Goal: Information Seeking & Learning: Learn about a topic

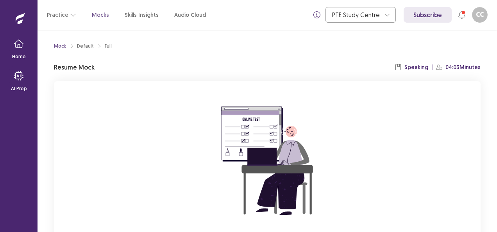
scroll to position [77, 0]
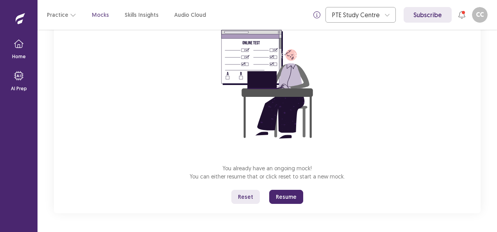
click at [256, 200] on button "Reset" at bounding box center [246, 197] width 29 height 14
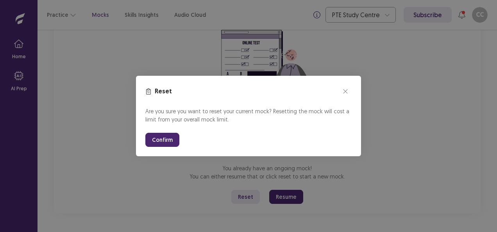
click at [160, 140] on button "Confirm" at bounding box center [162, 140] width 34 height 14
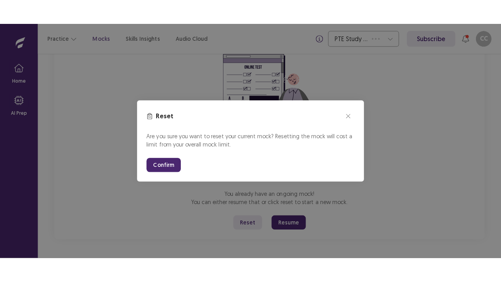
scroll to position [27, 0]
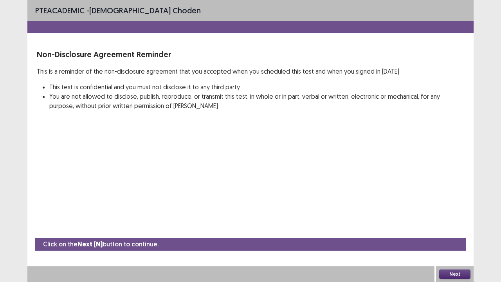
click at [455, 232] on button "Next" at bounding box center [454, 273] width 31 height 9
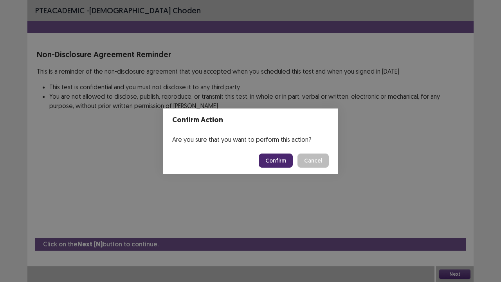
click at [275, 161] on button "Confirm" at bounding box center [276, 160] width 34 height 14
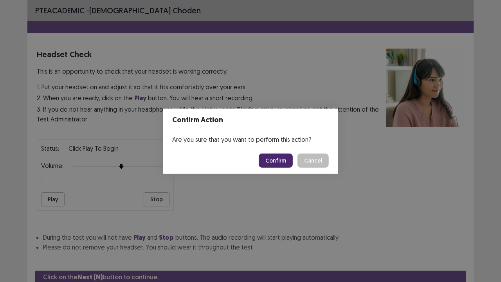
scroll to position [29, 0]
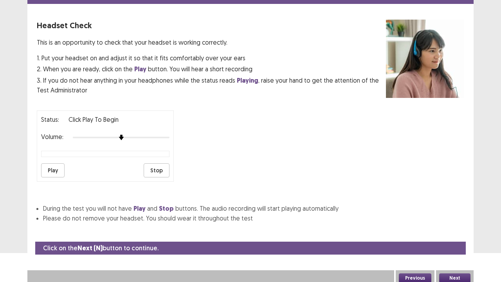
click at [447, 232] on button "Next" at bounding box center [454, 277] width 31 height 9
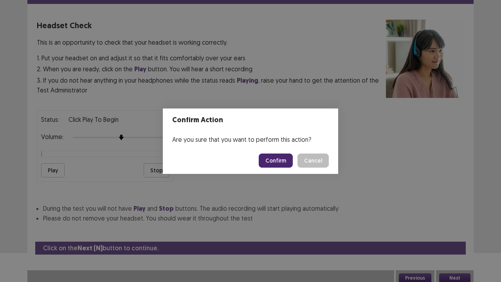
click at [285, 163] on button "Confirm" at bounding box center [276, 160] width 34 height 14
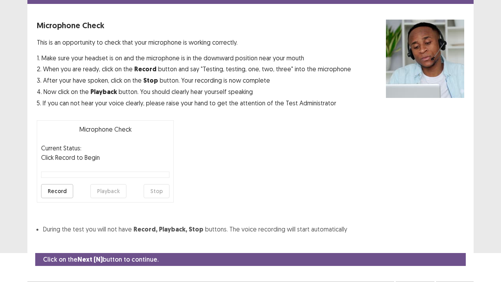
scroll to position [43, 0]
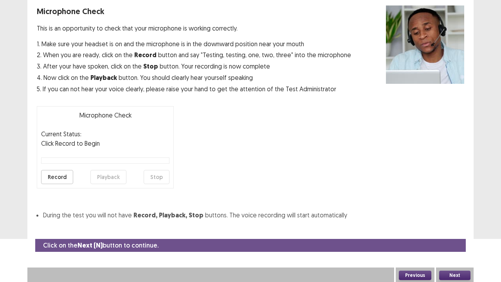
click at [449, 232] on button "Next" at bounding box center [454, 274] width 31 height 9
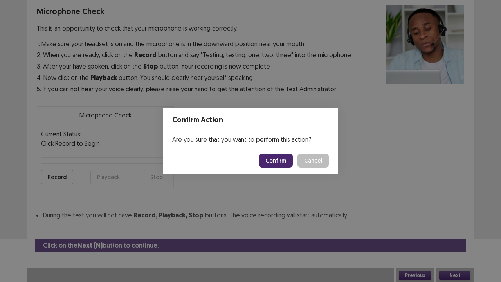
click at [278, 159] on button "Confirm" at bounding box center [276, 160] width 34 height 14
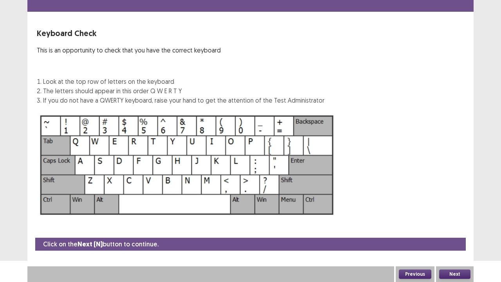
scroll to position [21, 0]
click at [447, 232] on button "Next" at bounding box center [454, 273] width 31 height 9
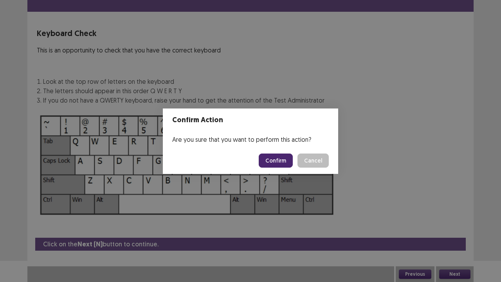
click at [283, 158] on button "Confirm" at bounding box center [276, 160] width 34 height 14
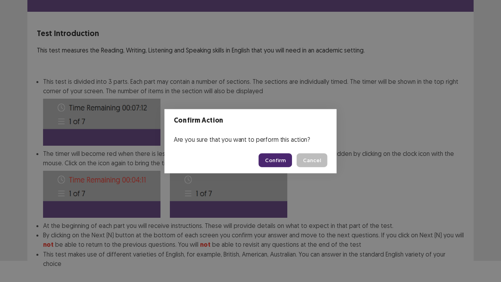
scroll to position [61, 0]
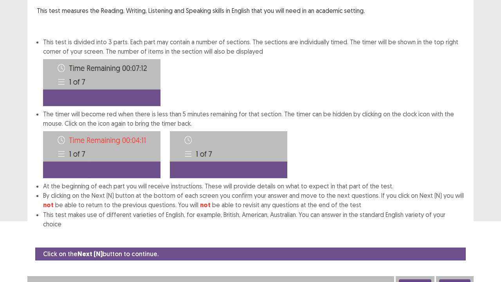
click at [465, 232] on button "Next" at bounding box center [454, 283] width 31 height 9
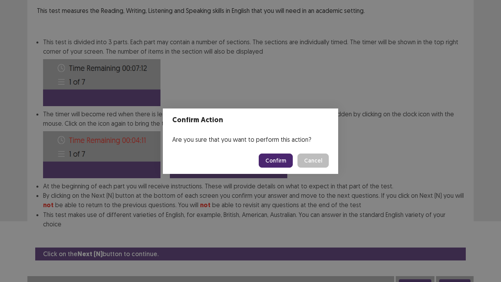
click at [277, 159] on button "Confirm" at bounding box center [276, 160] width 34 height 14
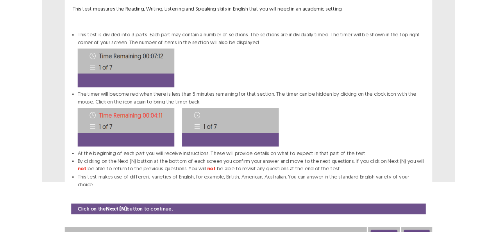
scroll to position [0, 0]
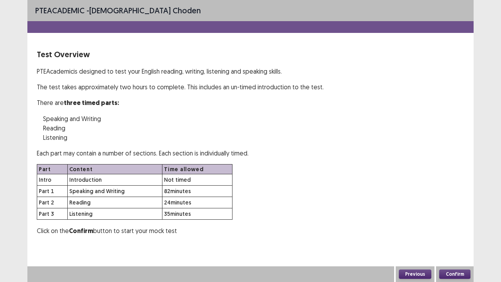
click at [451, 232] on button "Confirm" at bounding box center [454, 273] width 31 height 9
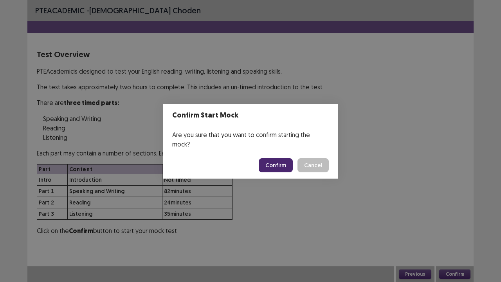
click at [280, 159] on button "Confirm" at bounding box center [276, 165] width 34 height 14
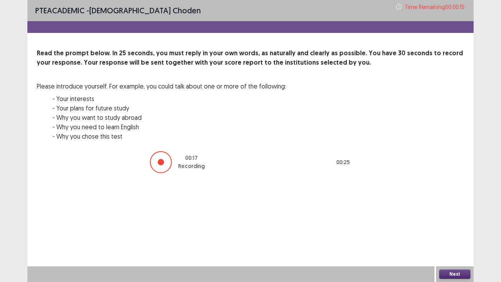
click at [460, 232] on button "Next" at bounding box center [454, 273] width 31 height 9
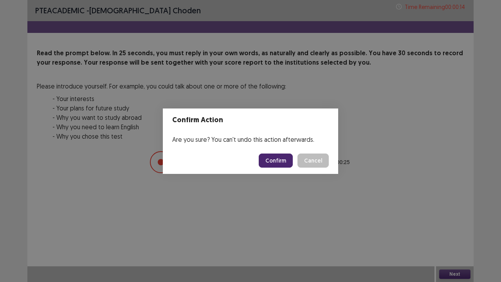
click at [277, 164] on button "Confirm" at bounding box center [276, 160] width 34 height 14
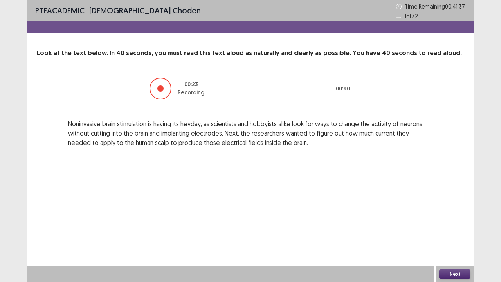
click at [454, 232] on button "Next" at bounding box center [454, 273] width 31 height 9
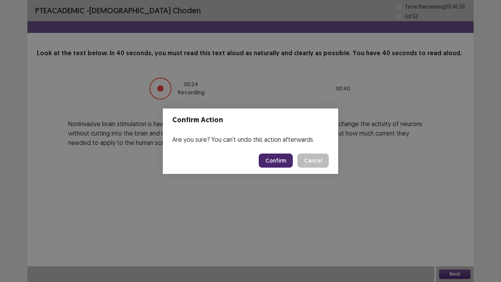
click at [277, 155] on button "Confirm" at bounding box center [276, 160] width 34 height 14
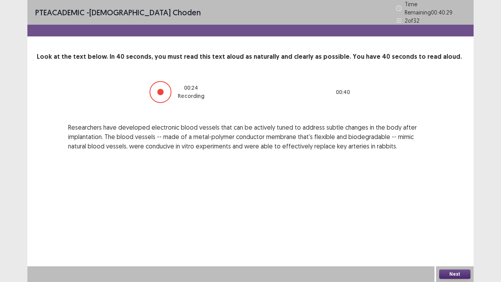
click at [454, 232] on button "Next" at bounding box center [454, 273] width 31 height 9
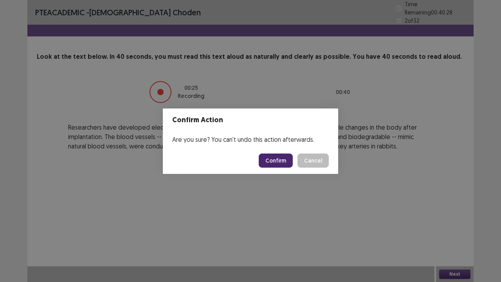
click at [270, 159] on button "Confirm" at bounding box center [276, 160] width 34 height 14
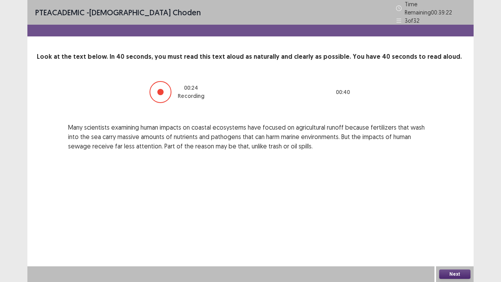
click at [460, 232] on button "Next" at bounding box center [454, 273] width 31 height 9
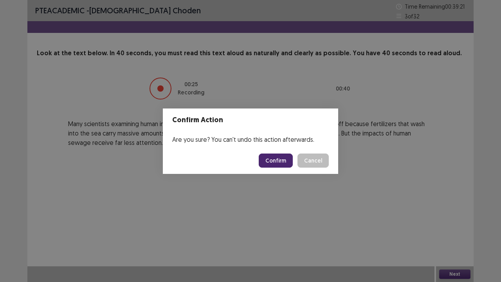
click at [273, 162] on button "Confirm" at bounding box center [276, 160] width 34 height 14
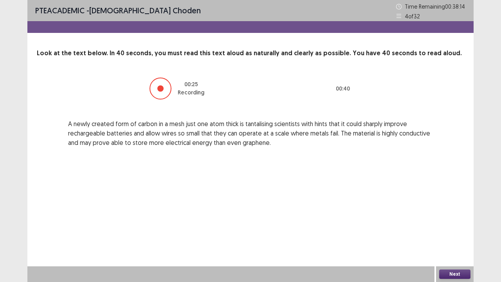
click at [457, 232] on button "Next" at bounding box center [454, 273] width 31 height 9
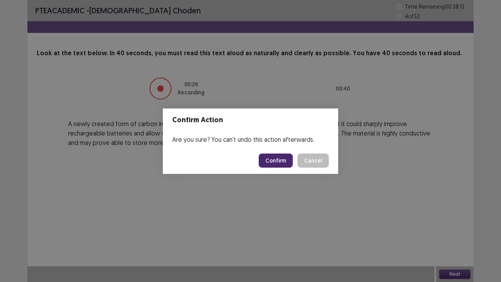
click at [279, 162] on button "Confirm" at bounding box center [276, 160] width 34 height 14
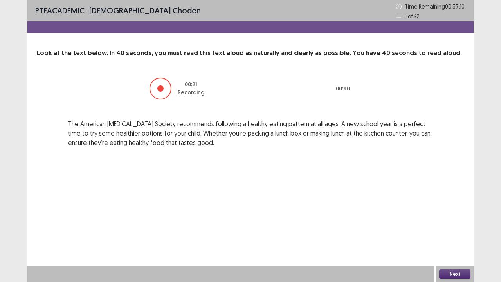
click at [453, 232] on button "Next" at bounding box center [454, 273] width 31 height 9
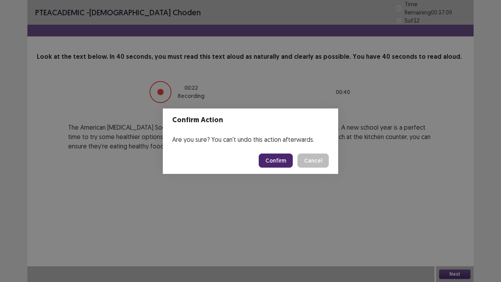
click at [281, 161] on button "Confirm" at bounding box center [276, 160] width 34 height 14
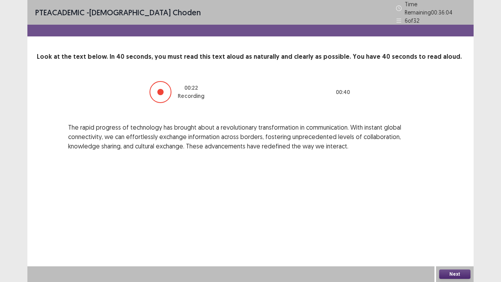
click at [451, 232] on button "Next" at bounding box center [454, 273] width 31 height 9
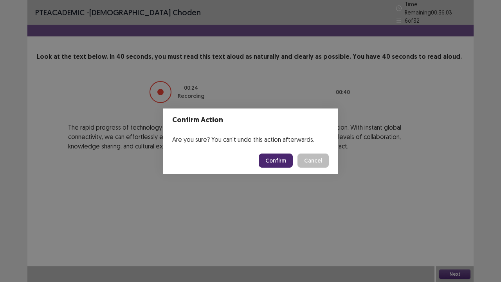
click at [284, 159] on button "Confirm" at bounding box center [276, 160] width 34 height 14
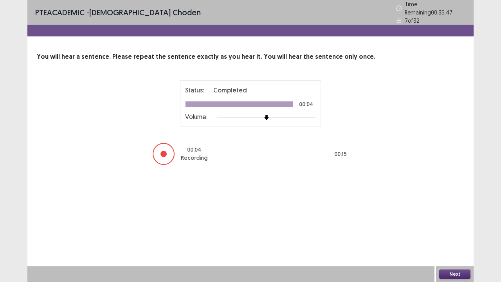
click at [449, 232] on button "Next" at bounding box center [454, 273] width 31 height 9
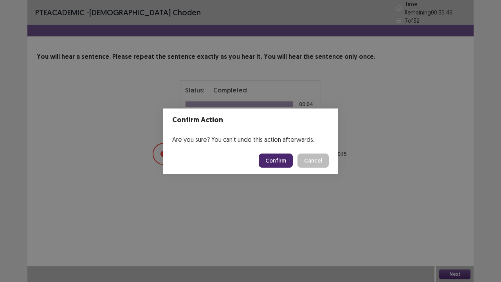
click at [275, 154] on button "Confirm" at bounding box center [276, 160] width 34 height 14
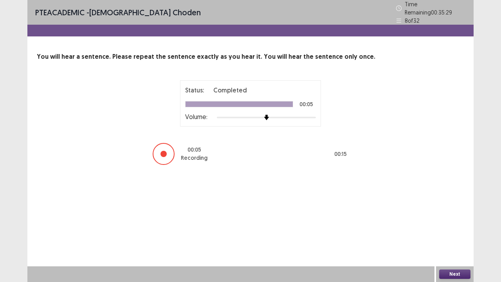
click at [458, 232] on button "Next" at bounding box center [454, 273] width 31 height 9
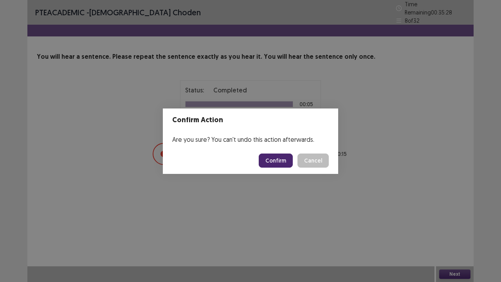
click at [281, 163] on button "Confirm" at bounding box center [276, 160] width 34 height 14
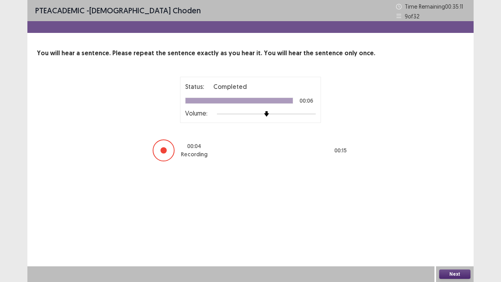
click at [447, 232] on button "Next" at bounding box center [454, 273] width 31 height 9
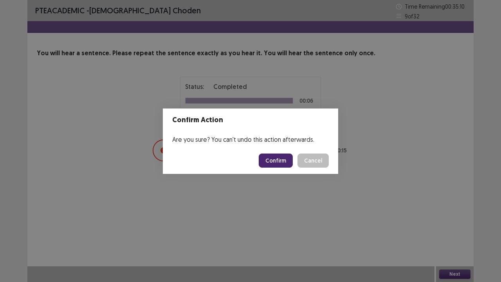
click at [266, 159] on button "Confirm" at bounding box center [276, 160] width 34 height 14
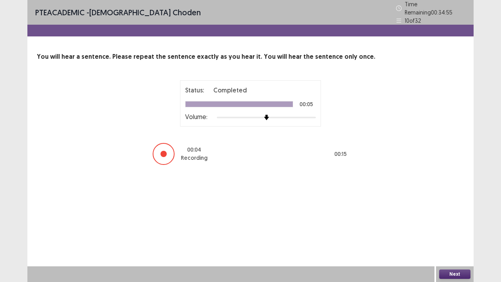
click at [453, 232] on button "Next" at bounding box center [454, 273] width 31 height 9
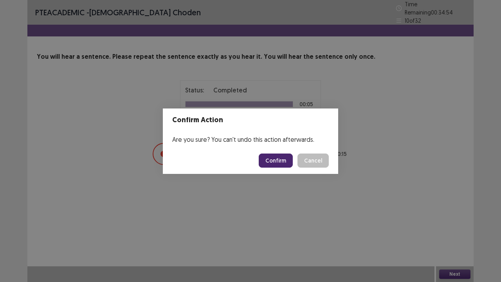
click at [268, 161] on button "Confirm" at bounding box center [276, 160] width 34 height 14
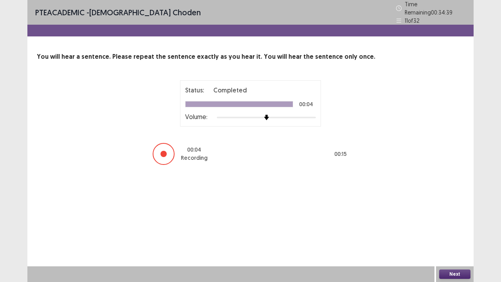
click at [454, 232] on button "Next" at bounding box center [454, 273] width 31 height 9
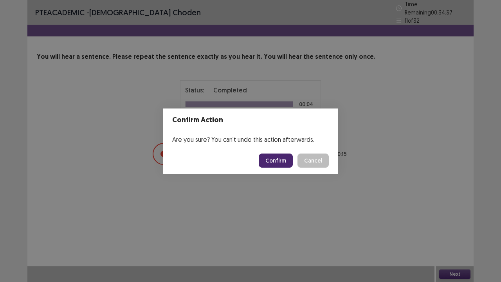
click at [286, 164] on button "Confirm" at bounding box center [276, 160] width 34 height 14
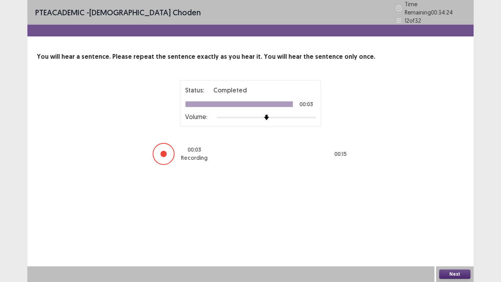
click at [445, 232] on button "Next" at bounding box center [454, 273] width 31 height 9
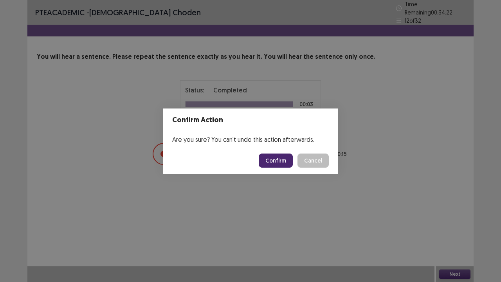
click at [274, 163] on button "Confirm" at bounding box center [276, 160] width 34 height 14
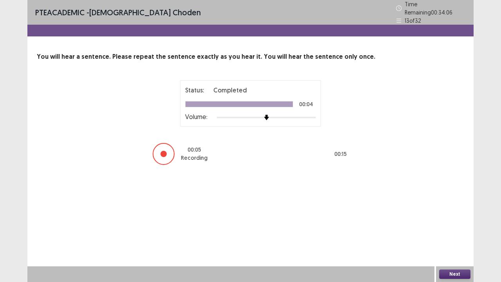
click at [452, 232] on button "Next" at bounding box center [454, 273] width 31 height 9
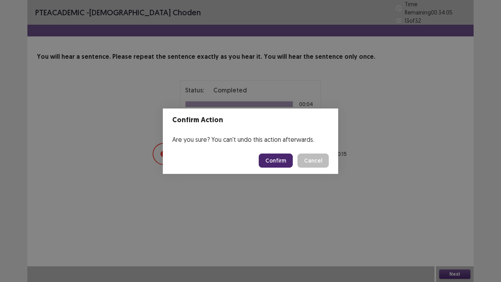
click at [277, 160] on button "Confirm" at bounding box center [276, 160] width 34 height 14
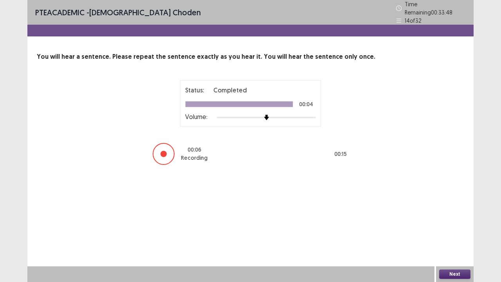
click at [450, 232] on button "Next" at bounding box center [454, 273] width 31 height 9
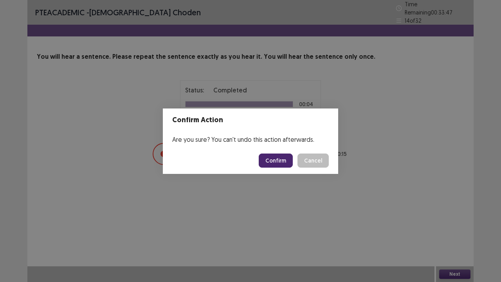
click at [282, 160] on button "Confirm" at bounding box center [276, 160] width 34 height 14
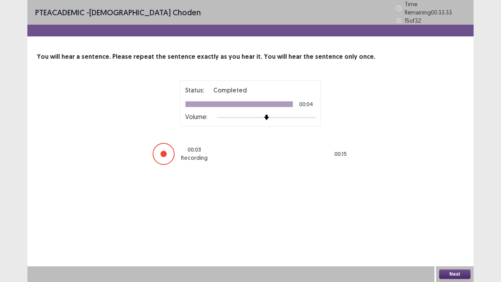
click at [454, 232] on button "Next" at bounding box center [454, 273] width 31 height 9
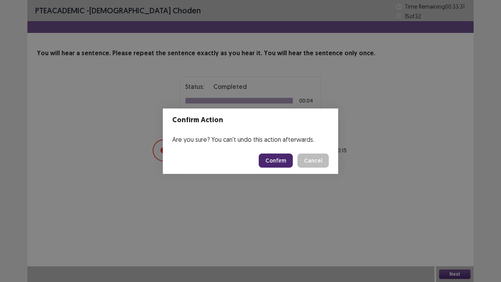
click at [262, 158] on button "Confirm" at bounding box center [276, 160] width 34 height 14
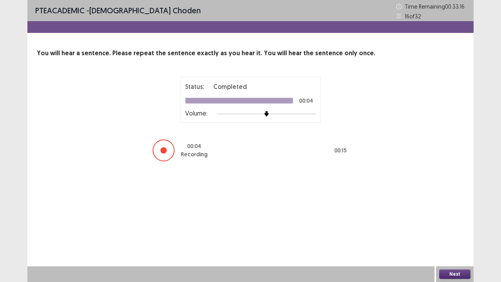
click at [462, 232] on button "Next" at bounding box center [454, 273] width 31 height 9
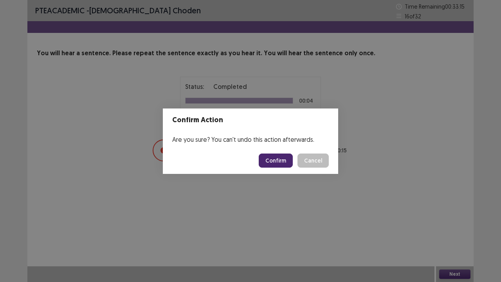
click at [280, 159] on button "Confirm" at bounding box center [276, 160] width 34 height 14
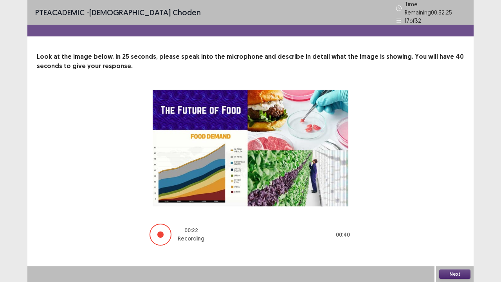
click at [463, 232] on button "Next" at bounding box center [454, 273] width 31 height 9
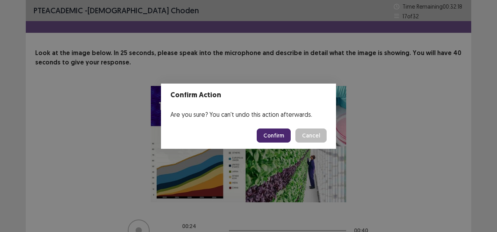
click at [280, 138] on button "Confirm" at bounding box center [274, 136] width 34 height 14
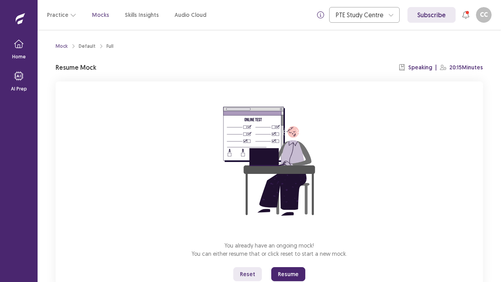
scroll to position [27, 0]
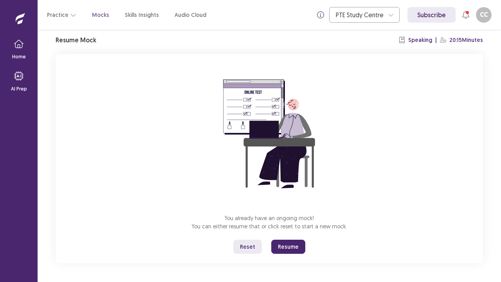
click at [243, 244] on button "Reset" at bounding box center [247, 246] width 29 height 14
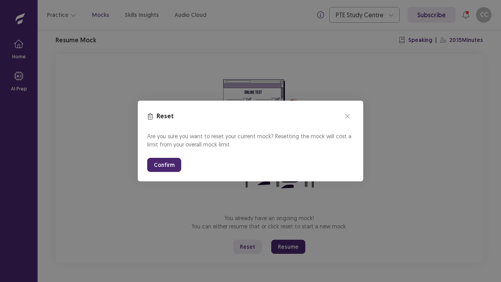
click at [168, 162] on button "Confirm" at bounding box center [164, 165] width 34 height 14
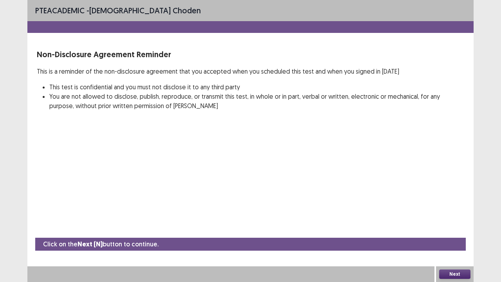
click at [450, 277] on button "Next" at bounding box center [454, 273] width 31 height 9
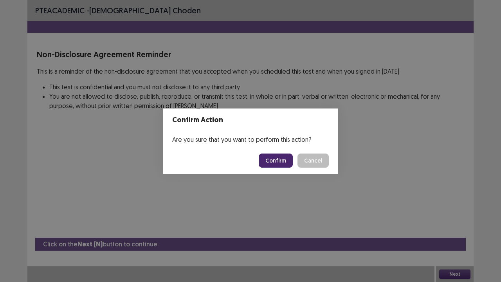
click at [275, 163] on button "Confirm" at bounding box center [276, 160] width 34 height 14
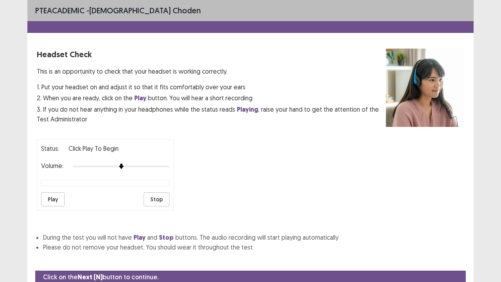
scroll to position [29, 0]
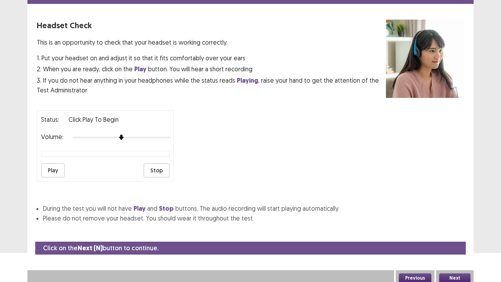
click at [447, 275] on button "Next" at bounding box center [454, 277] width 31 height 9
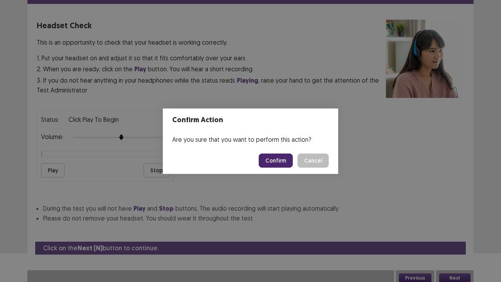
click at [278, 160] on button "Confirm" at bounding box center [276, 160] width 34 height 14
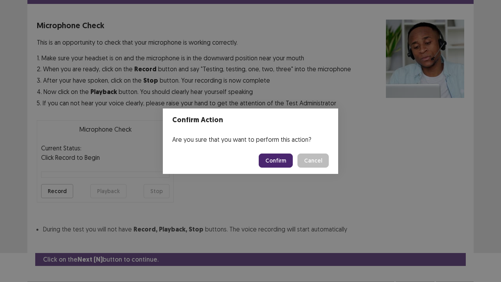
scroll to position [43, 0]
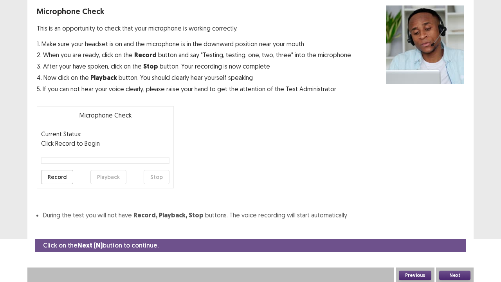
click at [447, 273] on button "Next" at bounding box center [454, 274] width 31 height 9
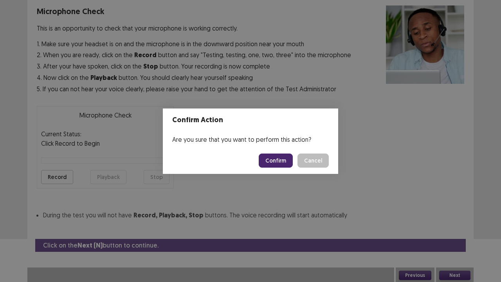
click at [279, 160] on button "Confirm" at bounding box center [276, 160] width 34 height 14
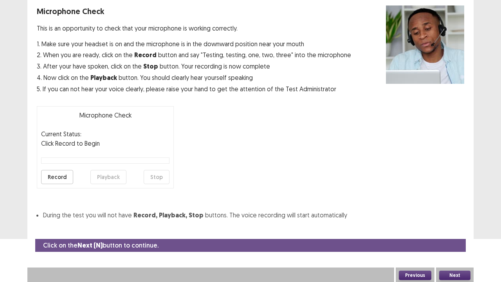
scroll to position [21, 0]
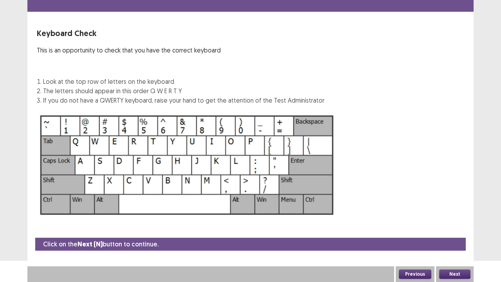
click at [453, 274] on button "Next" at bounding box center [454, 273] width 31 height 9
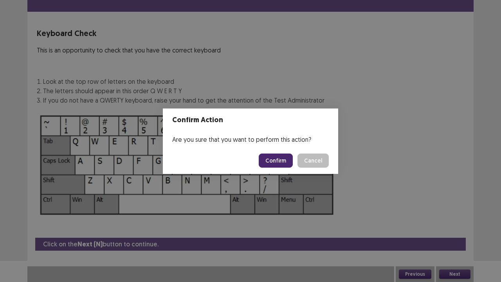
click at [281, 161] on button "Confirm" at bounding box center [276, 160] width 34 height 14
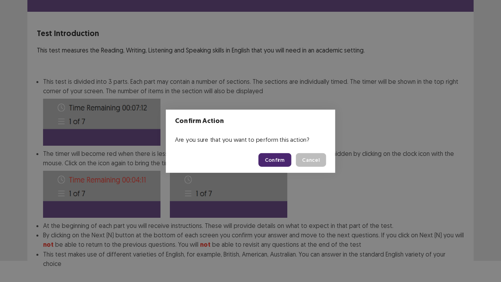
scroll to position [61, 0]
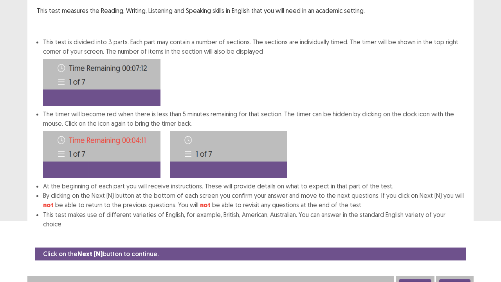
click at [445, 279] on button "Next" at bounding box center [454, 283] width 31 height 9
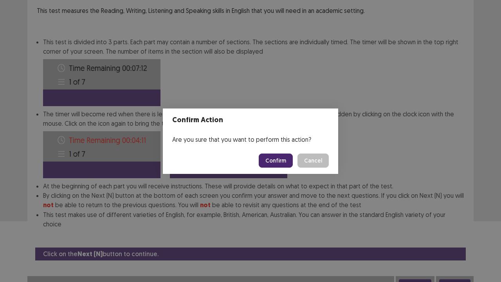
click at [280, 168] on footer "Confirm Cancel" at bounding box center [250, 160] width 175 height 27
click at [278, 160] on button "Confirm" at bounding box center [276, 160] width 34 height 14
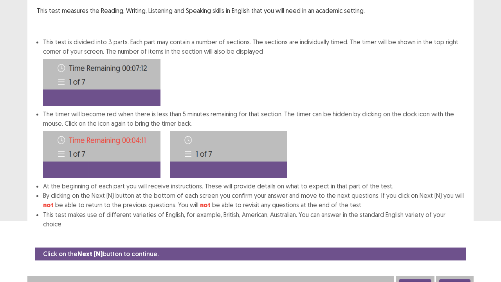
scroll to position [0, 0]
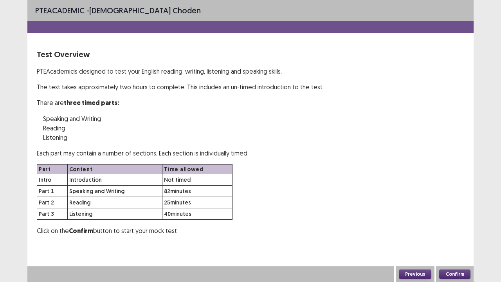
click at [453, 277] on button "Confirm" at bounding box center [454, 273] width 31 height 9
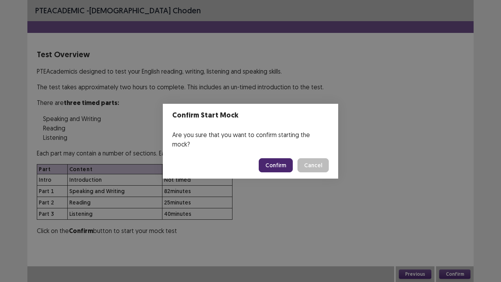
click at [275, 158] on button "Confirm" at bounding box center [276, 165] width 34 height 14
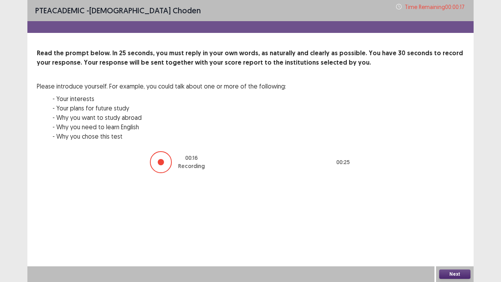
click at [453, 277] on button "Next" at bounding box center [454, 273] width 31 height 9
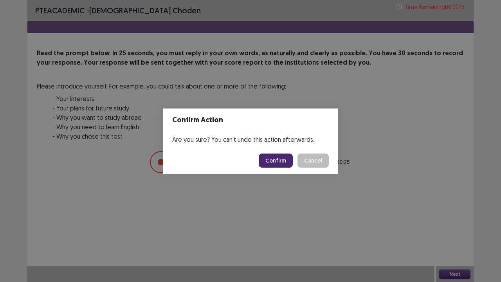
click at [287, 160] on button "Confirm" at bounding box center [276, 160] width 34 height 14
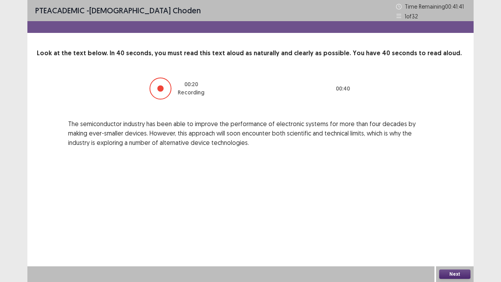
click at [452, 274] on button "Next" at bounding box center [454, 273] width 31 height 9
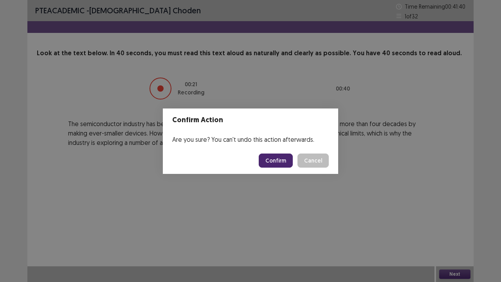
click at [275, 165] on button "Confirm" at bounding box center [276, 160] width 34 height 14
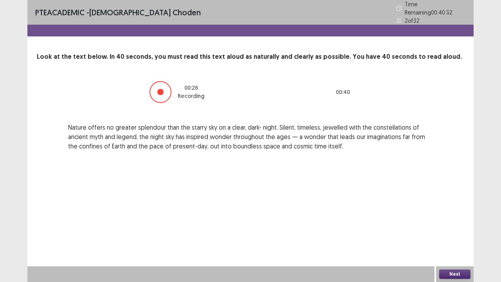
click at [454, 273] on button "Next" at bounding box center [454, 273] width 31 height 9
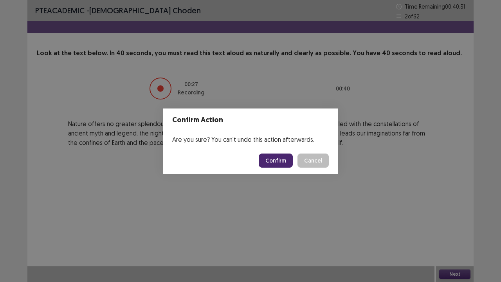
click at [288, 160] on button "Confirm" at bounding box center [276, 160] width 34 height 14
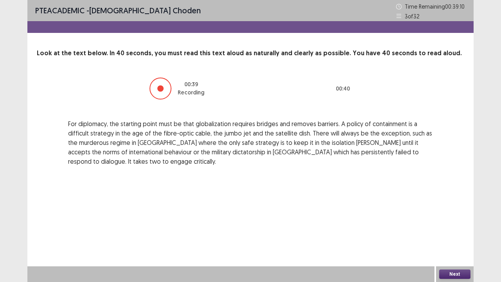
click at [453, 271] on button "Next" at bounding box center [454, 273] width 31 height 9
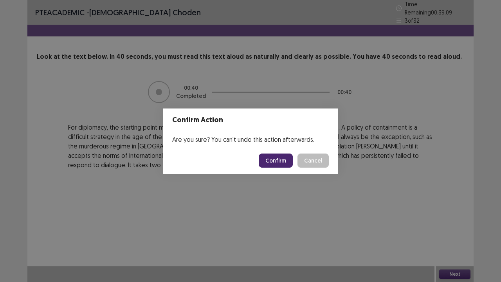
click at [278, 159] on button "Confirm" at bounding box center [276, 160] width 34 height 14
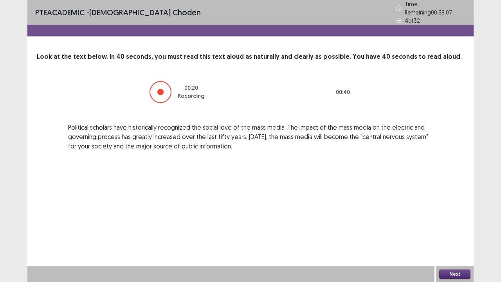
click at [450, 272] on button "Next" at bounding box center [454, 273] width 31 height 9
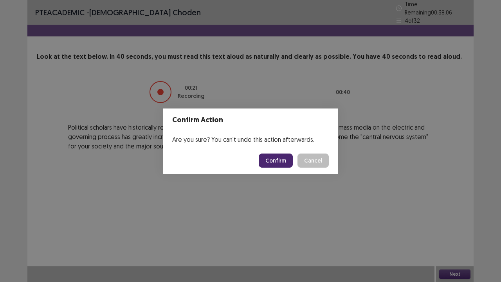
click at [271, 157] on button "Confirm" at bounding box center [276, 160] width 34 height 14
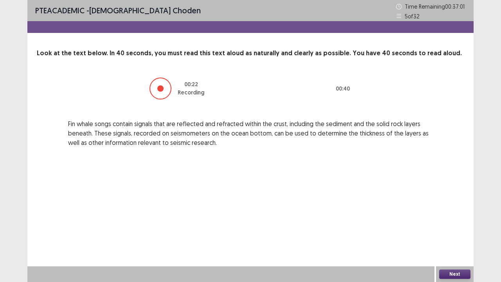
click at [451, 277] on button "Next" at bounding box center [454, 273] width 31 height 9
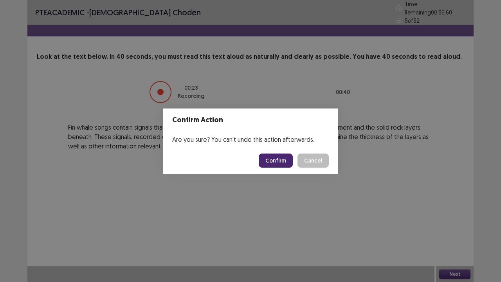
click at [279, 157] on button "Confirm" at bounding box center [276, 160] width 34 height 14
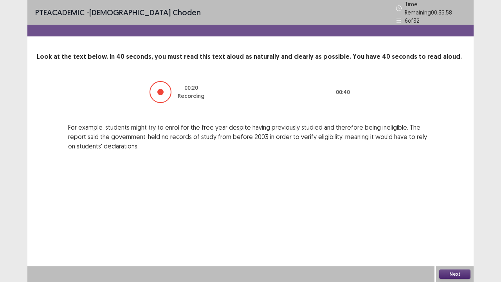
click at [451, 273] on button "Next" at bounding box center [454, 273] width 31 height 9
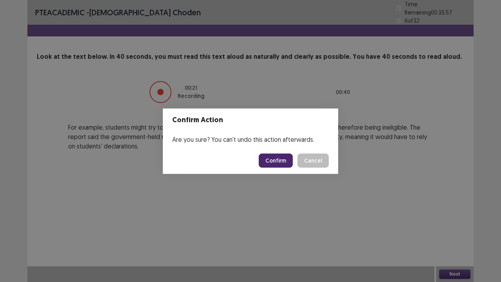
click at [277, 159] on button "Confirm" at bounding box center [276, 160] width 34 height 14
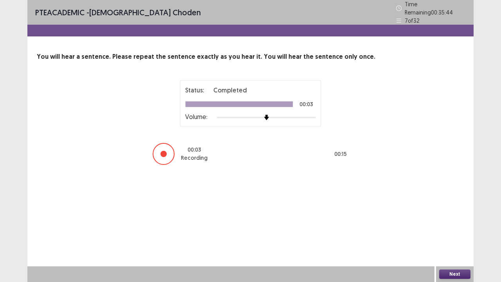
click at [454, 274] on button "Next" at bounding box center [454, 273] width 31 height 9
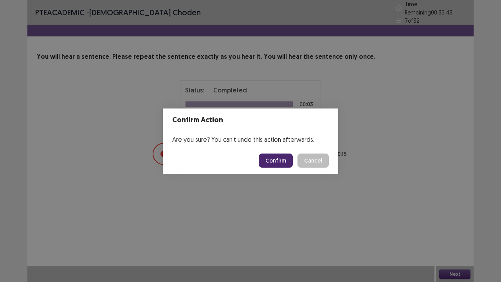
click at [276, 162] on button "Confirm" at bounding box center [276, 160] width 34 height 14
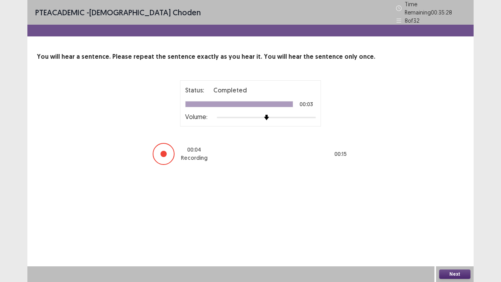
click at [451, 274] on button "Next" at bounding box center [454, 273] width 31 height 9
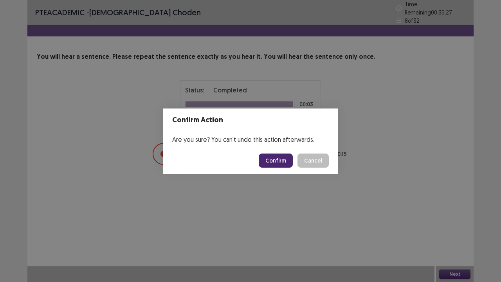
click at [283, 160] on button "Confirm" at bounding box center [276, 160] width 34 height 14
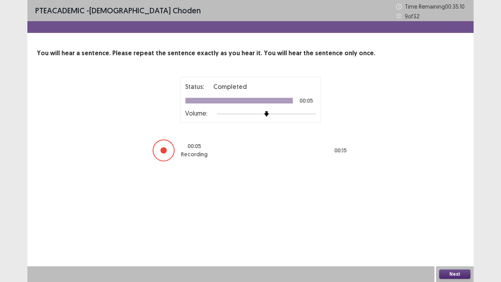
click at [456, 275] on button "Next" at bounding box center [454, 273] width 31 height 9
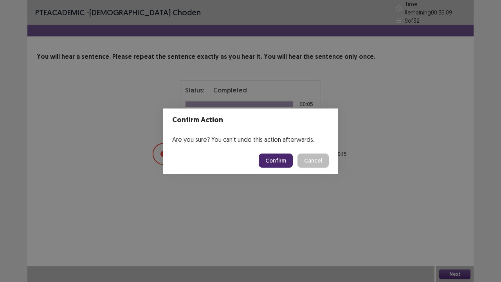
click at [278, 161] on button "Confirm" at bounding box center [276, 160] width 34 height 14
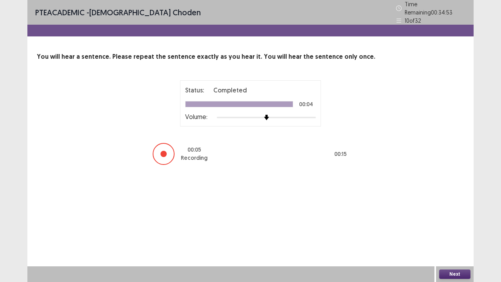
click at [453, 275] on button "Next" at bounding box center [454, 273] width 31 height 9
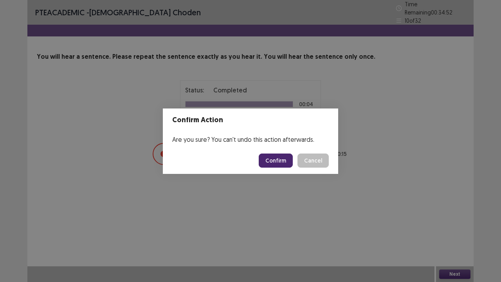
click at [286, 156] on button "Confirm" at bounding box center [276, 160] width 34 height 14
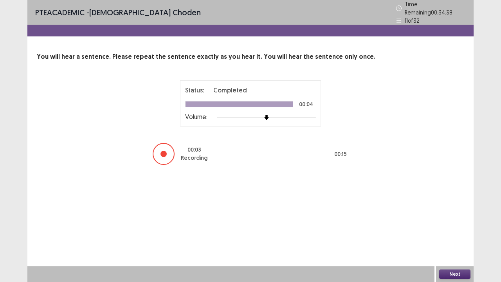
click at [454, 275] on button "Next" at bounding box center [454, 273] width 31 height 9
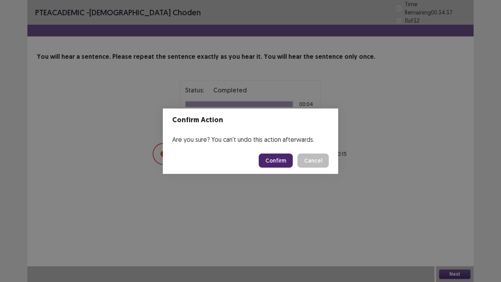
click at [288, 163] on button "Confirm" at bounding box center [276, 160] width 34 height 14
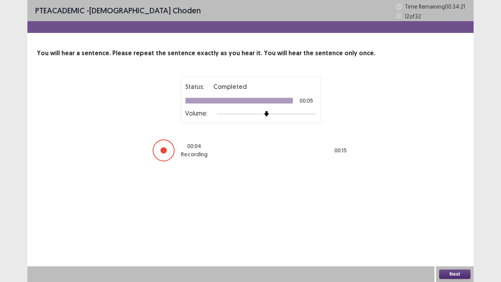
click at [456, 273] on button "Next" at bounding box center [454, 273] width 31 height 9
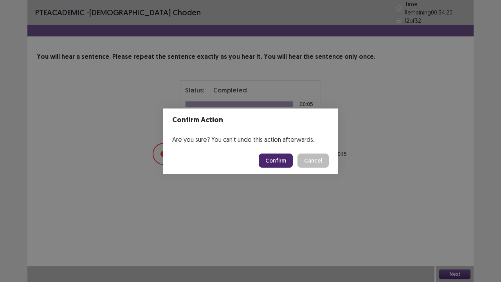
click at [280, 163] on button "Confirm" at bounding box center [276, 160] width 34 height 14
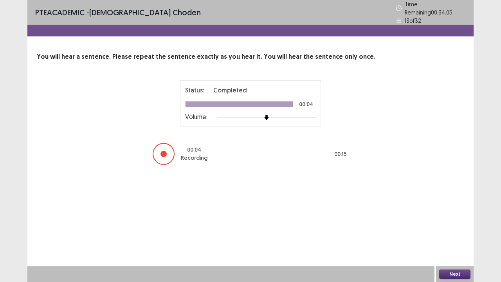
click at [458, 275] on button "Next" at bounding box center [454, 273] width 31 height 9
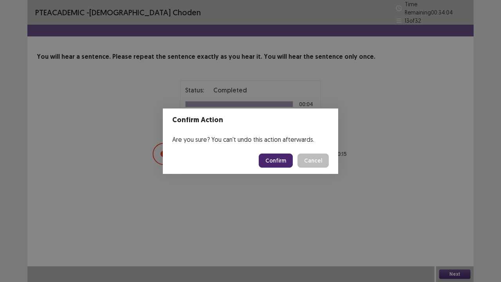
click at [284, 162] on button "Confirm" at bounding box center [276, 160] width 34 height 14
click at [287, 220] on div "Confirm Action Are you sure? You can't undo this action afterwards. Loading... …" at bounding box center [250, 141] width 501 height 282
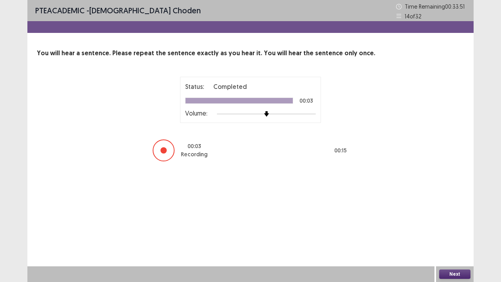
click at [456, 271] on button "Next" at bounding box center [454, 273] width 31 height 9
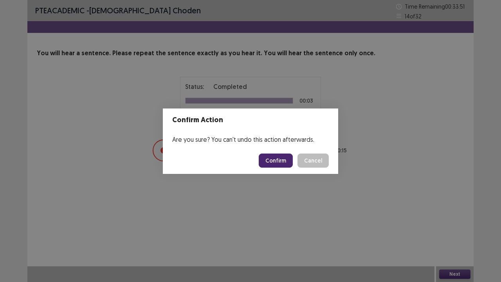
click at [279, 157] on button "Confirm" at bounding box center [276, 160] width 34 height 14
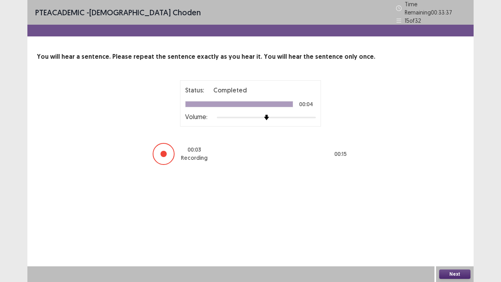
click at [454, 274] on button "Next" at bounding box center [454, 273] width 31 height 9
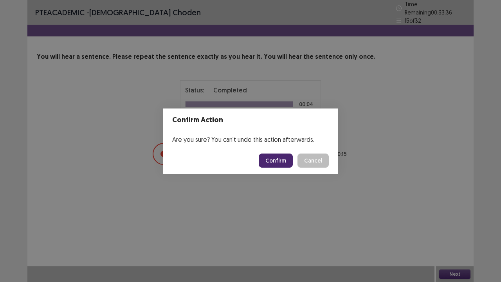
click at [264, 163] on button "Confirm" at bounding box center [276, 160] width 34 height 14
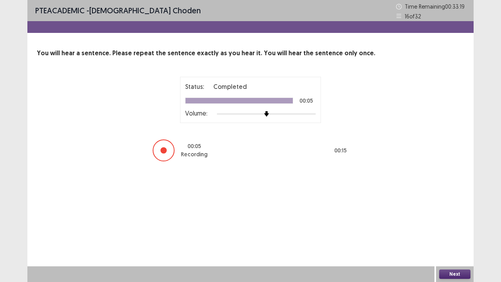
click at [452, 274] on button "Next" at bounding box center [454, 273] width 31 height 9
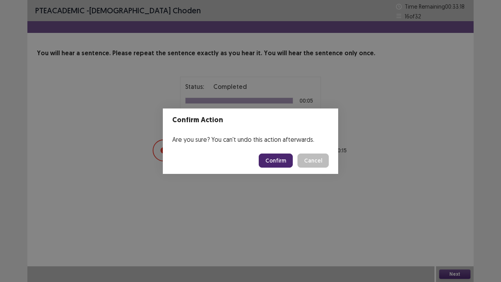
click at [286, 163] on button "Confirm" at bounding box center [276, 160] width 34 height 14
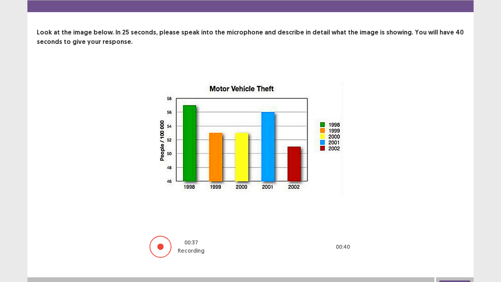
scroll to position [32, 0]
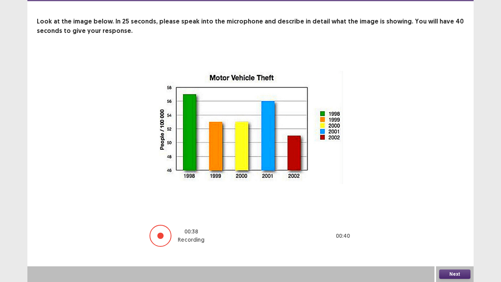
click at [458, 271] on button "Next" at bounding box center [454, 273] width 31 height 9
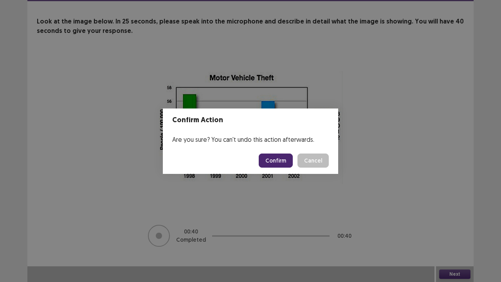
click at [279, 164] on button "Confirm" at bounding box center [276, 160] width 34 height 14
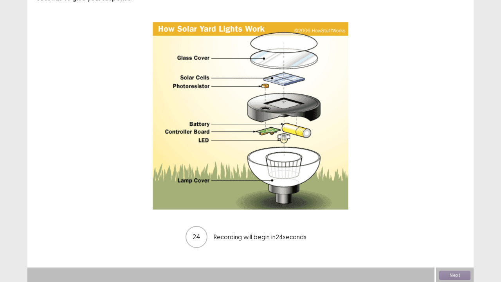
scroll to position [65, 0]
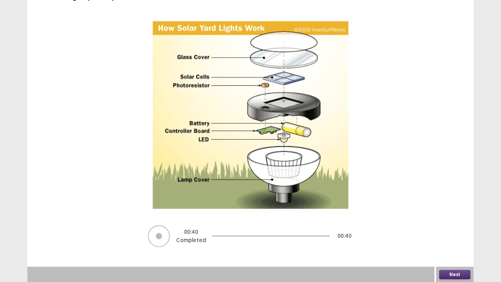
click at [453, 271] on button "Next" at bounding box center [454, 273] width 31 height 9
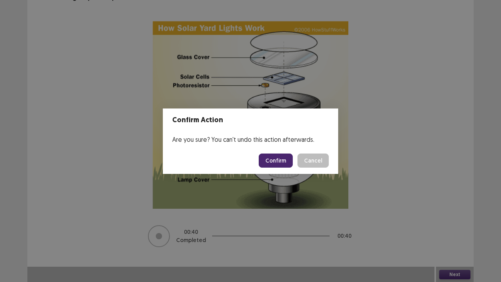
click at [269, 161] on button "Confirm" at bounding box center [276, 160] width 34 height 14
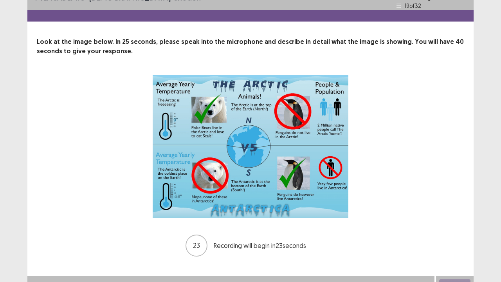
scroll to position [21, 0]
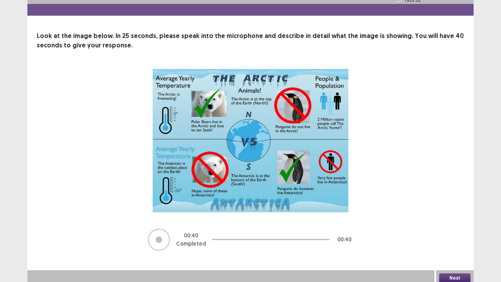
click at [461, 274] on button "Next" at bounding box center [454, 277] width 31 height 9
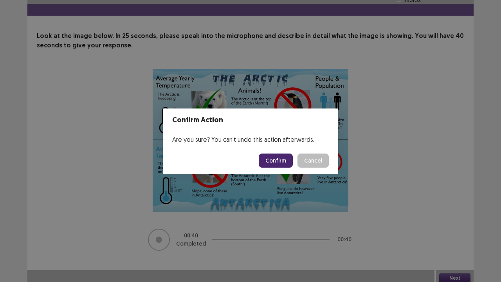
click at [278, 157] on button "Confirm" at bounding box center [276, 160] width 34 height 14
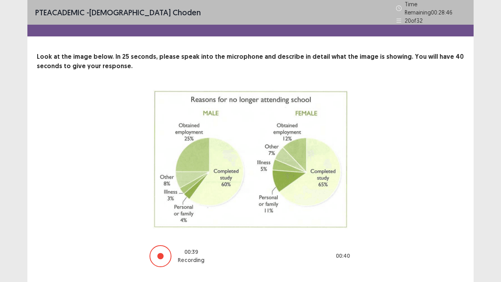
scroll to position [16, 0]
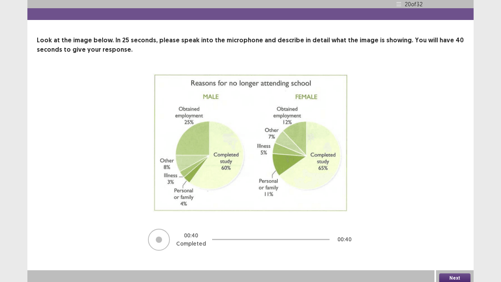
click at [456, 273] on button "Next" at bounding box center [454, 277] width 31 height 9
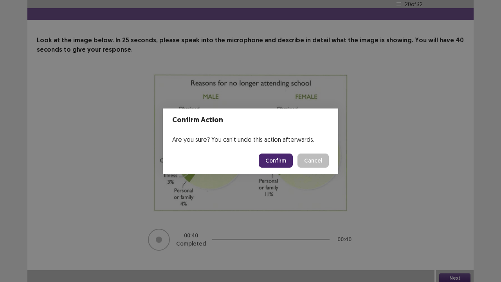
click at [280, 161] on button "Confirm" at bounding box center [276, 160] width 34 height 14
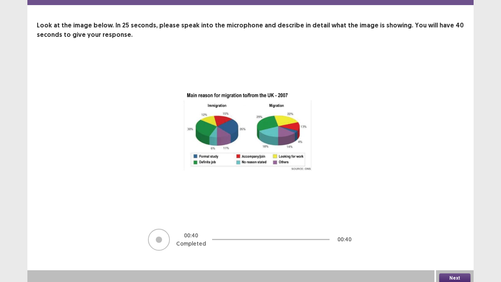
scroll to position [32, 0]
click at [453, 273] on button "Next" at bounding box center [454, 277] width 31 height 9
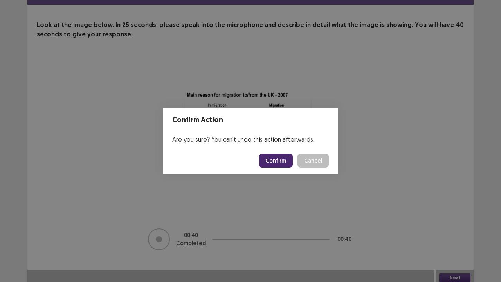
click at [287, 164] on button "Confirm" at bounding box center [276, 160] width 34 height 14
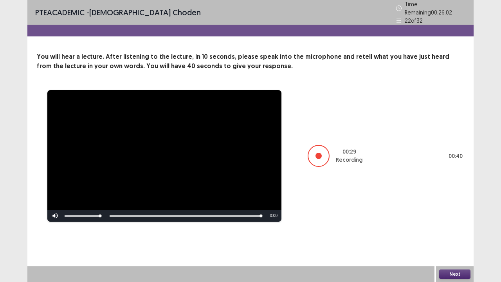
click at [460, 273] on button "Next" at bounding box center [454, 273] width 31 height 9
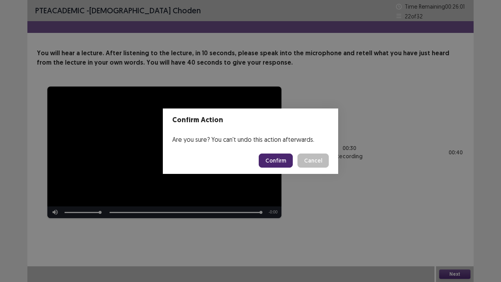
click at [273, 160] on button "Confirm" at bounding box center [276, 160] width 34 height 14
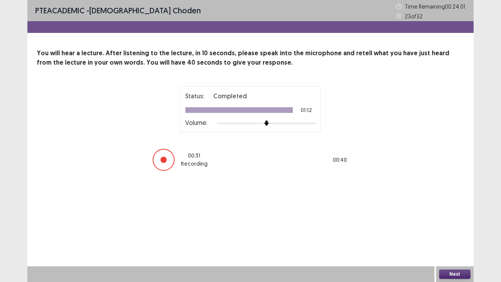
click at [463, 273] on button "Next" at bounding box center [454, 273] width 31 height 9
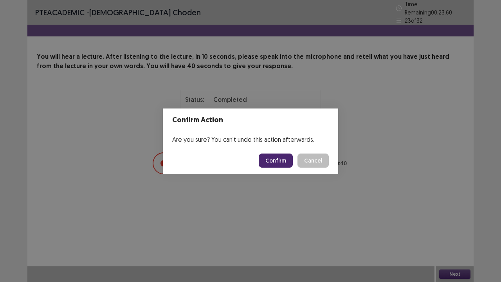
click at [280, 163] on button "Confirm" at bounding box center [276, 160] width 34 height 14
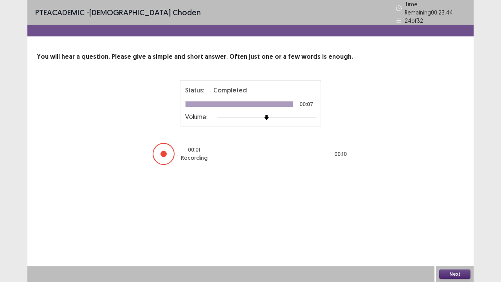
click at [452, 275] on button "Next" at bounding box center [454, 273] width 31 height 9
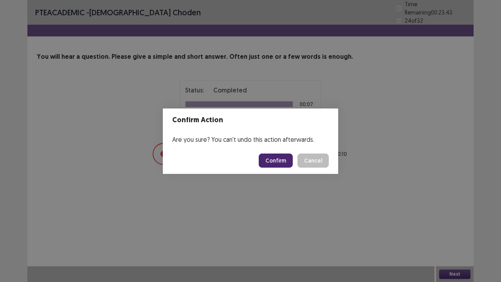
click at [280, 166] on button "Confirm" at bounding box center [276, 160] width 34 height 14
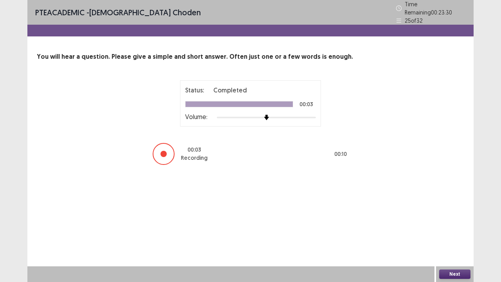
click at [454, 273] on button "Next" at bounding box center [454, 273] width 31 height 9
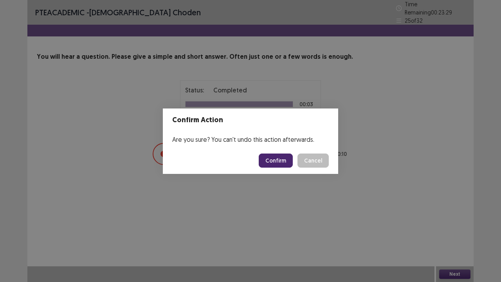
click at [266, 159] on button "Confirm" at bounding box center [276, 160] width 34 height 14
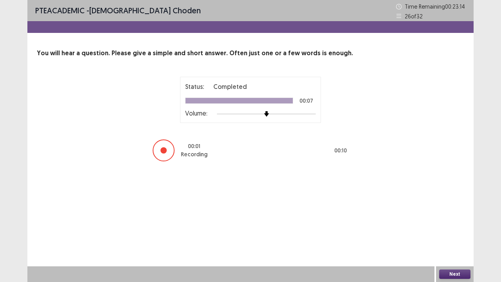
click at [454, 274] on button "Next" at bounding box center [454, 273] width 31 height 9
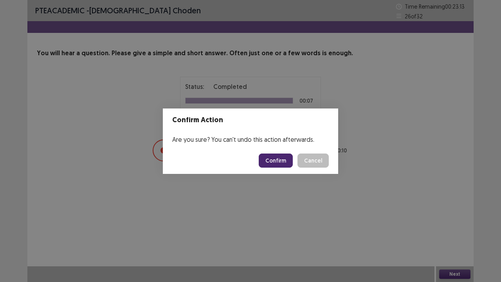
click at [266, 158] on button "Confirm" at bounding box center [276, 160] width 34 height 14
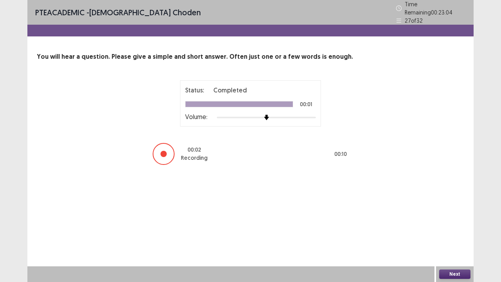
click at [453, 276] on button "Next" at bounding box center [454, 273] width 31 height 9
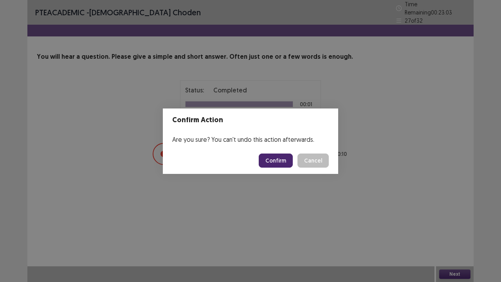
click at [279, 164] on button "Confirm" at bounding box center [276, 160] width 34 height 14
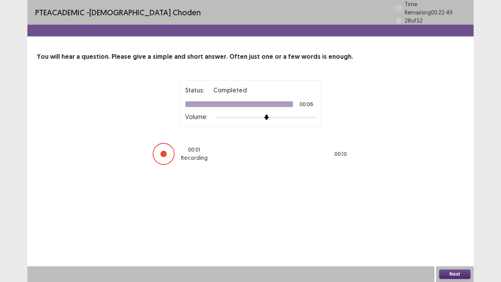
click at [445, 275] on button "Next" at bounding box center [454, 273] width 31 height 9
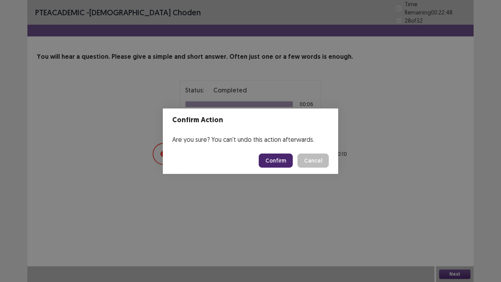
click at [273, 163] on button "Confirm" at bounding box center [276, 160] width 34 height 14
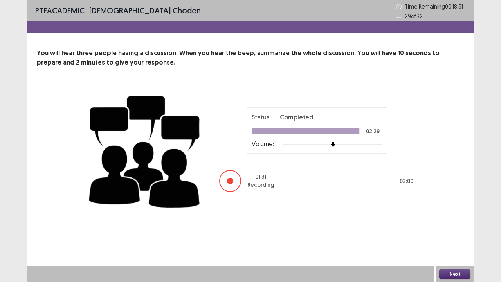
click at [448, 277] on button "Next" at bounding box center [454, 273] width 31 height 9
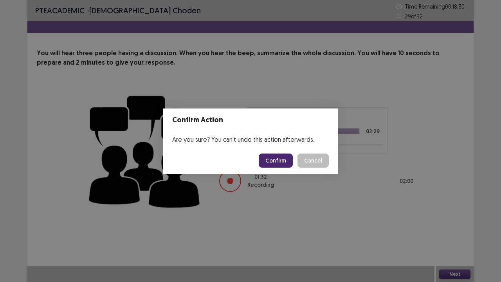
click at [278, 165] on button "Confirm" at bounding box center [276, 160] width 34 height 14
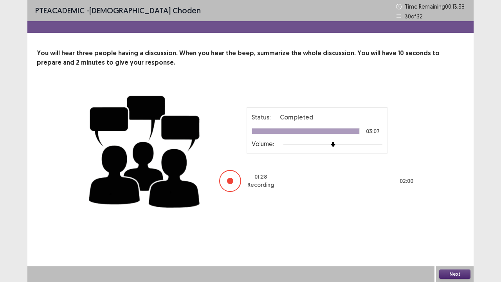
click at [289, 58] on p "You will hear three people having a discussion. When you hear the beep, summari…" at bounding box center [250, 57] width 427 height 19
click at [462, 271] on button "Next" at bounding box center [454, 273] width 31 height 9
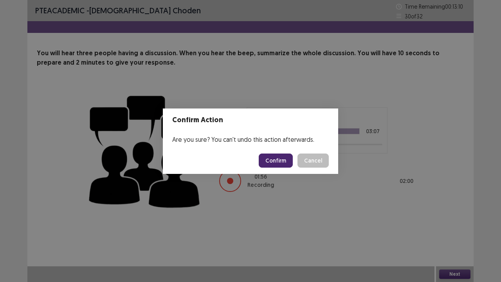
click at [278, 156] on button "Confirm" at bounding box center [276, 160] width 34 height 14
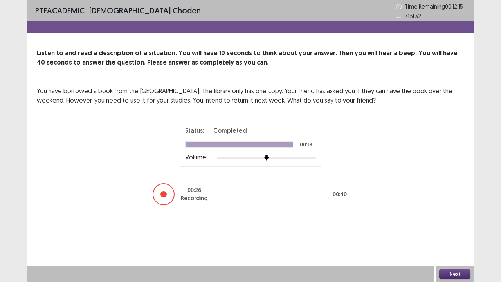
click at [450, 275] on button "Next" at bounding box center [454, 273] width 31 height 9
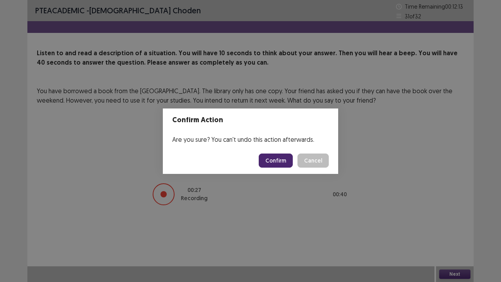
click at [270, 162] on button "Confirm" at bounding box center [276, 160] width 34 height 14
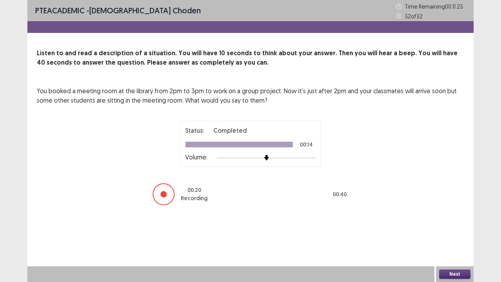
click at [453, 271] on button "Next" at bounding box center [454, 273] width 31 height 9
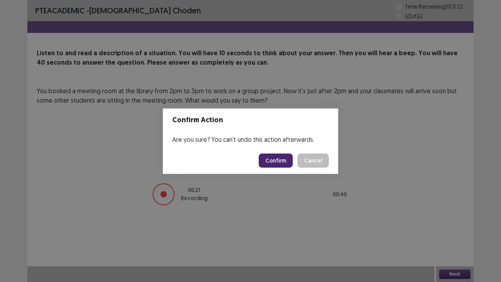
click at [287, 165] on button "Confirm" at bounding box center [276, 160] width 34 height 14
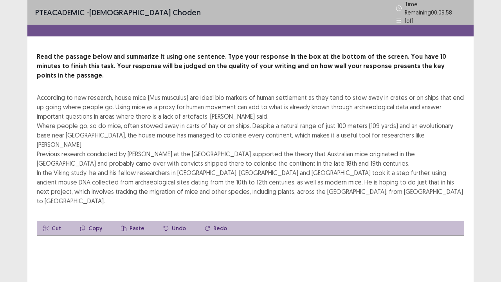
click at [44, 235] on textarea at bounding box center [250, 278] width 427 height 86
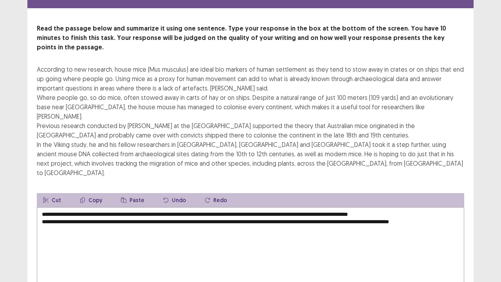
scroll to position [17, 0]
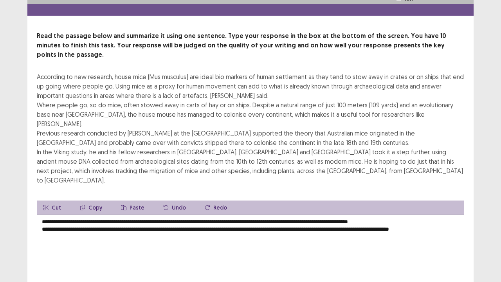
click at [431, 214] on textarea "**********" at bounding box center [250, 257] width 427 height 86
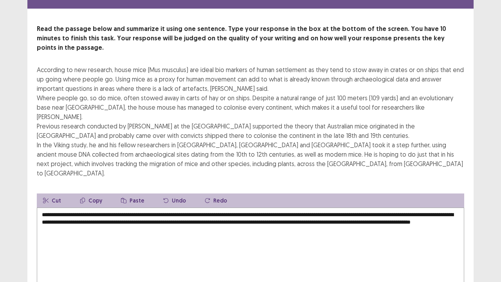
scroll to position [56, 0]
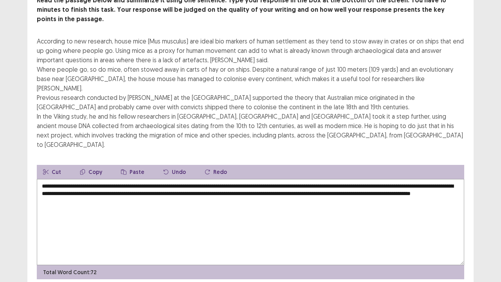
type textarea "**********"
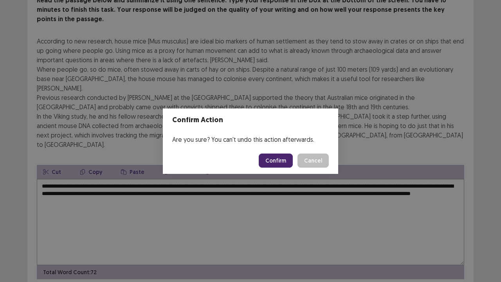
click at [278, 163] on button "Confirm" at bounding box center [276, 160] width 34 height 14
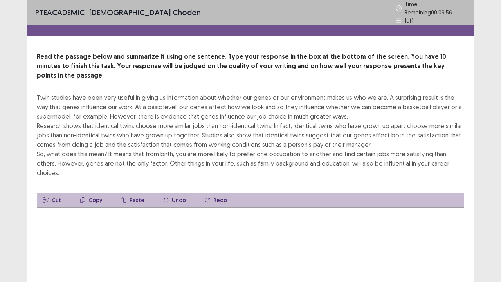
click at [54, 207] on textarea at bounding box center [250, 250] width 427 height 86
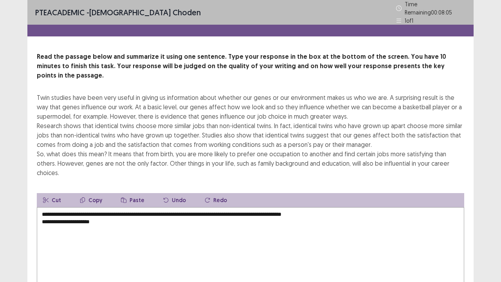
click at [53, 207] on textarea "**********" at bounding box center [250, 250] width 427 height 86
drag, startPoint x: 49, startPoint y: 199, endPoint x: 30, endPoint y: 199, distance: 19.6
click at [30, 199] on div "Read the passage below and summarize it using one sentence. Type your response …" at bounding box center [250, 179] width 446 height 255
click at [86, 207] on textarea "**********" at bounding box center [250, 250] width 427 height 86
click at [81, 207] on textarea "**********" at bounding box center [250, 250] width 427 height 86
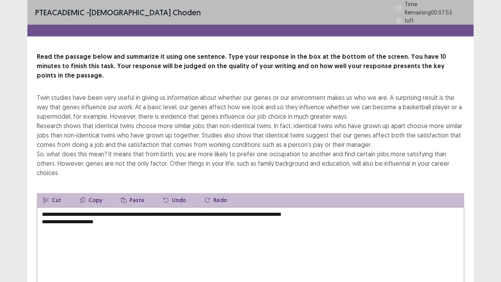
click at [82, 207] on textarea "**********" at bounding box center [250, 250] width 427 height 86
click at [97, 207] on textarea "**********" at bounding box center [250, 250] width 427 height 86
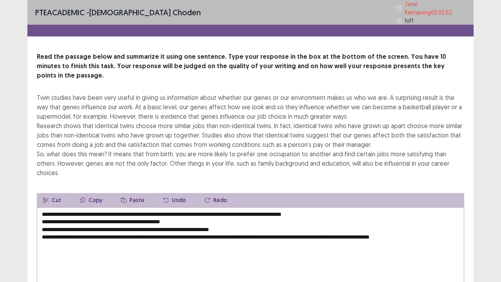
drag, startPoint x: 181, startPoint y: 198, endPoint x: 41, endPoint y: 197, distance: 140.0
click at [41, 207] on textarea "**********" at bounding box center [250, 250] width 427 height 86
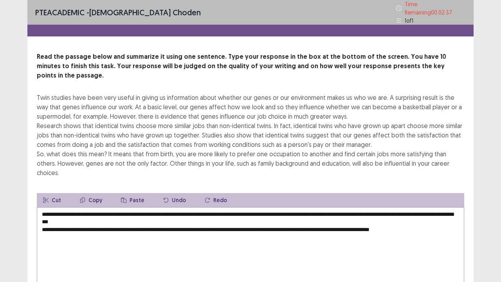
click at [41, 207] on textarea "**********" at bounding box center [250, 250] width 427 height 86
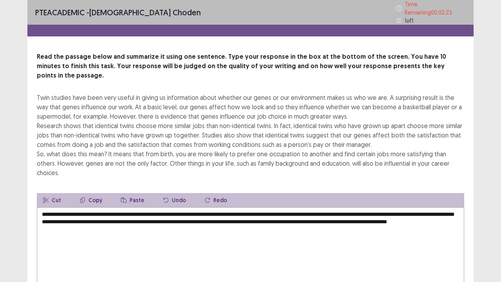
click at [153, 208] on textarea "**********" at bounding box center [250, 250] width 427 height 86
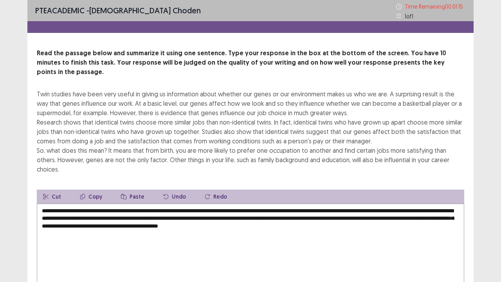
drag, startPoint x: 160, startPoint y: 199, endPoint x: 348, endPoint y: 194, distance: 189.0
click at [348, 203] on textarea "**********" at bounding box center [250, 246] width 427 height 86
click at [350, 203] on textarea "**********" at bounding box center [250, 246] width 427 height 86
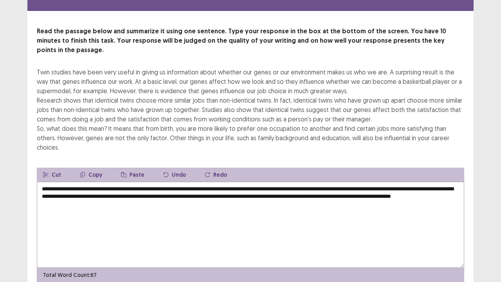
scroll to position [38, 0]
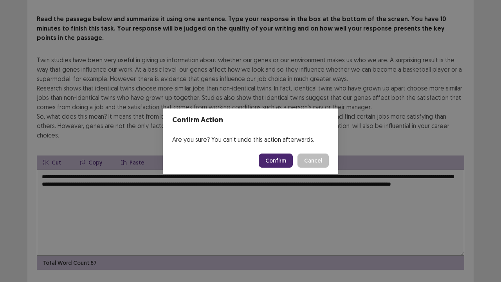
click at [146, 169] on div "Confirm Action Are you sure? You can't undo this action afterwards. Confirm Can…" at bounding box center [250, 141] width 501 height 282
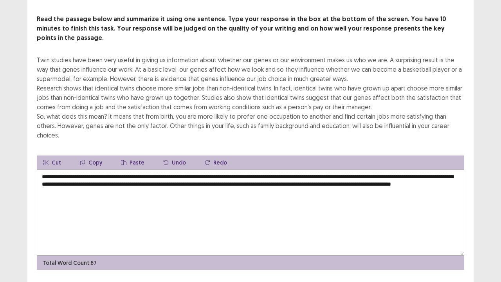
click at [147, 171] on textarea "**********" at bounding box center [250, 212] width 427 height 86
type textarea "**********"
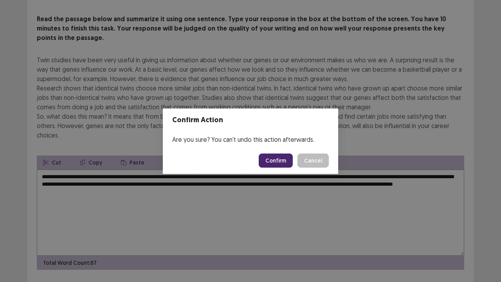
click at [276, 160] on button "Confirm" at bounding box center [276, 160] width 34 height 14
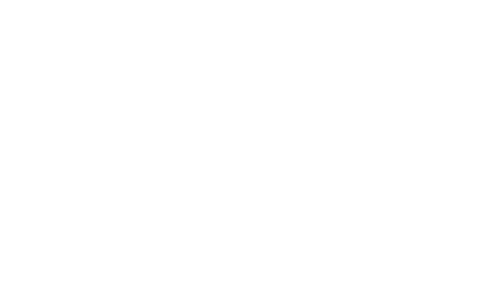
scroll to position [0, 0]
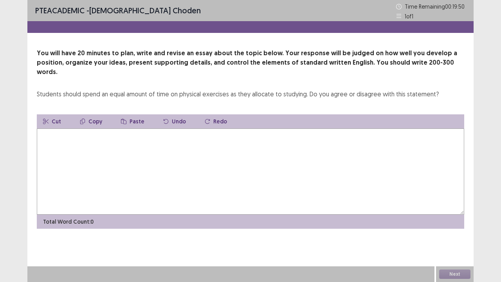
click at [41, 133] on textarea at bounding box center [250, 171] width 427 height 86
click at [117, 128] on textarea "**********" at bounding box center [250, 171] width 427 height 86
drag, startPoint x: 212, startPoint y: 125, endPoint x: 229, endPoint y: 130, distance: 17.6
click at [213, 128] on textarea "**********" at bounding box center [250, 171] width 427 height 86
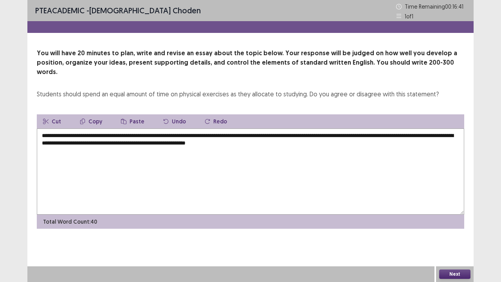
click at [439, 128] on textarea "**********" at bounding box center [250, 171] width 427 height 86
click at [438, 135] on textarea "**********" at bounding box center [250, 171] width 427 height 86
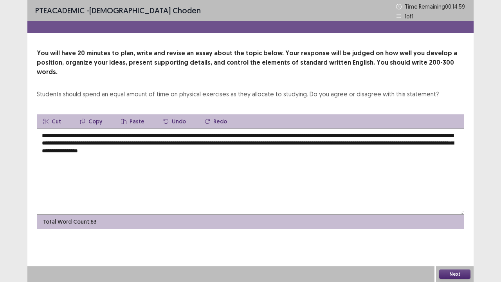
click at [442, 128] on textarea "**********" at bounding box center [250, 171] width 427 height 86
click at [89, 134] on textarea "**********" at bounding box center [250, 171] width 427 height 86
drag, startPoint x: 97, startPoint y: 141, endPoint x: 69, endPoint y: 144, distance: 27.6
click at [69, 144] on textarea "**********" at bounding box center [250, 171] width 427 height 86
click at [256, 141] on textarea "**********" at bounding box center [250, 171] width 427 height 86
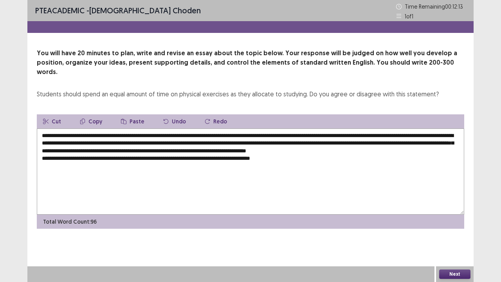
click at [253, 159] on textarea "**********" at bounding box center [250, 171] width 427 height 86
click at [256, 157] on textarea "**********" at bounding box center [250, 171] width 427 height 86
drag, startPoint x: 296, startPoint y: 156, endPoint x: 300, endPoint y: 156, distance: 4.3
click at [296, 156] on textarea "**********" at bounding box center [250, 171] width 427 height 86
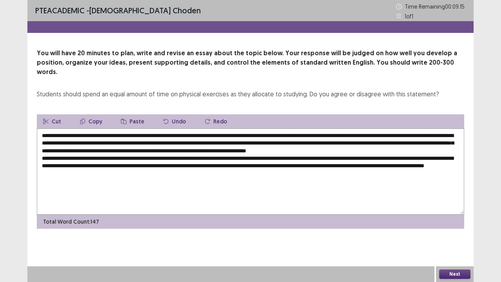
click at [376, 163] on textarea "**********" at bounding box center [250, 171] width 427 height 86
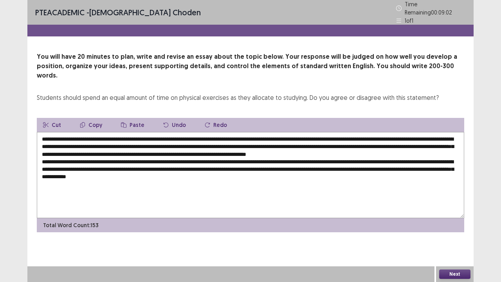
click at [52, 171] on textarea "**********" at bounding box center [250, 175] width 427 height 86
drag, startPoint x: 239, startPoint y: 174, endPoint x: 134, endPoint y: 187, distance: 105.3
click at [134, 187] on textarea "**********" at bounding box center [250, 175] width 427 height 86
click at [235, 171] on textarea "**********" at bounding box center [250, 175] width 427 height 86
drag, startPoint x: 134, startPoint y: 171, endPoint x: 248, endPoint y: 179, distance: 114.1
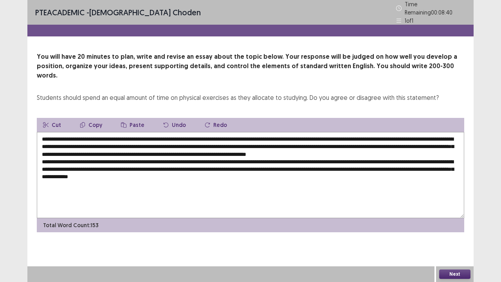
click at [248, 179] on textarea "**********" at bounding box center [250, 175] width 427 height 86
click at [61, 183] on textarea "**********" at bounding box center [250, 175] width 427 height 86
drag, startPoint x: 134, startPoint y: 172, endPoint x: 237, endPoint y: 179, distance: 103.5
click at [237, 179] on textarea "**********" at bounding box center [250, 175] width 427 height 86
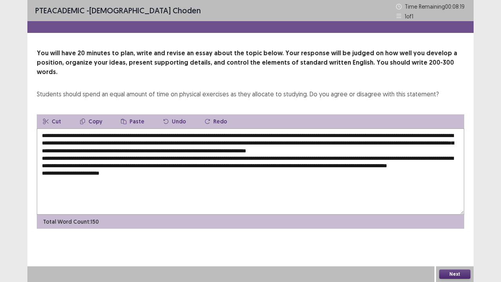
click at [50, 178] on textarea "**********" at bounding box center [250, 171] width 427 height 86
click at [54, 180] on textarea "**********" at bounding box center [250, 171] width 427 height 86
click at [116, 177] on textarea "**********" at bounding box center [250, 171] width 427 height 86
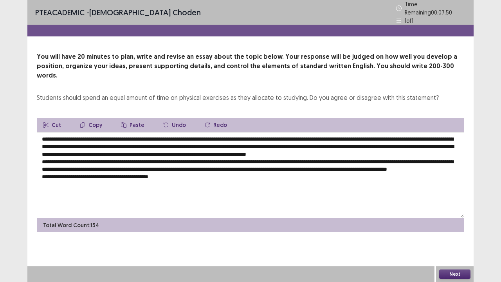
click at [153, 179] on textarea "**********" at bounding box center [250, 175] width 427 height 86
click at [198, 178] on textarea "**********" at bounding box center [250, 175] width 427 height 86
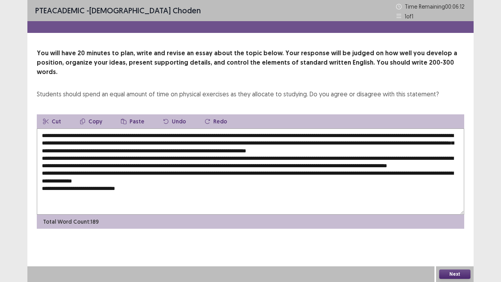
click at [113, 189] on textarea at bounding box center [250, 171] width 427 height 86
click at [115, 196] on textarea at bounding box center [250, 171] width 427 height 86
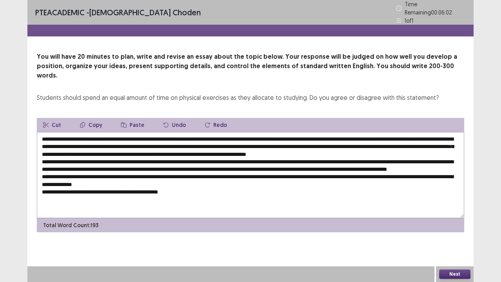
click at [187, 196] on textarea at bounding box center [250, 175] width 427 height 86
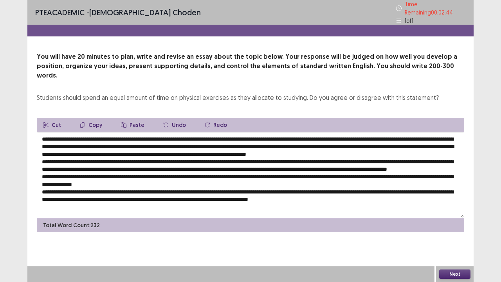
click at [450, 135] on textarea at bounding box center [250, 175] width 427 height 86
click at [357, 140] on textarea at bounding box center [250, 175] width 427 height 86
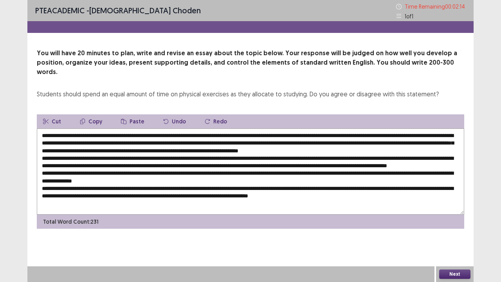
click at [450, 141] on textarea at bounding box center [250, 171] width 427 height 86
click at [412, 157] on textarea at bounding box center [250, 171] width 427 height 86
click at [449, 156] on textarea at bounding box center [250, 171] width 427 height 86
click at [63, 163] on textarea at bounding box center [250, 171] width 427 height 86
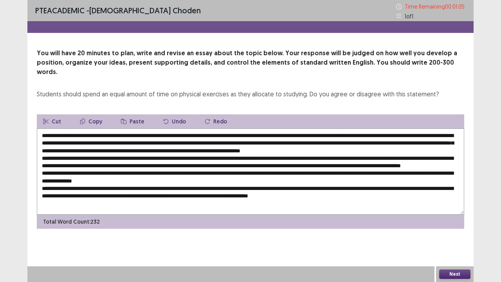
click at [317, 176] on textarea at bounding box center [250, 171] width 427 height 86
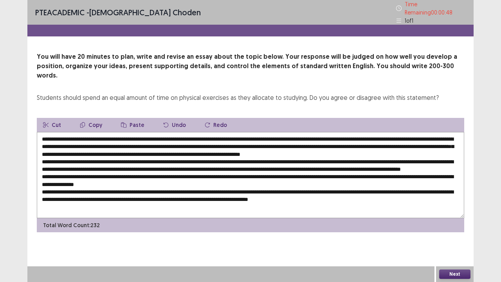
click at [412, 175] on textarea at bounding box center [250, 175] width 427 height 86
click at [61, 183] on textarea at bounding box center [250, 175] width 427 height 86
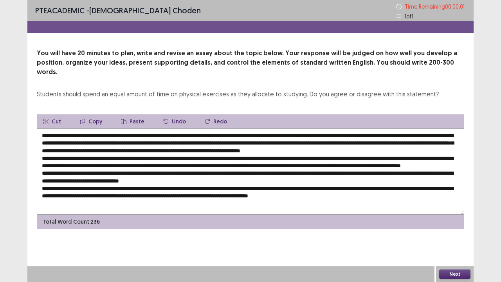
type textarea "**********"
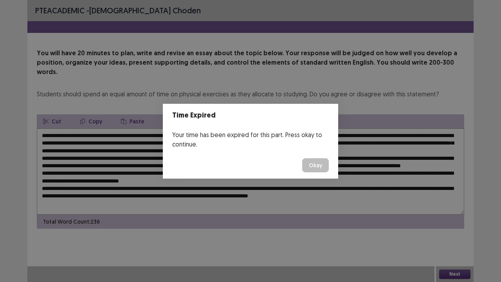
click at [331, 170] on footer "Okay" at bounding box center [250, 165] width 175 height 27
click at [322, 167] on button "Okay" at bounding box center [315, 165] width 27 height 14
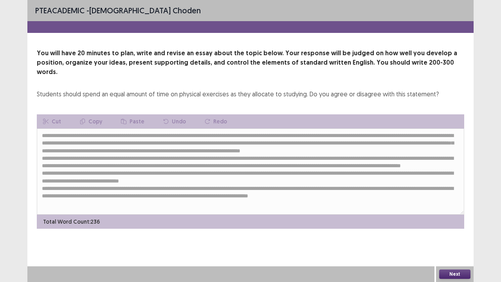
click at [452, 271] on button "Next" at bounding box center [454, 273] width 31 height 9
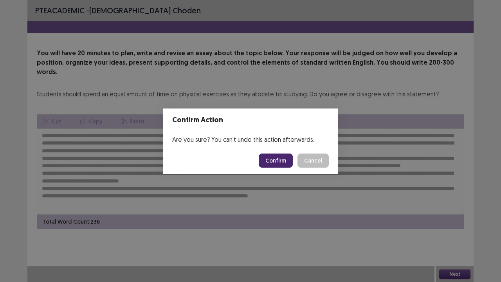
click at [271, 160] on button "Confirm" at bounding box center [276, 160] width 34 height 14
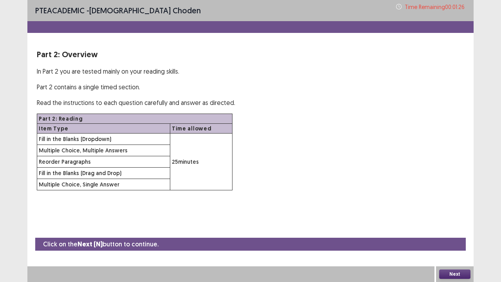
click at [453, 274] on button "Next" at bounding box center [454, 273] width 31 height 9
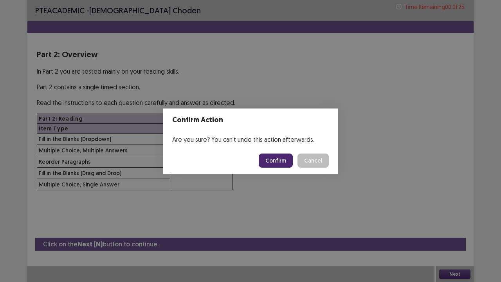
click at [273, 163] on button "Confirm" at bounding box center [276, 160] width 34 height 14
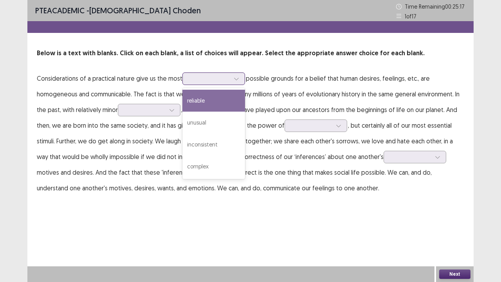
click at [235, 81] on icon at bounding box center [235, 78] width 5 height 5
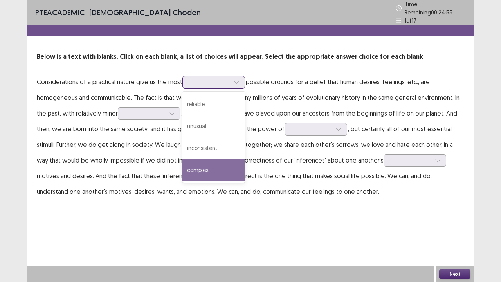
click at [205, 165] on div "complex" at bounding box center [213, 170] width 63 height 22
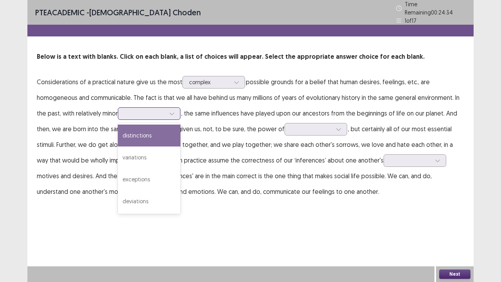
click at [160, 113] on div at bounding box center [144, 113] width 41 height 7
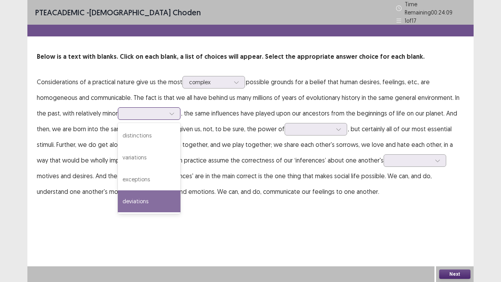
click at [149, 199] on div "deviations" at bounding box center [149, 201] width 63 height 22
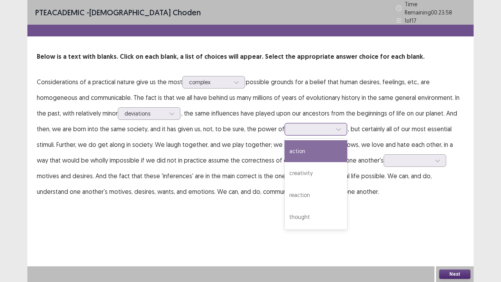
click at [318, 125] on div at bounding box center [311, 128] width 41 height 7
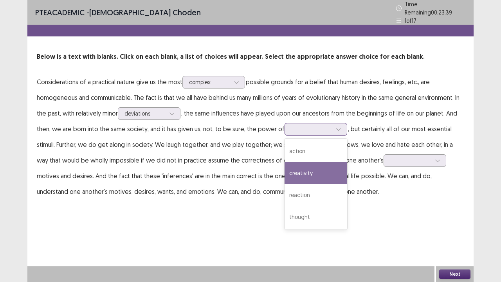
click at [301, 172] on div "creativity" at bounding box center [315, 173] width 63 height 22
click at [316, 125] on div at bounding box center [311, 128] width 41 height 7
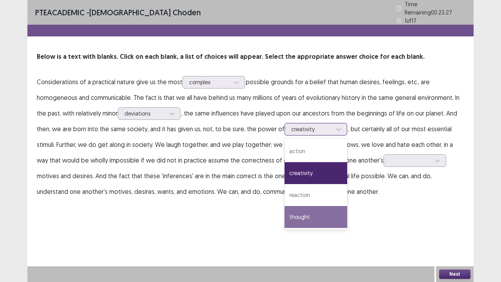
click at [301, 218] on div "thought" at bounding box center [315, 217] width 63 height 22
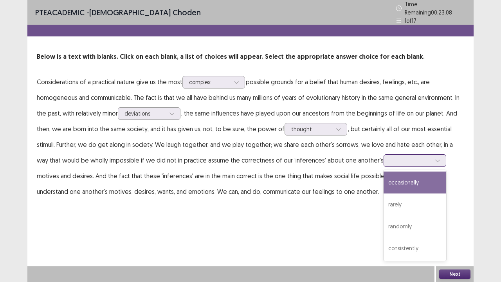
click at [402, 156] on div at bounding box center [410, 159] width 41 height 7
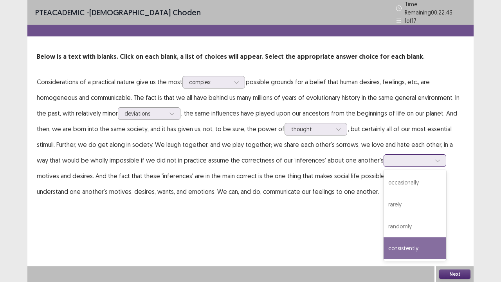
click at [389, 248] on div "consistently" at bounding box center [414, 248] width 63 height 22
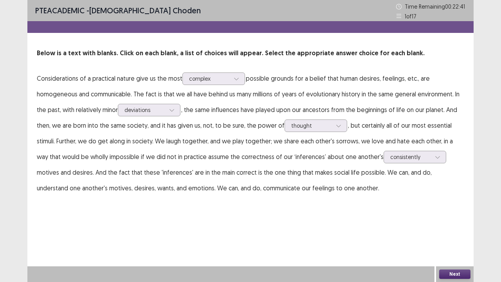
click at [448, 272] on button "Next" at bounding box center [454, 273] width 31 height 9
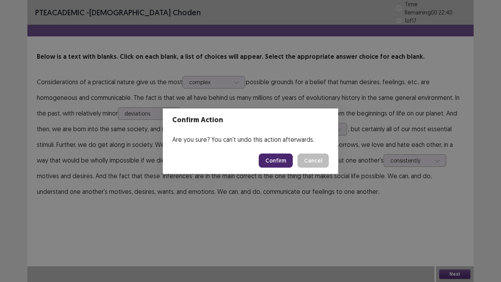
click at [277, 165] on button "Confirm" at bounding box center [276, 160] width 34 height 14
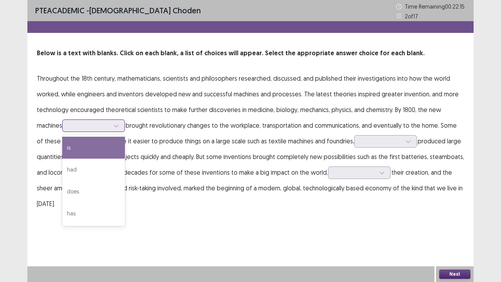
click at [106, 127] on div at bounding box center [89, 125] width 41 height 7
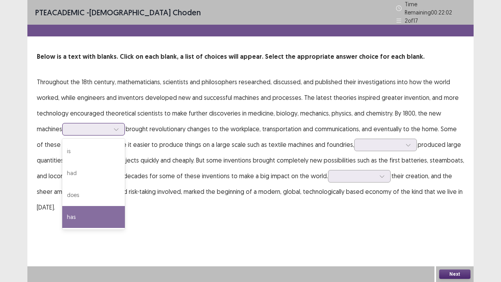
click at [75, 213] on div "has" at bounding box center [93, 217] width 63 height 22
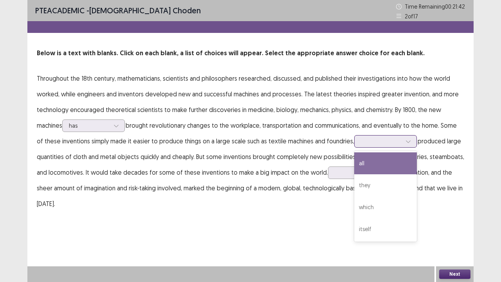
click at [374, 140] on div at bounding box center [381, 140] width 41 height 7
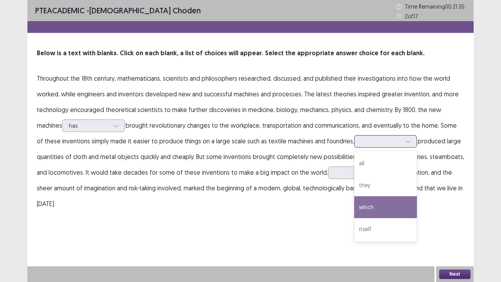
click at [376, 212] on div "which" at bounding box center [385, 207] width 63 height 22
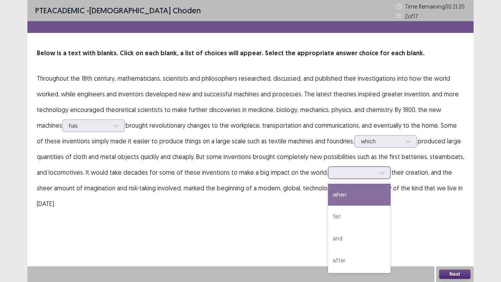
click at [356, 174] on div at bounding box center [354, 172] width 41 height 7
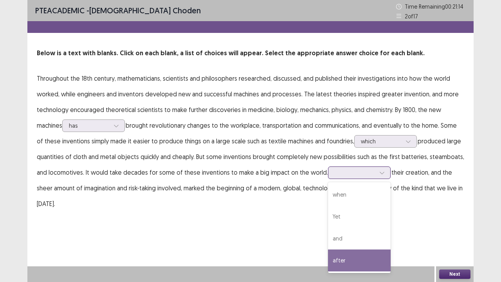
click at [336, 261] on div "after" at bounding box center [359, 260] width 63 height 22
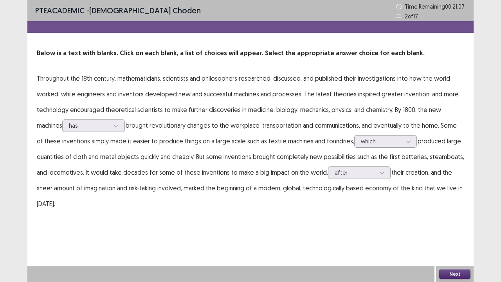
click at [453, 274] on button "Next" at bounding box center [454, 273] width 31 height 9
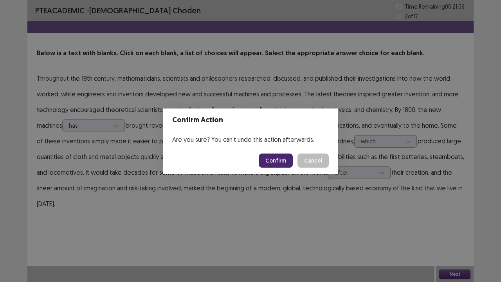
click at [271, 162] on button "Confirm" at bounding box center [276, 160] width 34 height 14
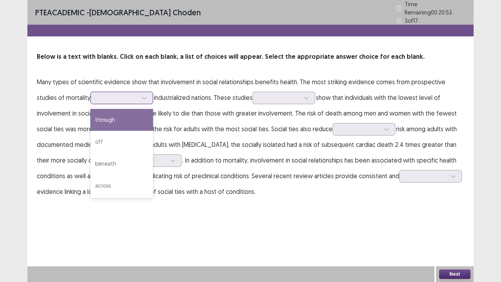
click at [97, 96] on div at bounding box center [117, 97] width 41 height 7
click at [96, 120] on div "through" at bounding box center [121, 120] width 63 height 22
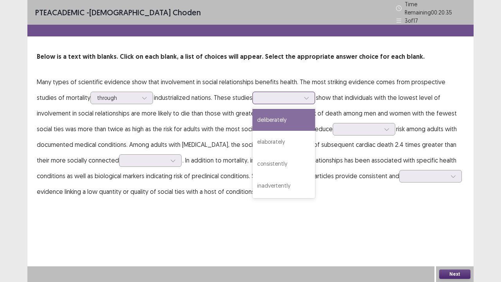
click at [264, 94] on div at bounding box center [279, 97] width 41 height 7
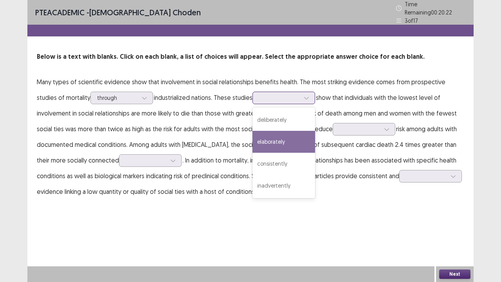
click at [263, 140] on div "elaborately" at bounding box center [283, 142] width 63 height 22
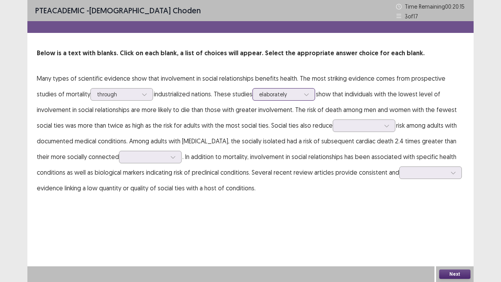
click at [281, 96] on div "elaborately" at bounding box center [279, 94] width 42 height 12
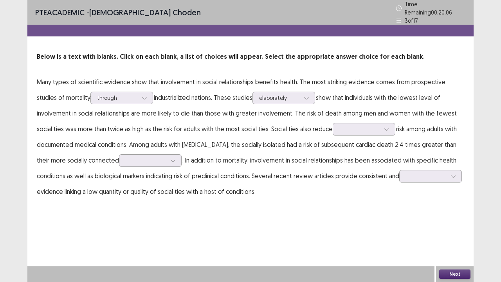
click at [216, 145] on p "Many types of scientific evidence show that involvement in social relationships…" at bounding box center [250, 136] width 427 height 125
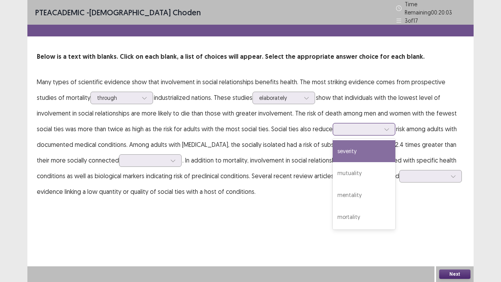
click at [381, 129] on div at bounding box center [387, 129] width 12 height 12
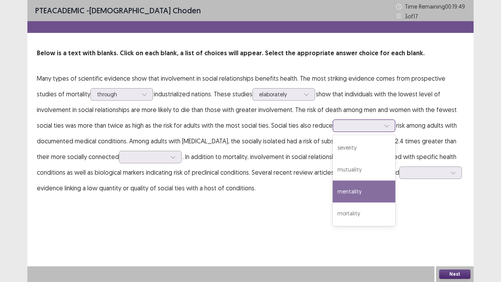
click at [332, 190] on div "mentality" at bounding box center [363, 191] width 63 height 22
click at [339, 130] on div "mentality" at bounding box center [359, 126] width 41 height 12
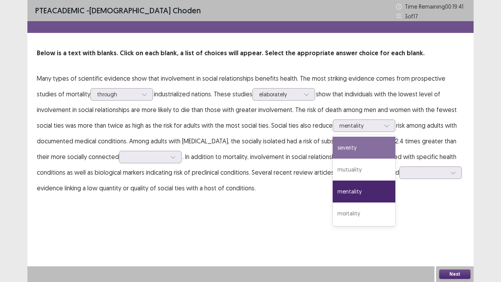
click at [224, 146] on p "Many types of scientific evidence show that involvement in social relationships…" at bounding box center [250, 132] width 427 height 125
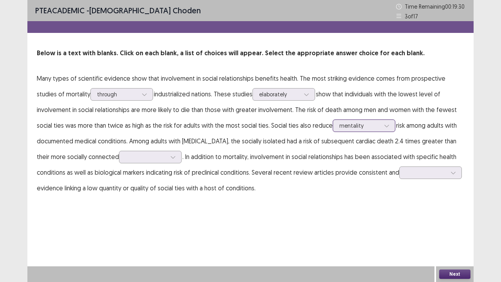
click at [339, 126] on div at bounding box center [359, 125] width 41 height 7
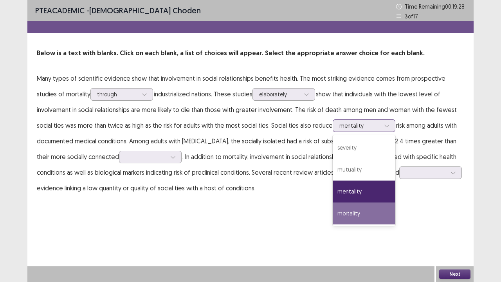
click at [332, 213] on div "mortality" at bounding box center [363, 213] width 63 height 22
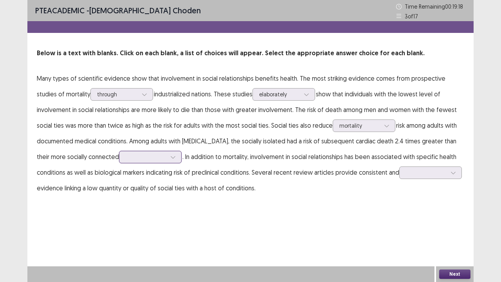
click at [170, 156] on icon at bounding box center [172, 156] width 5 height 5
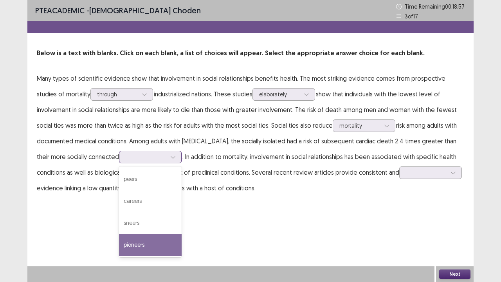
click at [128, 246] on div "pioneers" at bounding box center [150, 244] width 63 height 22
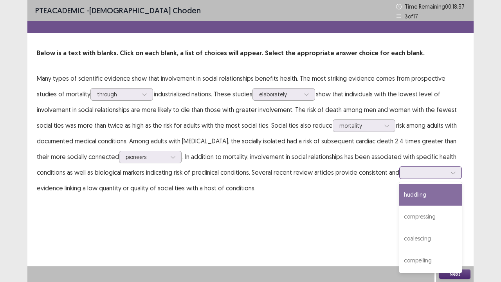
click at [414, 171] on div at bounding box center [426, 172] width 41 height 7
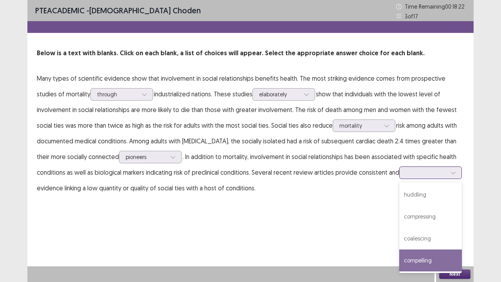
click at [422, 260] on div "compelling" at bounding box center [430, 260] width 63 height 22
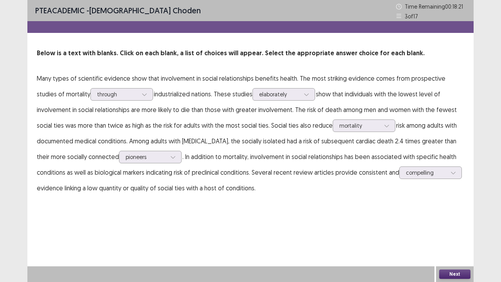
click at [460, 272] on button "Next" at bounding box center [454, 273] width 31 height 9
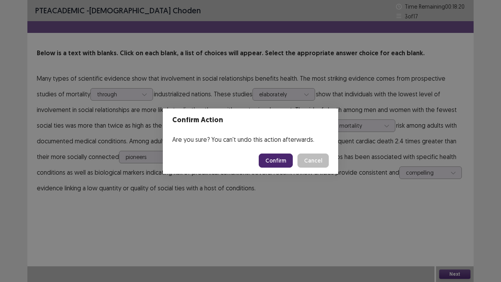
click at [280, 163] on button "Confirm" at bounding box center [276, 160] width 34 height 14
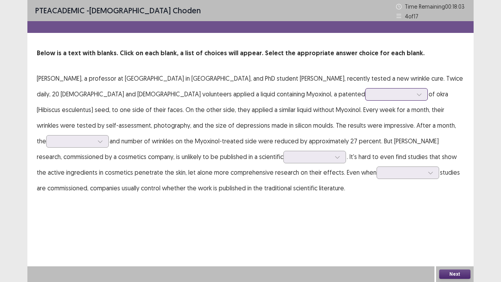
click at [372, 95] on div at bounding box center [392, 93] width 41 height 7
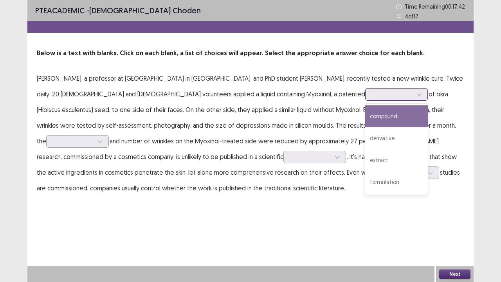
click at [365, 115] on div "compound" at bounding box center [396, 116] width 63 height 22
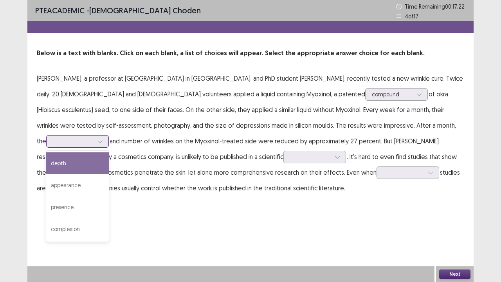
click at [93, 137] on div at bounding box center [73, 140] width 41 height 7
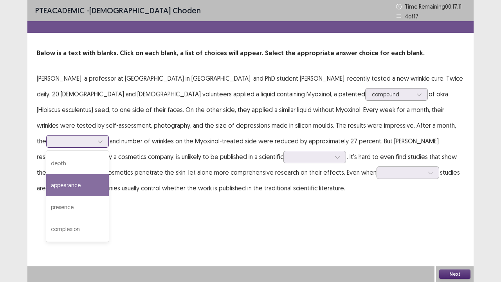
click at [109, 174] on div "appearance" at bounding box center [77, 185] width 63 height 22
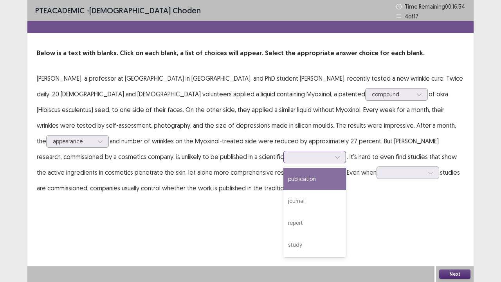
click at [290, 158] on div at bounding box center [310, 156] width 41 height 7
click at [283, 180] on div "publication" at bounding box center [314, 179] width 63 height 22
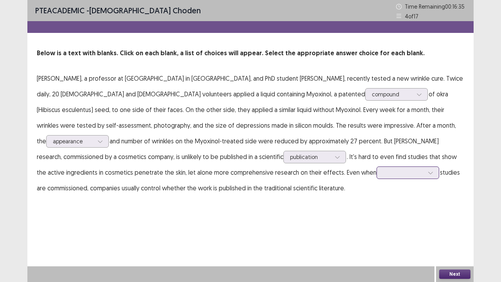
click at [383, 173] on div at bounding box center [403, 172] width 41 height 7
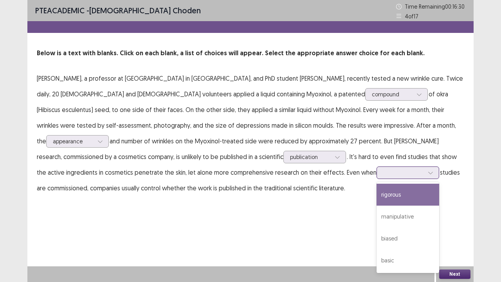
click at [376, 197] on div "rigorous" at bounding box center [407, 194] width 63 height 22
click at [383, 173] on div at bounding box center [403, 172] width 41 height 7
click at [464, 272] on button "Next" at bounding box center [454, 273] width 31 height 9
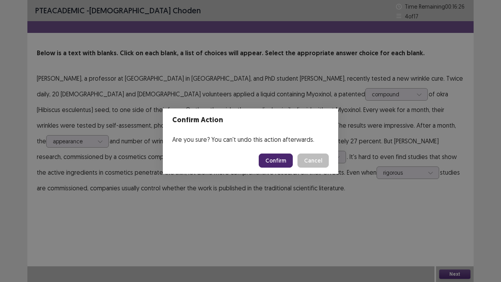
click at [279, 161] on button "Confirm" at bounding box center [276, 160] width 34 height 14
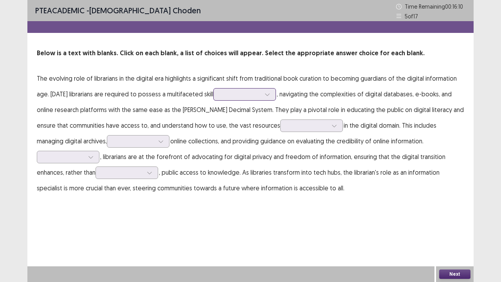
click at [252, 95] on div at bounding box center [240, 93] width 41 height 7
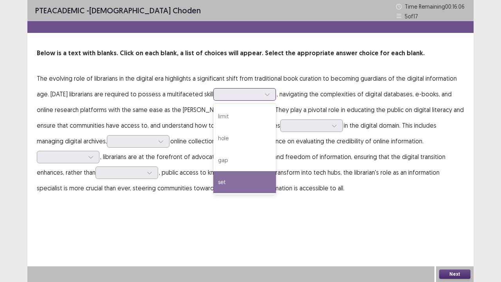
click at [223, 180] on div "set" at bounding box center [244, 182] width 63 height 22
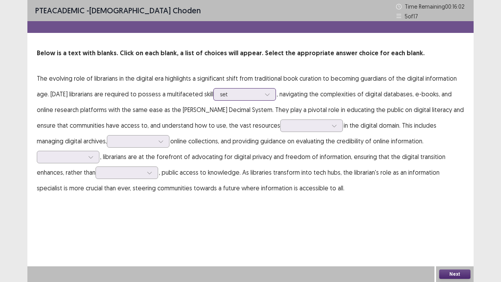
click at [252, 95] on div at bounding box center [240, 93] width 41 height 7
click at [101, 118] on p "The evolving role of librarians in the digital era highlights a significant shi…" at bounding box center [250, 132] width 427 height 125
click at [287, 128] on div at bounding box center [307, 125] width 41 height 7
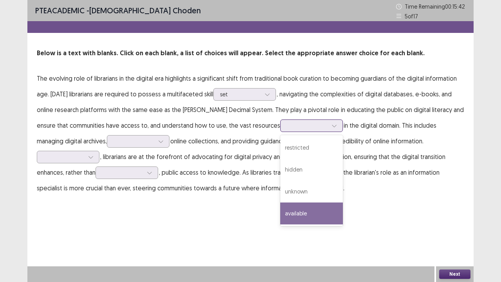
click at [280, 207] on div "available" at bounding box center [311, 213] width 63 height 22
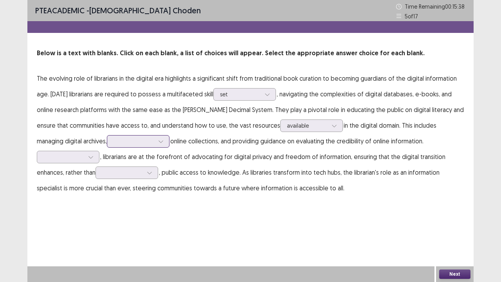
click at [113, 142] on div at bounding box center [133, 140] width 41 height 7
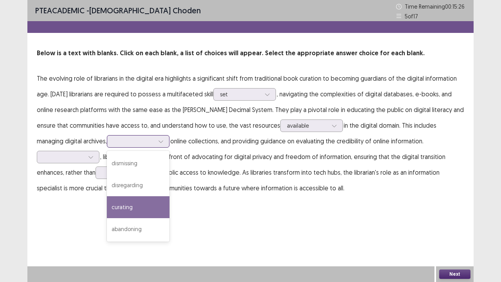
click at [107, 209] on div "curating" at bounding box center [138, 207] width 63 height 22
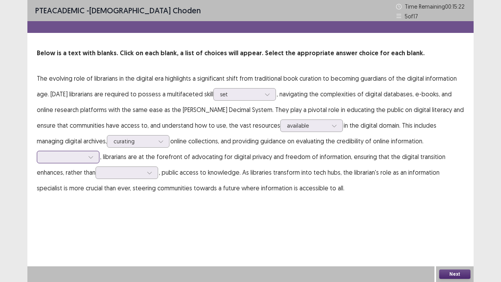
click at [86, 158] on div at bounding box center [91, 157] width 12 height 12
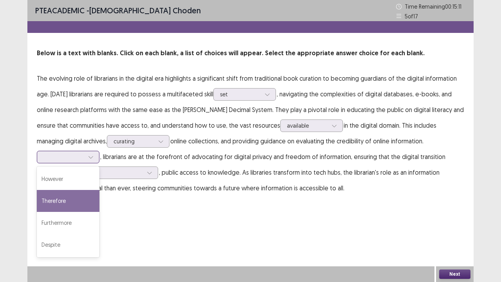
click at [60, 199] on div "Therefore" at bounding box center [68, 201] width 63 height 22
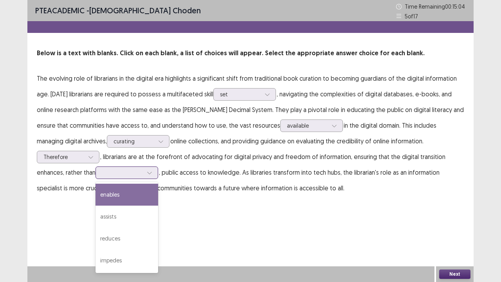
click at [120, 175] on div at bounding box center [122, 172] width 41 height 7
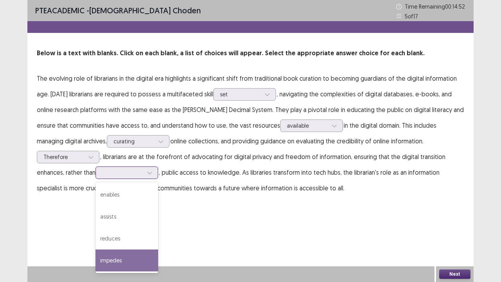
click at [116, 260] on div "impedes" at bounding box center [126, 260] width 63 height 22
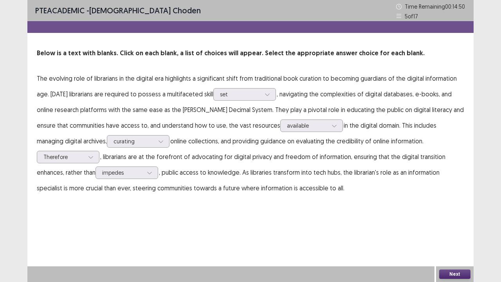
click at [462, 274] on button "Next" at bounding box center [454, 273] width 31 height 9
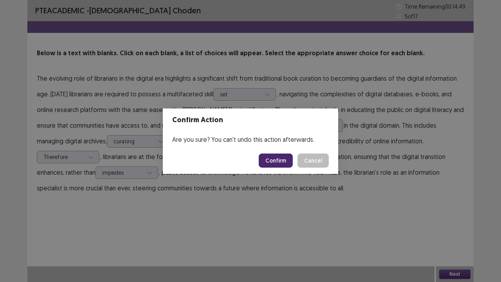
click at [283, 163] on button "Confirm" at bounding box center [276, 160] width 34 height 14
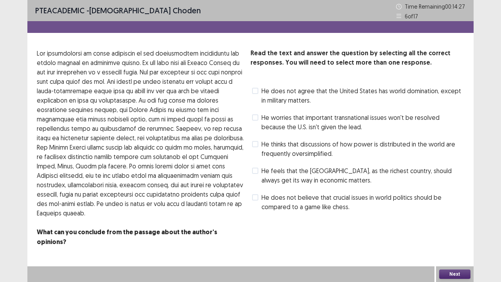
click at [253, 144] on span at bounding box center [255, 144] width 6 height 6
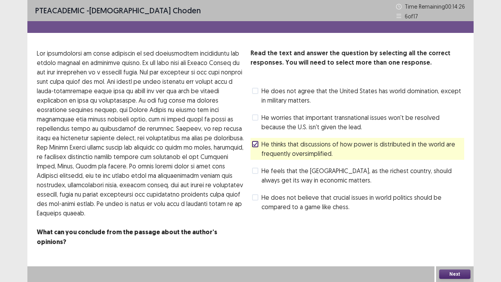
click at [451, 272] on button "Next" at bounding box center [454, 273] width 31 height 9
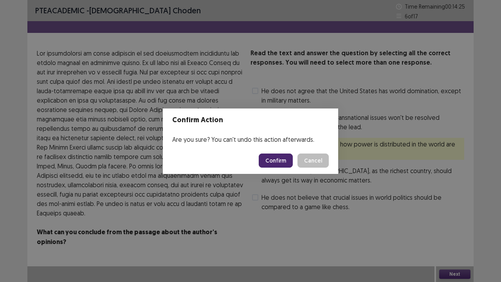
click at [282, 161] on button "Confirm" at bounding box center [276, 160] width 34 height 14
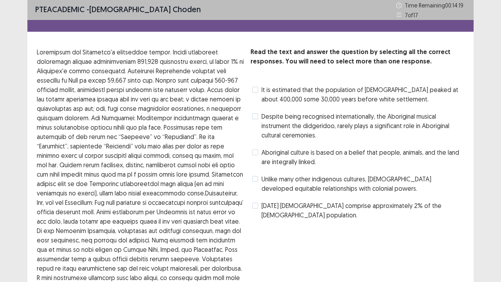
scroll to position [0, 0]
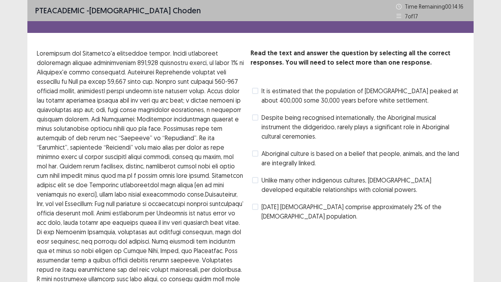
click at [255, 154] on span at bounding box center [255, 153] width 6 height 6
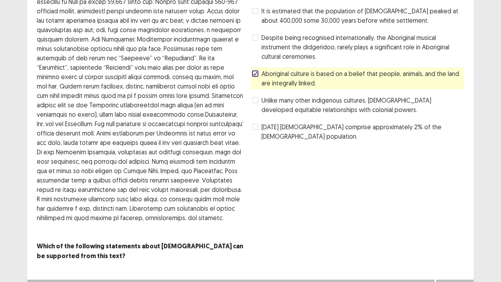
scroll to position [93, 0]
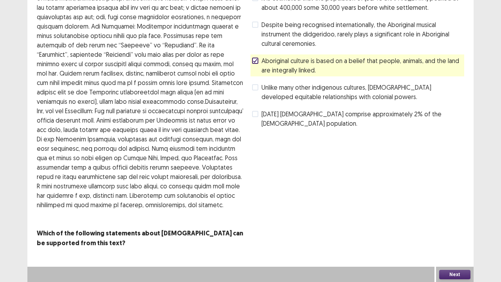
click at [457, 276] on button "Next" at bounding box center [454, 273] width 31 height 9
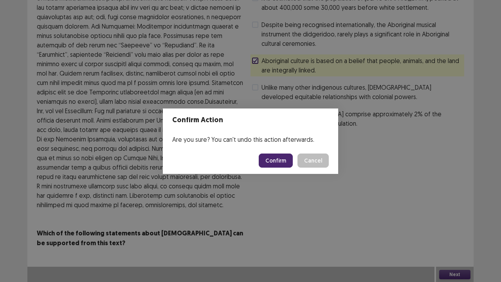
click at [284, 159] on button "Confirm" at bounding box center [276, 160] width 34 height 14
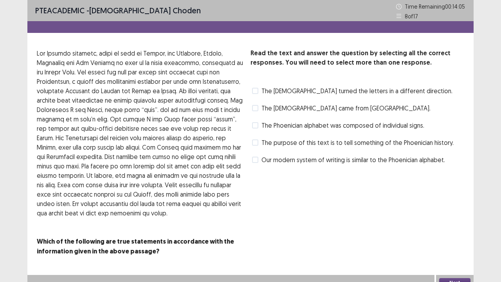
click at [255, 124] on span at bounding box center [255, 125] width 6 height 6
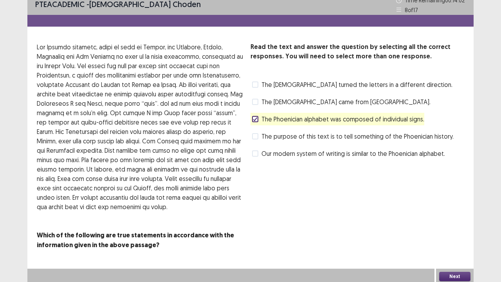
scroll to position [8, 0]
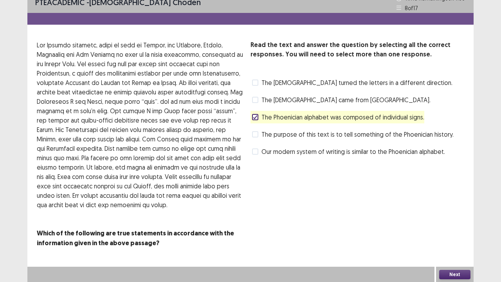
click at [255, 135] on span at bounding box center [255, 134] width 6 height 6
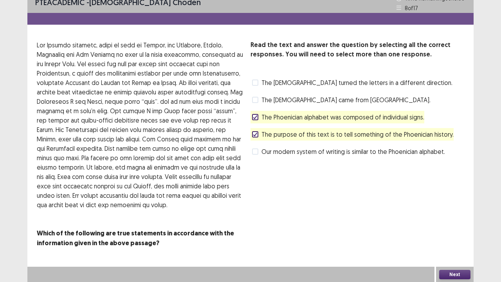
click at [460, 274] on button "Next" at bounding box center [454, 273] width 31 height 9
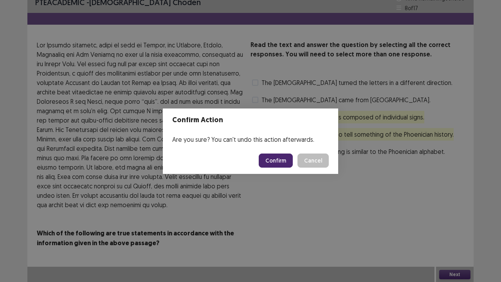
click at [278, 158] on button "Confirm" at bounding box center [276, 160] width 34 height 14
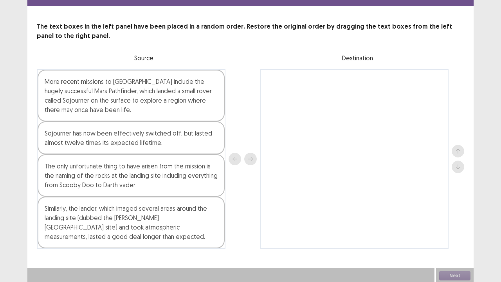
scroll to position [28, 0]
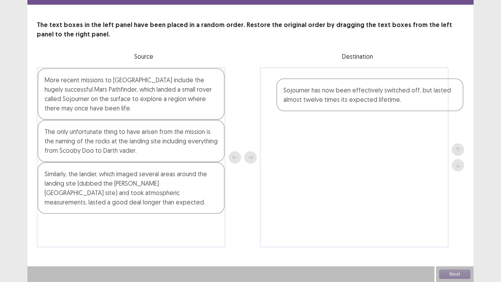
drag, startPoint x: 99, startPoint y: 144, endPoint x: 339, endPoint y: 102, distance: 244.4
click at [339, 102] on div "More recent missions to Mars include the hugely successful Mars Pathfinder, whi…" at bounding box center [250, 157] width 427 height 180
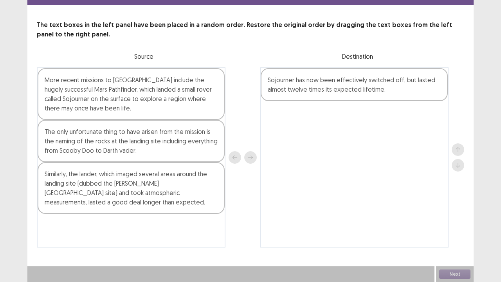
click at [119, 109] on div "More recent missions to Mars include the hugely successful Mars Pathfinder, whi…" at bounding box center [131, 94] width 187 height 52
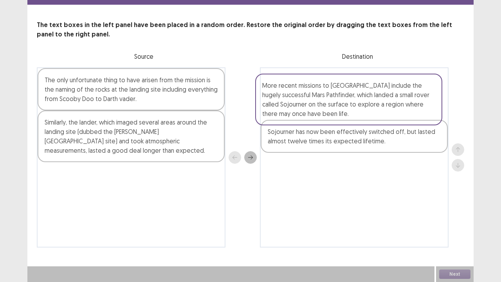
drag, startPoint x: 139, startPoint y: 102, endPoint x: 359, endPoint y: 109, distance: 219.9
click at [359, 109] on div "More recent missions to Mars include the hugely successful Mars Pathfinder, whi…" at bounding box center [250, 157] width 427 height 180
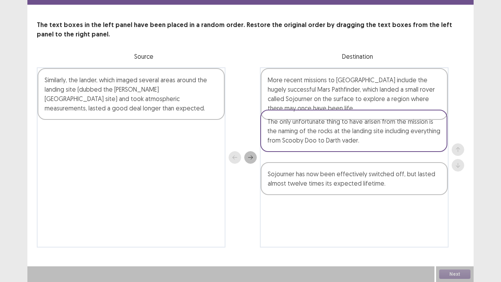
drag, startPoint x: 138, startPoint y: 101, endPoint x: 363, endPoint y: 145, distance: 229.1
click at [363, 145] on div "The only unfortunate thing to have arisen from the mission is the naming of the…" at bounding box center [250, 157] width 427 height 180
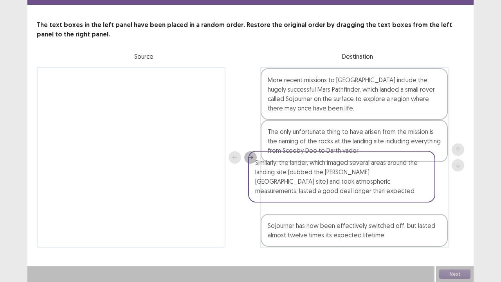
drag, startPoint x: 171, startPoint y: 108, endPoint x: 386, endPoint y: 195, distance: 232.0
click at [386, 195] on div "Similarly, the lander, which imaged several areas around the landing site (dubb…" at bounding box center [250, 157] width 427 height 180
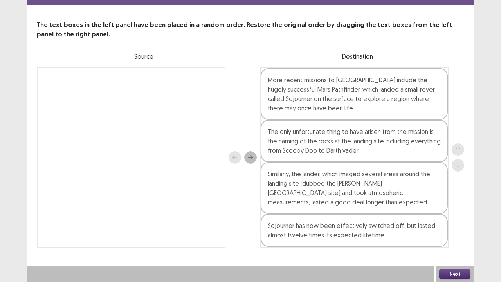
click at [445, 273] on button "Next" at bounding box center [454, 273] width 31 height 9
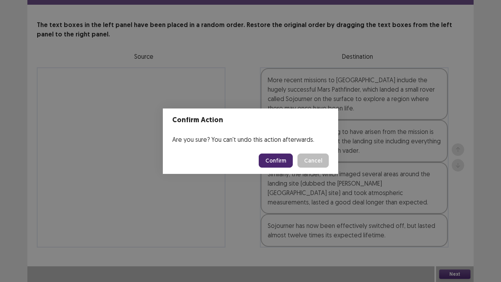
click at [262, 161] on footer "Confirm Cancel" at bounding box center [250, 160] width 175 height 27
click at [275, 161] on button "Confirm" at bounding box center [276, 160] width 34 height 14
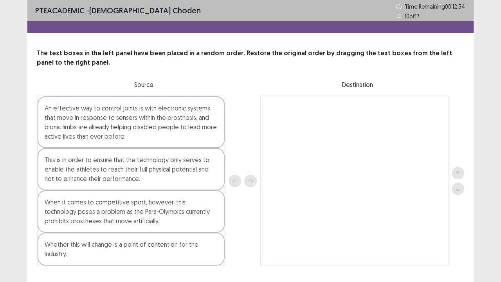
scroll to position [19, 0]
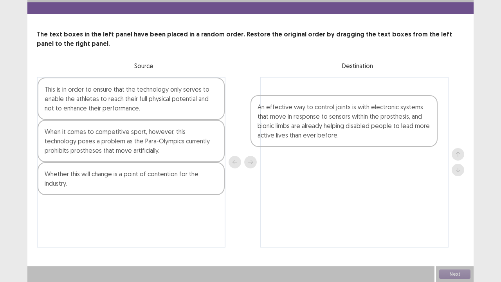
drag, startPoint x: 109, startPoint y: 112, endPoint x: 324, endPoint y: 129, distance: 216.2
click at [324, 129] on div "An effective way to control joints is with electronic systems that move in resp…" at bounding box center [250, 162] width 427 height 171
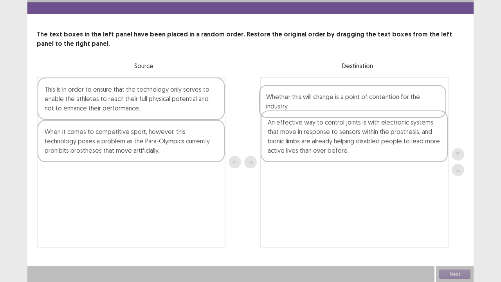
drag, startPoint x: 77, startPoint y: 182, endPoint x: 302, endPoint y: 103, distance: 238.4
click at [302, 103] on div "This is in order to ensure that the technology only serves to enable the athlet…" at bounding box center [250, 162] width 427 height 171
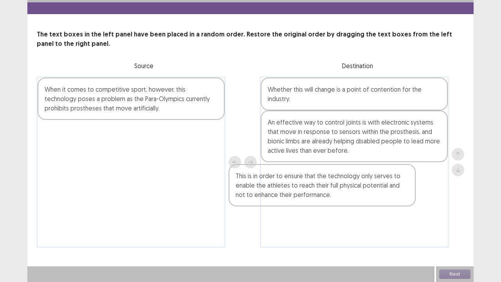
drag, startPoint x: 144, startPoint y: 107, endPoint x: 353, endPoint y: 195, distance: 226.8
click at [353, 195] on div "This is in order to ensure that the technology only serves to enable the athlet…" at bounding box center [250, 162] width 427 height 171
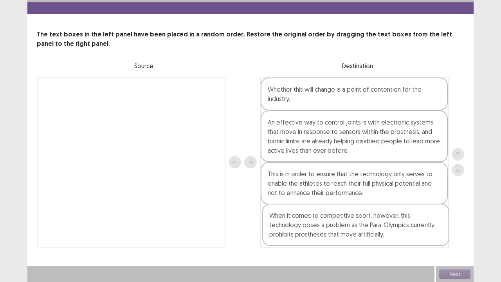
drag, startPoint x: 170, startPoint y: 107, endPoint x: 396, endPoint y: 235, distance: 259.6
click at [396, 235] on div "When it comes to competitive sport, however, this technology poses a problem as…" at bounding box center [250, 162] width 427 height 171
click at [457, 273] on button "Next" at bounding box center [454, 273] width 31 height 9
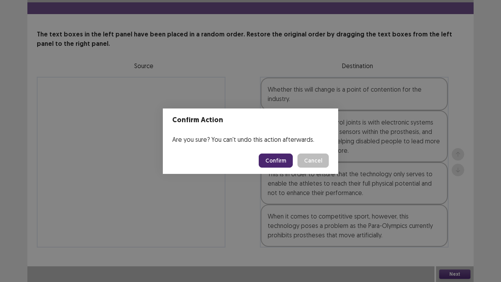
click at [279, 160] on button "Confirm" at bounding box center [276, 160] width 34 height 14
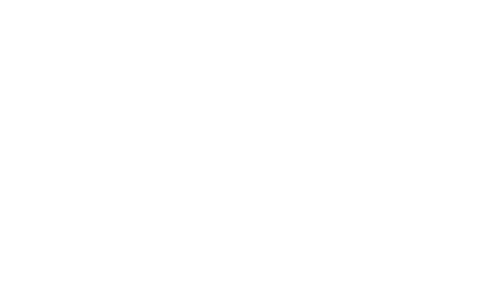
scroll to position [0, 0]
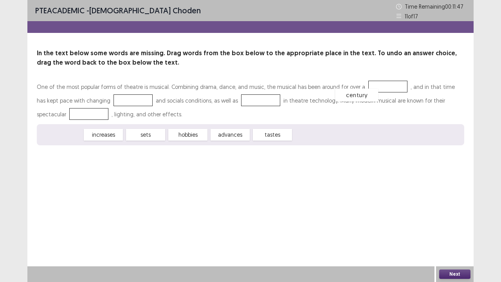
drag, startPoint x: 71, startPoint y: 137, endPoint x: 369, endPoint y: 95, distance: 301.0
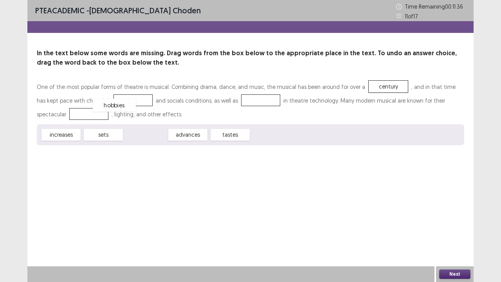
drag, startPoint x: 143, startPoint y: 135, endPoint x: 110, endPoint y: 103, distance: 45.4
drag, startPoint x: 152, startPoint y: 138, endPoint x: 232, endPoint y: 106, distance: 85.7
click at [451, 275] on button "Next" at bounding box center [454, 273] width 31 height 9
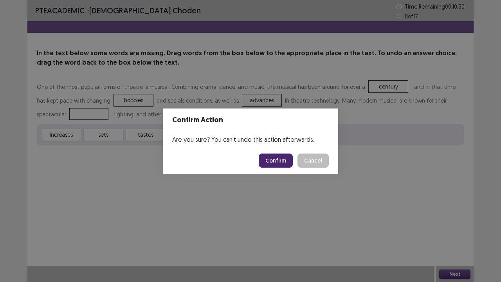
click at [275, 163] on button "Confirm" at bounding box center [276, 160] width 34 height 14
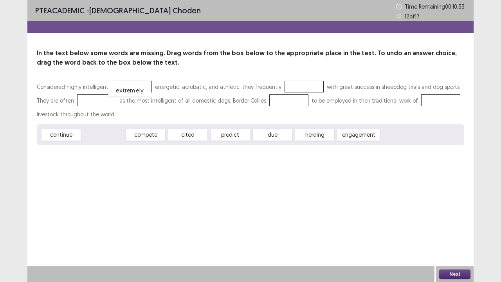
drag, startPoint x: 103, startPoint y: 137, endPoint x: 130, endPoint y: 93, distance: 51.9
drag, startPoint x: 99, startPoint y: 135, endPoint x: 286, endPoint y: 84, distance: 194.4
click at [235, 138] on div "herding" at bounding box center [229, 134] width 43 height 13
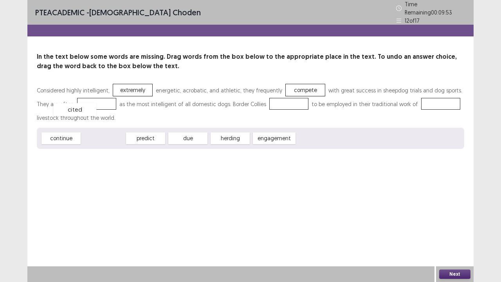
drag, startPoint x: 113, startPoint y: 131, endPoint x: 86, endPoint y: 99, distance: 42.2
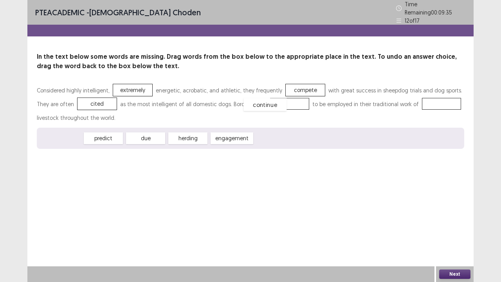
drag, startPoint x: 59, startPoint y: 139, endPoint x: 266, endPoint y: 105, distance: 209.6
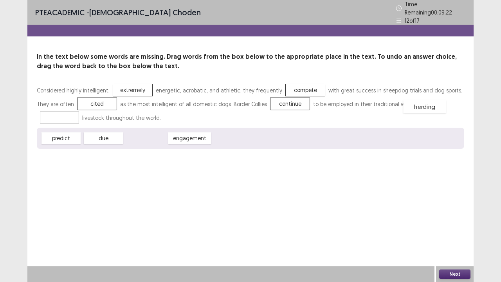
drag, startPoint x: 145, startPoint y: 136, endPoint x: 420, endPoint y: 106, distance: 276.6
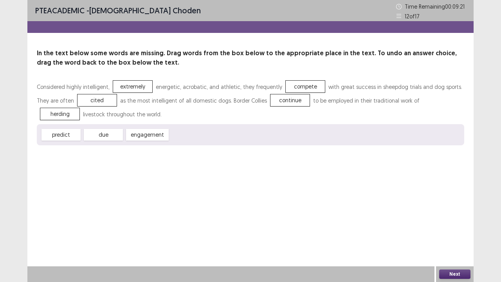
click at [450, 274] on button "Next" at bounding box center [454, 273] width 31 height 9
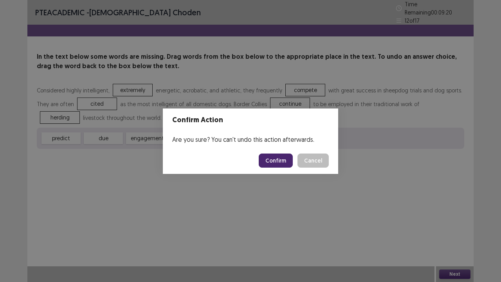
click at [284, 162] on button "Confirm" at bounding box center [276, 160] width 34 height 14
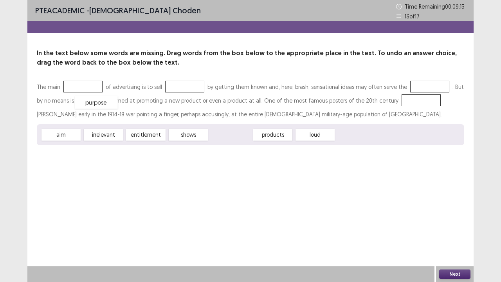
drag, startPoint x: 233, startPoint y: 136, endPoint x: 92, endPoint y: 92, distance: 148.6
drag, startPoint x: 226, startPoint y: 134, endPoint x: 185, endPoint y: 93, distance: 57.8
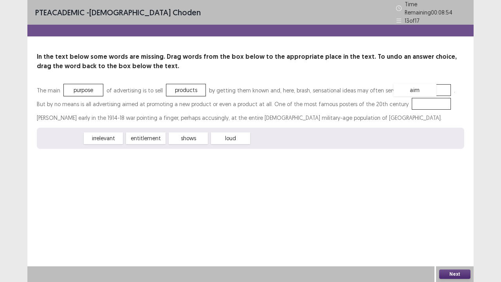
drag, startPoint x: 56, startPoint y: 135, endPoint x: 411, endPoint y: 85, distance: 358.6
drag, startPoint x: 154, startPoint y: 135, endPoint x: 402, endPoint y: 101, distance: 250.8
click at [452, 273] on button "Next" at bounding box center [454, 273] width 31 height 9
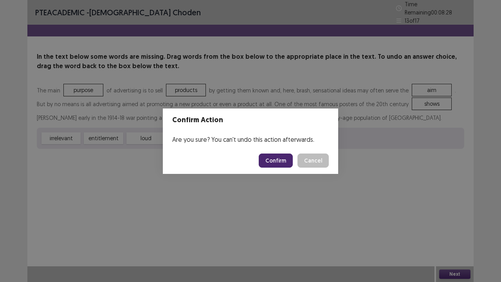
click at [285, 155] on button "Confirm" at bounding box center [276, 160] width 34 height 14
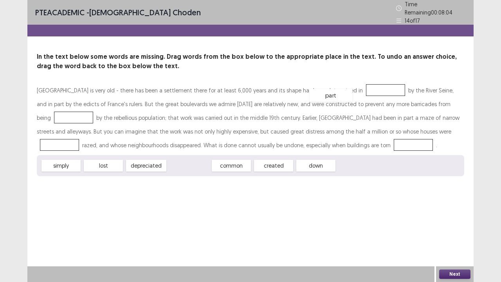
drag, startPoint x: 184, startPoint y: 166, endPoint x: 326, endPoint y: 96, distance: 158.5
drag, startPoint x: 229, startPoint y: 162, endPoint x: 393, endPoint y: 95, distance: 177.1
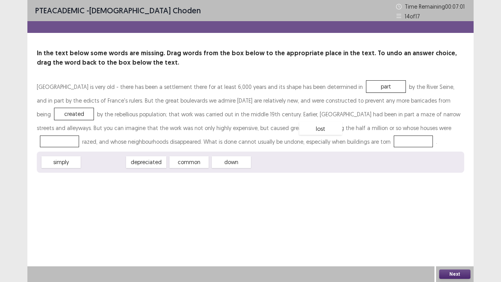
drag, startPoint x: 97, startPoint y: 163, endPoint x: 314, endPoint y: 130, distance: 219.7
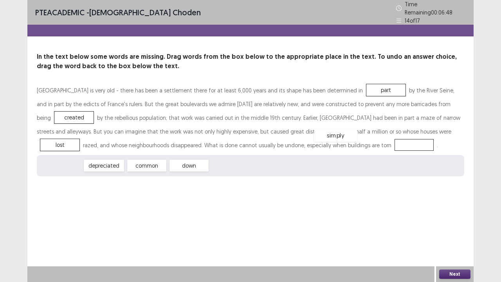
drag, startPoint x: 65, startPoint y: 163, endPoint x: 339, endPoint y: 133, distance: 275.9
drag, startPoint x: 143, startPoint y: 166, endPoint x: 264, endPoint y: 149, distance: 121.6
click at [458, 273] on button "Next" at bounding box center [454, 273] width 31 height 9
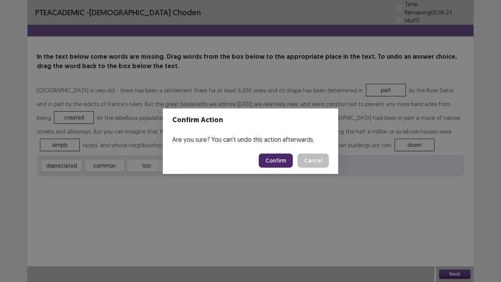
click at [274, 161] on button "Confirm" at bounding box center [276, 160] width 34 height 14
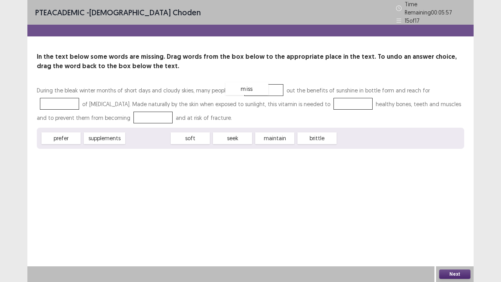
drag, startPoint x: 141, startPoint y: 135, endPoint x: 239, endPoint y: 86, distance: 110.2
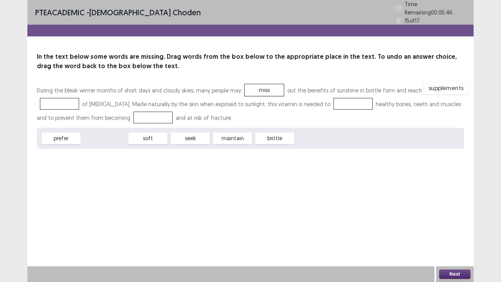
drag, startPoint x: 100, startPoint y: 135, endPoint x: 441, endPoint y: 85, distance: 345.1
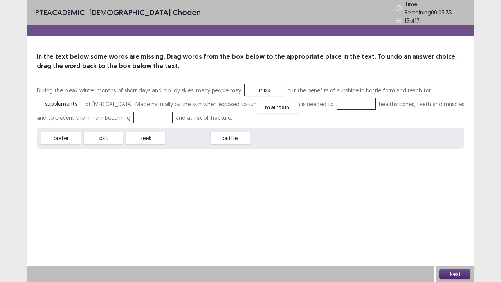
drag, startPoint x: 192, startPoint y: 138, endPoint x: 286, endPoint y: 105, distance: 98.8
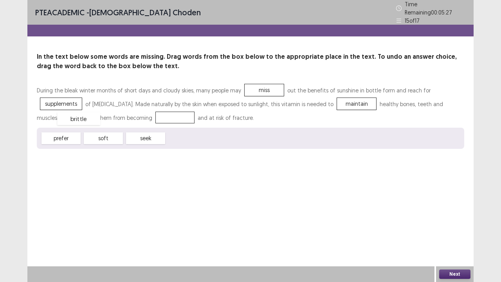
drag, startPoint x: 192, startPoint y: 136, endPoint x: 83, endPoint y: 117, distance: 110.9
click at [456, 274] on button "Next" at bounding box center [454, 273] width 31 height 9
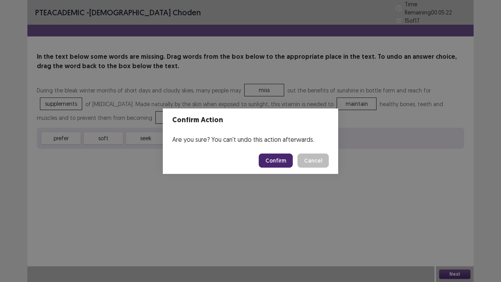
click at [267, 156] on button "Confirm" at bounding box center [276, 160] width 34 height 14
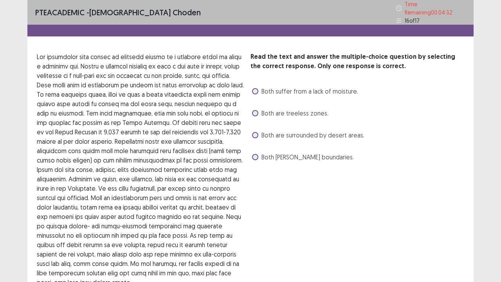
scroll to position [39, 0]
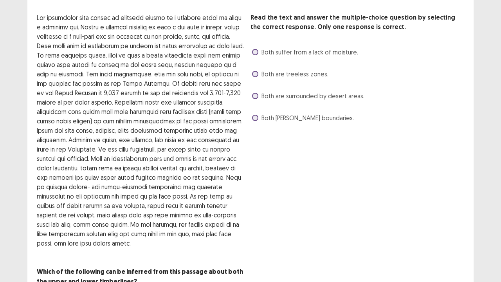
click at [249, 120] on div "Read the text and answer the multiple-choice question by selecting the correct …" at bounding box center [250, 149] width 446 height 273
click at [253, 115] on span at bounding box center [255, 118] width 6 height 6
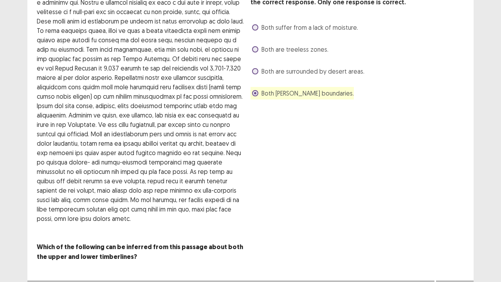
scroll to position [65, 0]
click at [465, 281] on button "Next" at bounding box center [454, 286] width 31 height 9
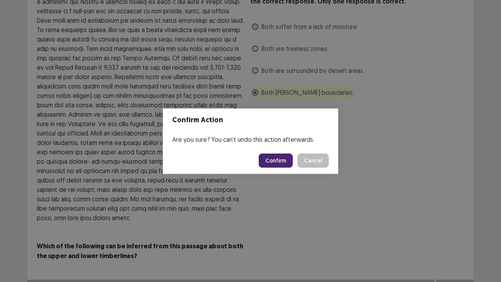
click at [279, 164] on button "Confirm" at bounding box center [276, 160] width 34 height 14
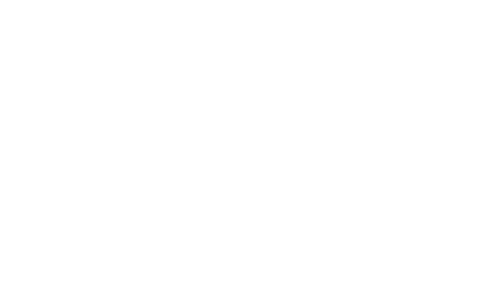
scroll to position [0, 0]
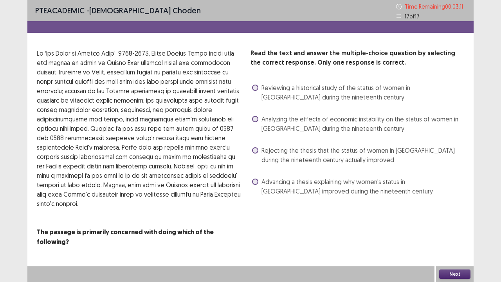
click at [259, 89] on label "Reviewing a historical study of the status of women in Mexico City during the n…" at bounding box center [358, 92] width 212 height 19
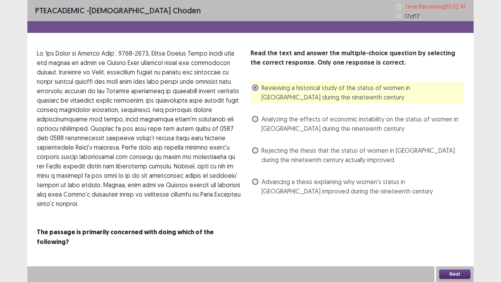
click at [253, 186] on label "Advancing a thesis explaining why women's status in Mexico City improved during…" at bounding box center [358, 186] width 212 height 19
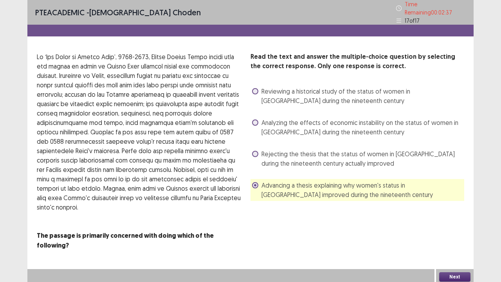
click at [452, 273] on button "Next" at bounding box center [454, 276] width 31 height 9
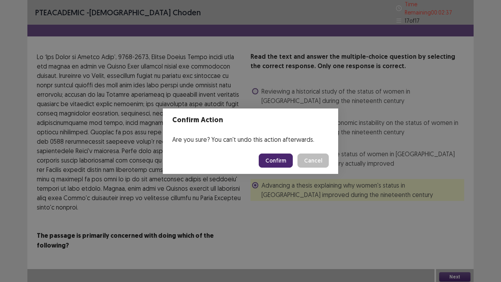
click at [283, 163] on button "Confirm" at bounding box center [276, 160] width 34 height 14
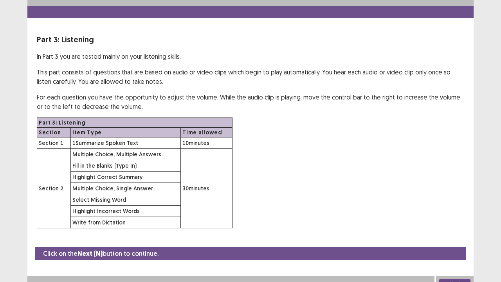
scroll to position [23, 0]
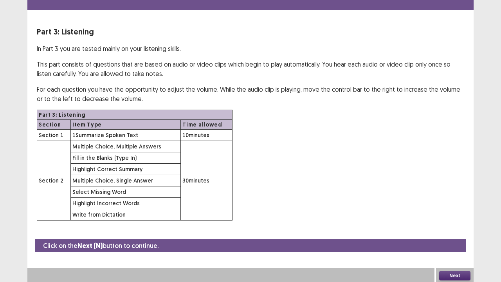
click at [449, 273] on button "Next" at bounding box center [454, 275] width 31 height 9
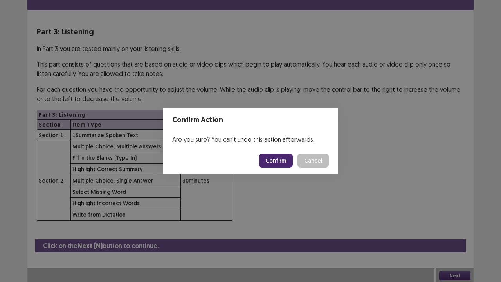
click at [267, 156] on button "Confirm" at bounding box center [276, 160] width 34 height 14
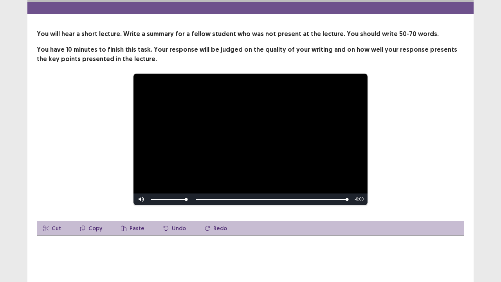
click at [46, 241] on textarea at bounding box center [250, 278] width 427 height 86
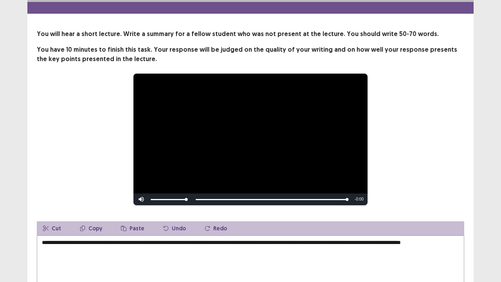
drag, startPoint x: 451, startPoint y: 239, endPoint x: 429, endPoint y: 240, distance: 22.3
click at [426, 240] on textarea "**********" at bounding box center [250, 278] width 427 height 86
click at [75, 251] on textarea "**********" at bounding box center [250, 278] width 427 height 86
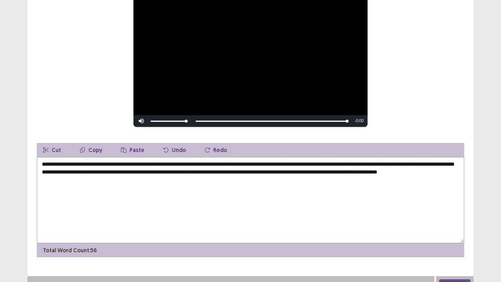
scroll to position [107, 0]
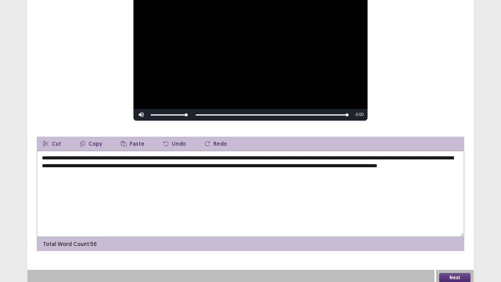
click at [391, 154] on textarea "**********" at bounding box center [250, 194] width 427 height 86
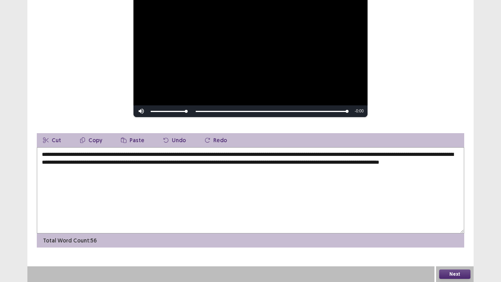
drag, startPoint x: 88, startPoint y: 161, endPoint x: 60, endPoint y: 162, distance: 27.8
click at [60, 162] on textarea "**********" at bounding box center [250, 190] width 427 height 86
click at [97, 181] on textarea "**********" at bounding box center [250, 190] width 427 height 86
click at [263, 162] on textarea "**********" at bounding box center [250, 190] width 427 height 86
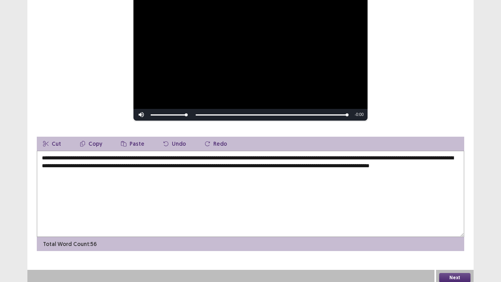
click at [397, 162] on textarea "**********" at bounding box center [250, 194] width 427 height 86
type textarea "**********"
click at [458, 273] on button "Next" at bounding box center [454, 277] width 31 height 9
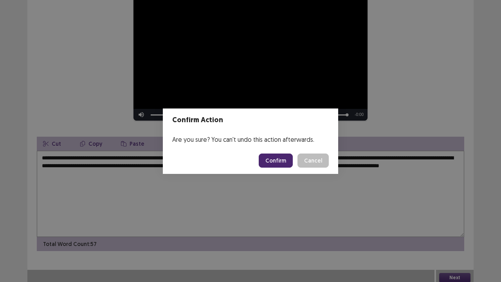
click at [271, 161] on button "Confirm" at bounding box center [276, 160] width 34 height 14
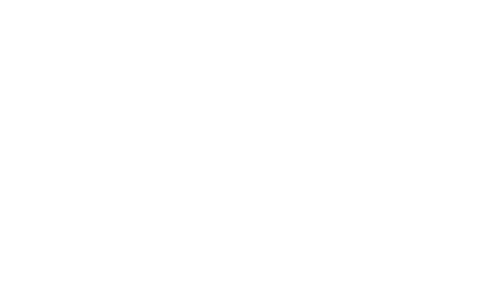
scroll to position [0, 0]
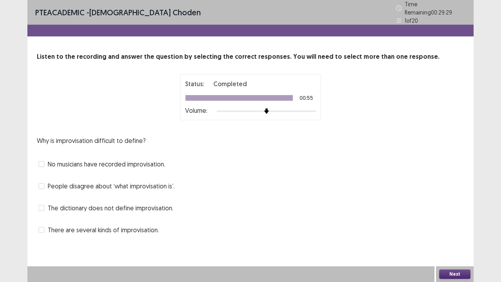
click at [43, 226] on span at bounding box center [41, 229] width 6 height 6
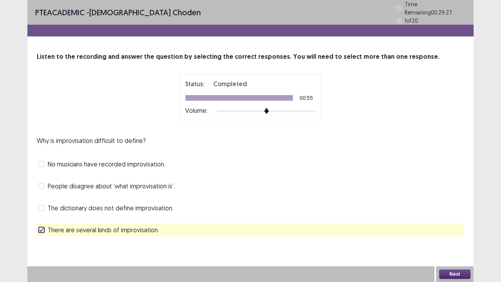
click at [453, 275] on button "Next" at bounding box center [454, 273] width 31 height 9
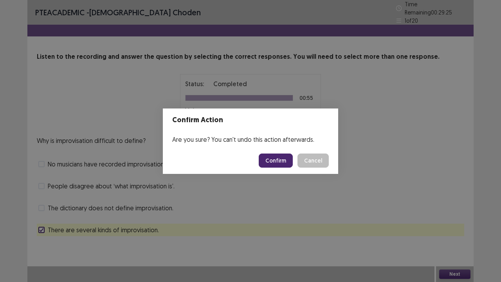
click at [272, 161] on button "Confirm" at bounding box center [276, 160] width 34 height 14
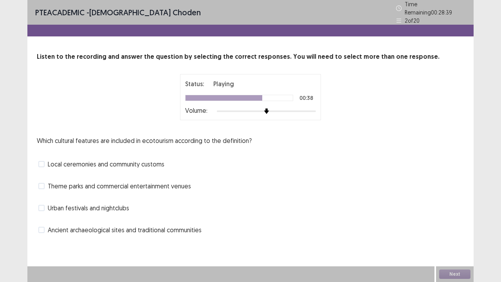
click at [45, 225] on label "Ancient archaeological sites and traditional communities" at bounding box center [119, 229] width 163 height 9
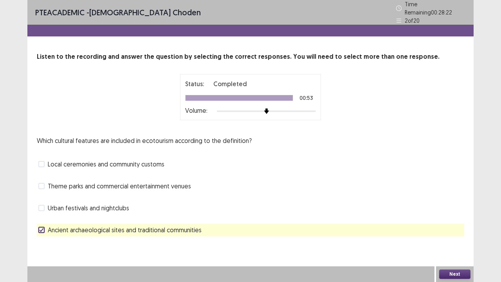
click at [460, 269] on button "Next" at bounding box center [454, 273] width 31 height 9
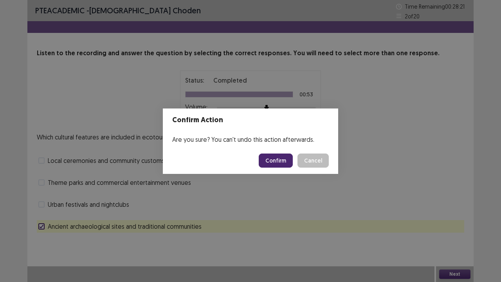
click at [280, 157] on button "Confirm" at bounding box center [276, 160] width 34 height 14
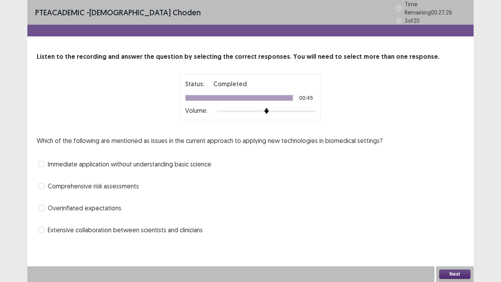
click at [42, 229] on label "Extensive collaboration between scientists and clinicians" at bounding box center [120, 229] width 164 height 9
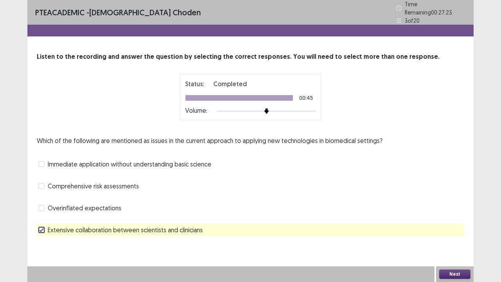
click at [450, 273] on button "Next" at bounding box center [454, 273] width 31 height 9
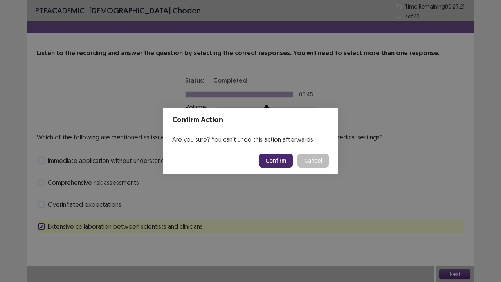
click at [274, 164] on button "Confirm" at bounding box center [276, 160] width 34 height 14
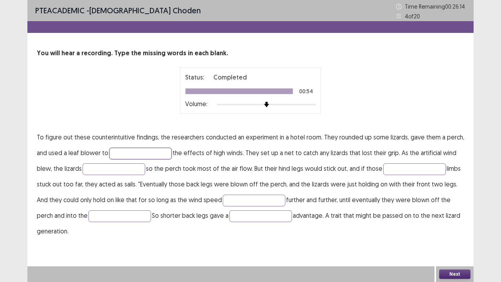
click at [144, 147] on input "text" at bounding box center [140, 153] width 63 height 12
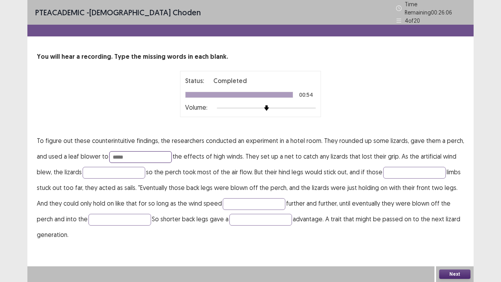
click at [118, 154] on input "*****" at bounding box center [140, 157] width 63 height 12
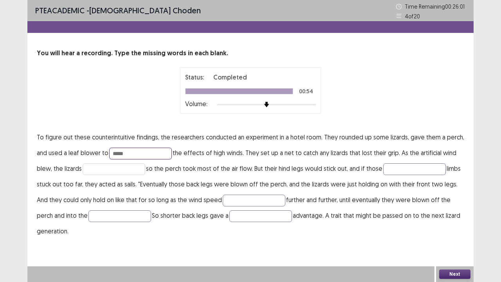
type input "*****"
click at [121, 166] on input "text" at bounding box center [114, 169] width 63 height 12
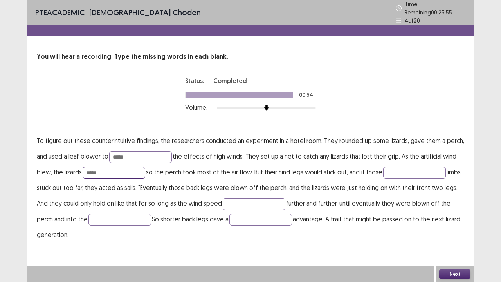
type input "*****"
type input "****"
type input "********"
click at [116, 214] on input "text" at bounding box center [119, 220] width 63 height 12
type input "****"
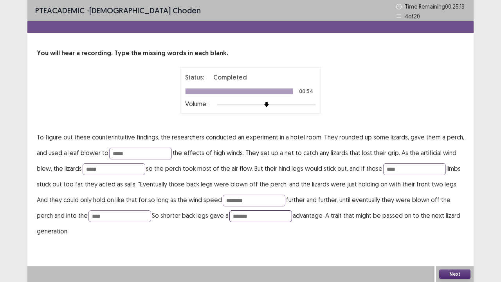
type input "*******"
click at [451, 278] on button "Next" at bounding box center [454, 273] width 31 height 9
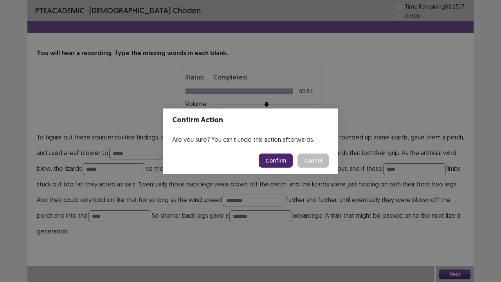
click at [284, 159] on button "Confirm" at bounding box center [276, 160] width 34 height 14
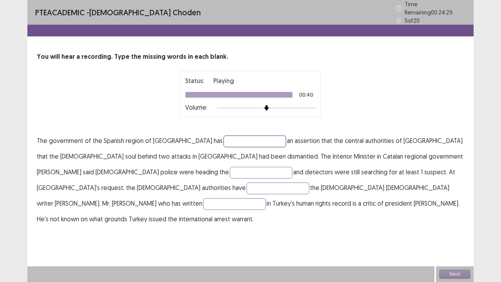
click at [223, 135] on input "text" at bounding box center [254, 141] width 63 height 12
type input "**********"
type input "*******"
click at [309, 182] on input "text" at bounding box center [277, 188] width 63 height 12
type input "********"
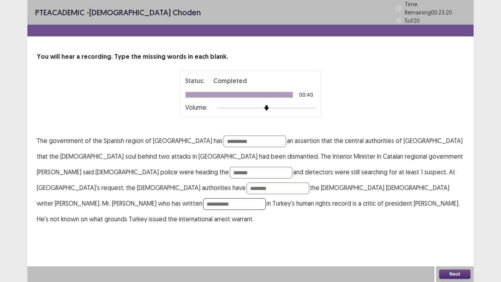
type input "**********"
click at [456, 276] on button "Next" at bounding box center [454, 273] width 31 height 9
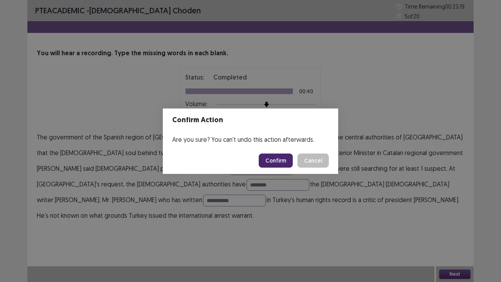
click at [274, 159] on button "Confirm" at bounding box center [276, 160] width 34 height 14
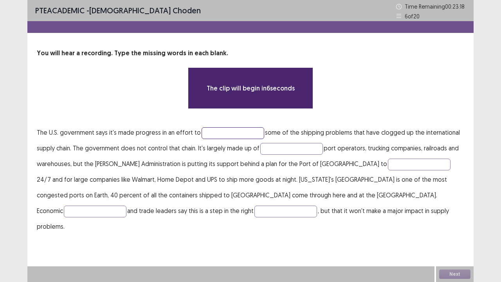
click at [214, 131] on input "text" at bounding box center [232, 133] width 63 height 12
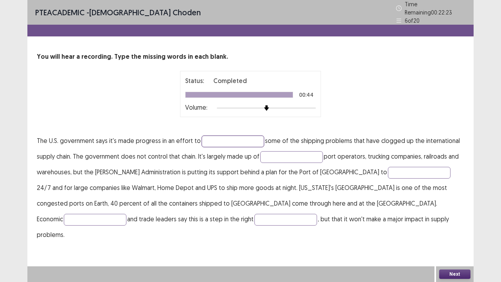
click at [223, 135] on input "text" at bounding box center [232, 141] width 63 height 12
type input "*******"
click at [278, 156] on input "text" at bounding box center [291, 157] width 63 height 12
type input "*******"
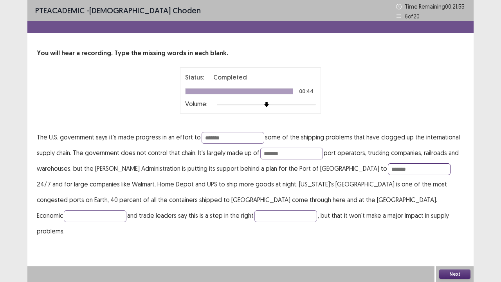
type input "*******"
type input "*********"
click at [456, 275] on button "Next" at bounding box center [454, 273] width 31 height 9
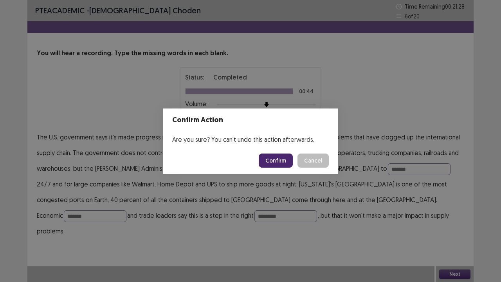
click at [277, 156] on button "Confirm" at bounding box center [276, 160] width 34 height 14
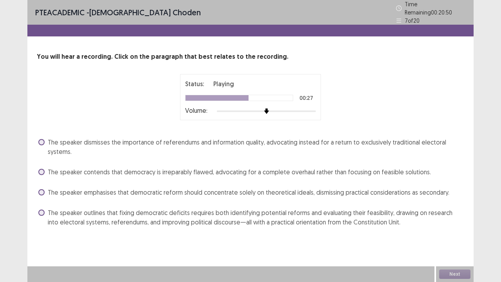
click at [45, 208] on label "The speaker outlines that fixing democratic deficits requires both identifying …" at bounding box center [251, 217] width 426 height 19
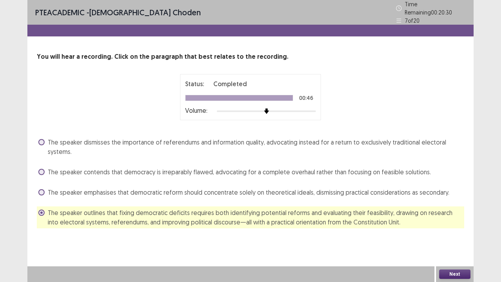
click at [453, 271] on button "Next" at bounding box center [454, 273] width 31 height 9
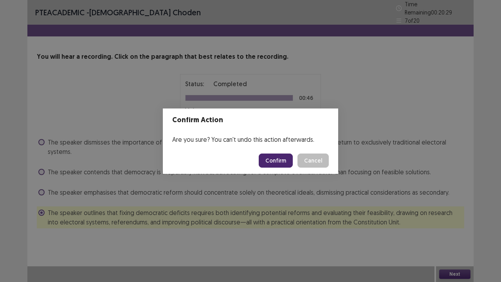
click at [276, 160] on button "Confirm" at bounding box center [276, 160] width 34 height 14
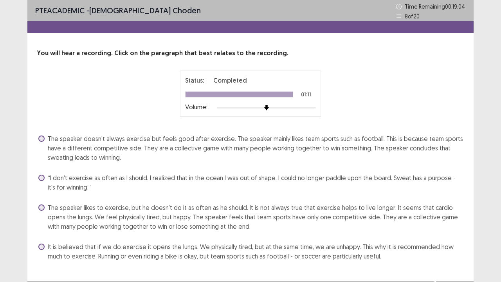
click at [39, 140] on span at bounding box center [41, 138] width 6 height 6
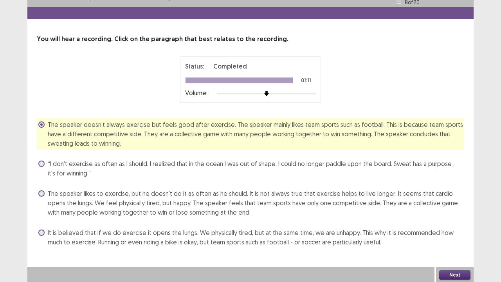
scroll to position [14, 0]
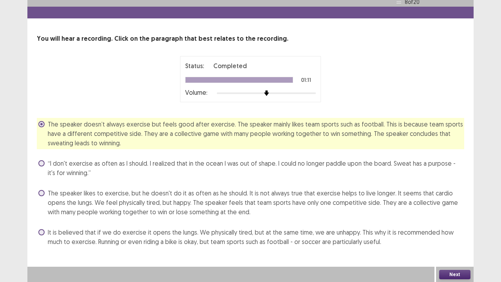
click at [458, 275] on button "Next" at bounding box center [454, 273] width 31 height 9
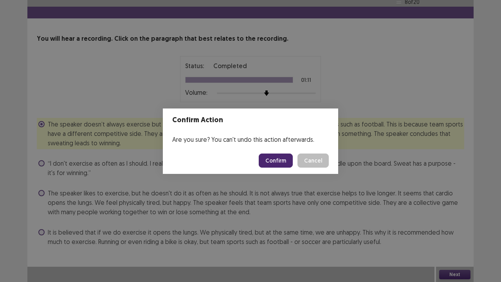
click at [281, 160] on button "Confirm" at bounding box center [276, 160] width 34 height 14
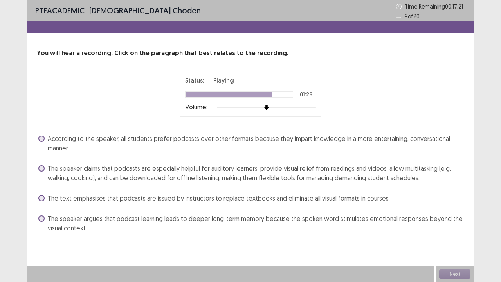
click at [39, 167] on span at bounding box center [41, 168] width 6 height 6
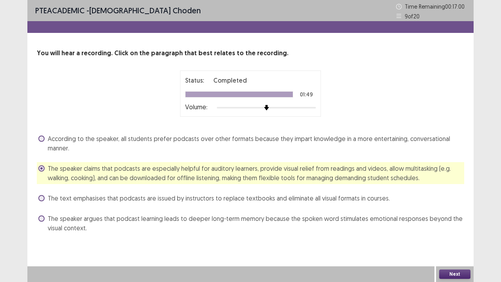
click at [461, 275] on button "Next" at bounding box center [454, 273] width 31 height 9
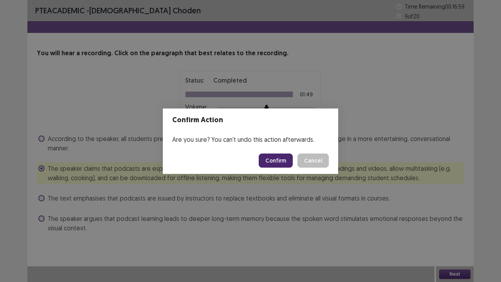
click at [279, 160] on button "Confirm" at bounding box center [276, 160] width 34 height 14
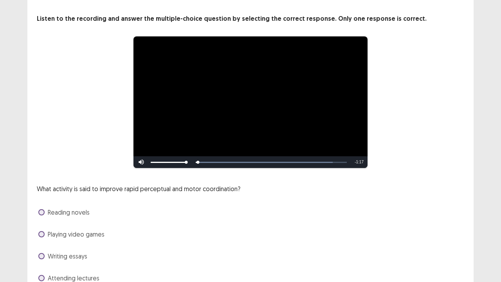
scroll to position [71, 0]
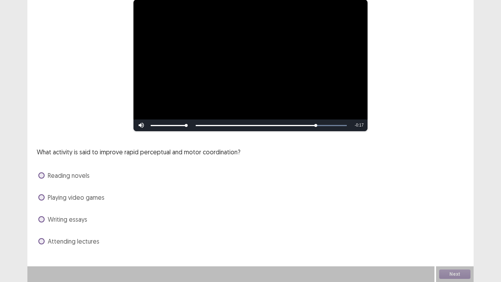
click at [45, 174] on label "Reading novels" at bounding box center [63, 175] width 51 height 9
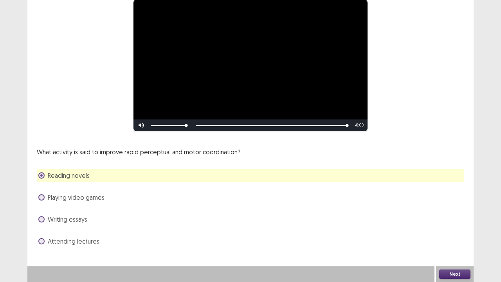
click at [455, 275] on button "Next" at bounding box center [454, 273] width 31 height 9
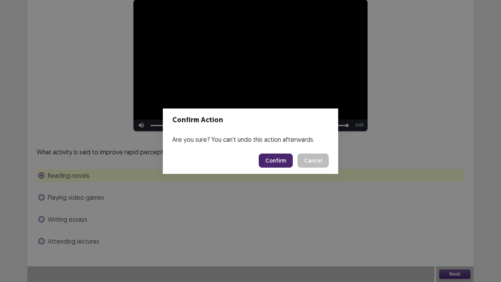
click at [280, 161] on button "Confirm" at bounding box center [276, 160] width 34 height 14
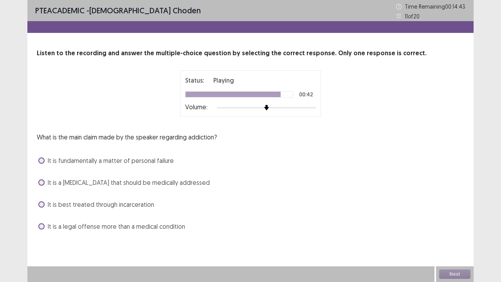
click at [44, 183] on span at bounding box center [41, 182] width 6 height 6
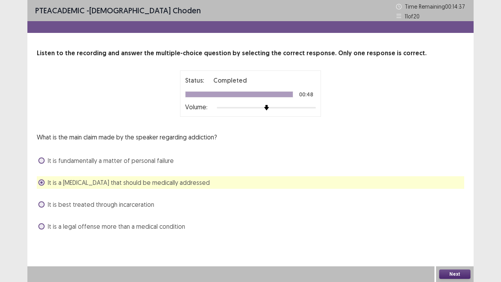
click at [452, 274] on button "Next" at bounding box center [454, 273] width 31 height 9
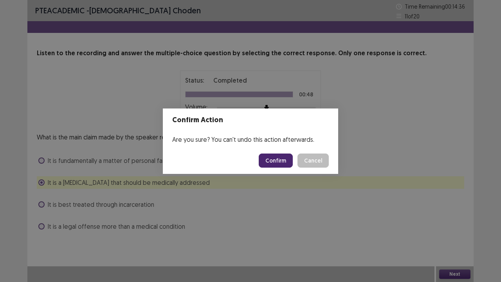
click at [277, 164] on button "Confirm" at bounding box center [276, 160] width 34 height 14
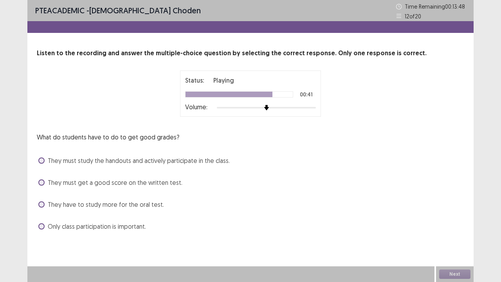
click at [38, 230] on label "Only class participation is important." at bounding box center [92, 225] width 108 height 9
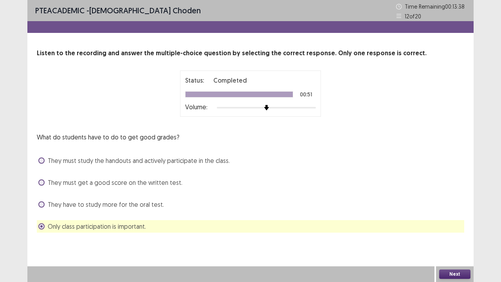
click at [456, 275] on button "Next" at bounding box center [454, 273] width 31 height 9
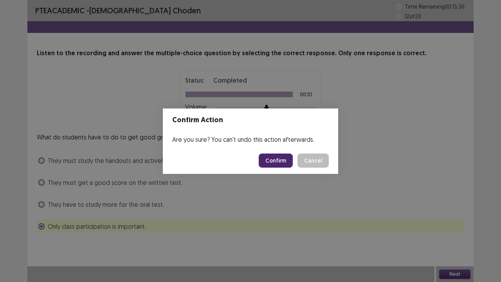
click at [278, 161] on button "Confirm" at bounding box center [276, 160] width 34 height 14
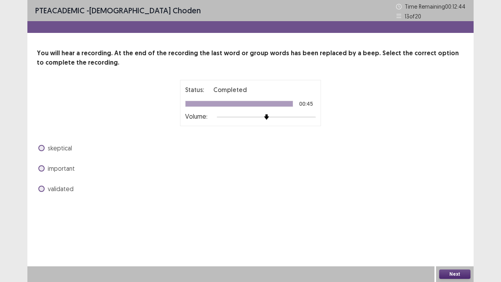
click at [38, 192] on div "validated" at bounding box center [250, 188] width 427 height 13
click at [41, 187] on span at bounding box center [41, 188] width 6 height 6
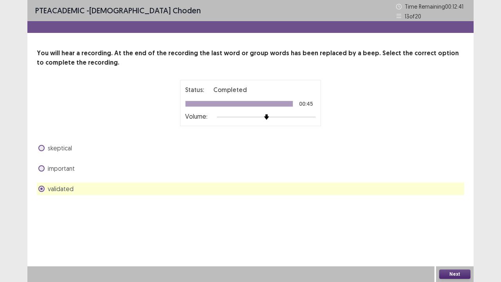
click at [460, 275] on button "Next" at bounding box center [454, 273] width 31 height 9
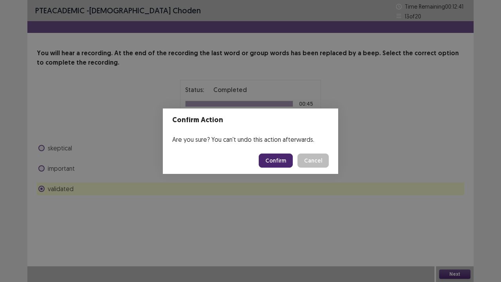
click at [268, 157] on button "Confirm" at bounding box center [276, 160] width 34 height 14
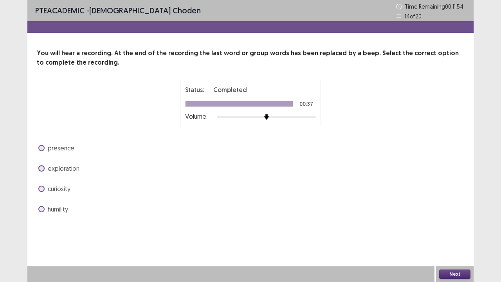
click at [41, 188] on span at bounding box center [41, 188] width 6 height 6
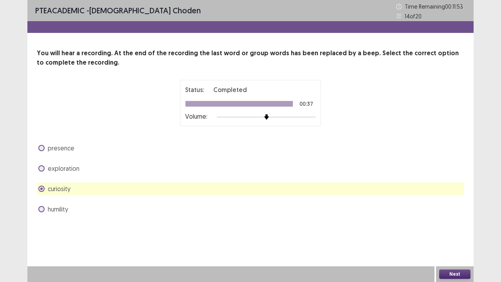
click at [456, 275] on button "Next" at bounding box center [454, 273] width 31 height 9
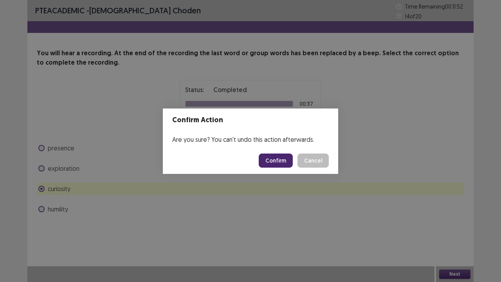
click at [278, 160] on button "Confirm" at bounding box center [276, 160] width 34 height 14
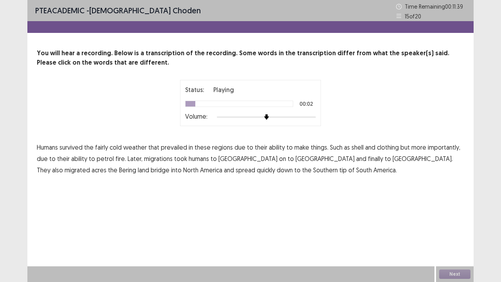
drag, startPoint x: 102, startPoint y: 148, endPoint x: 153, endPoint y: 154, distance: 50.5
click at [102, 148] on span "fairly" at bounding box center [101, 146] width 13 height 9
click at [359, 145] on span "shell" at bounding box center [357, 146] width 12 height 9
click at [104, 158] on span "petrol" at bounding box center [105, 158] width 17 height 9
click at [106, 165] on span "acres" at bounding box center [99, 169] width 15 height 9
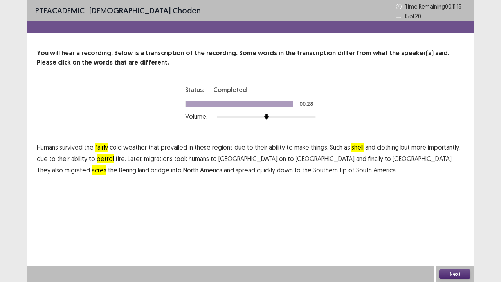
click at [455, 274] on button "Next" at bounding box center [454, 273] width 31 height 9
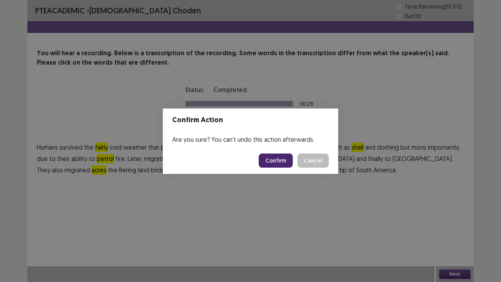
click at [267, 162] on button "Confirm" at bounding box center [276, 160] width 34 height 14
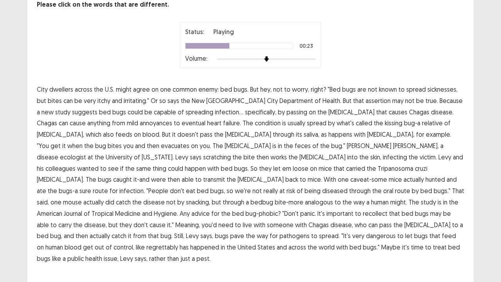
scroll to position [63, 0]
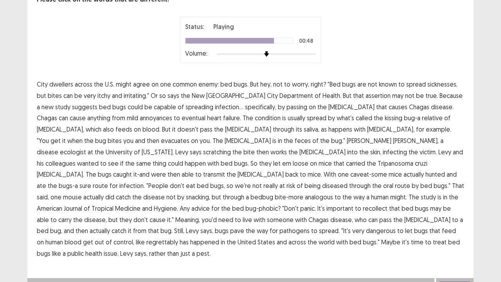
click at [429, 234] on span "that" at bounding box center [434, 230] width 11 height 9
click at [429, 232] on span "that" at bounding box center [434, 230] width 11 height 9
click at [62, 203] on span "American" at bounding box center [49, 207] width 25 height 9
click at [219, 237] on span "happened" at bounding box center [204, 241] width 29 height 9
click at [458, 281] on button "Next" at bounding box center [454, 285] width 31 height 9
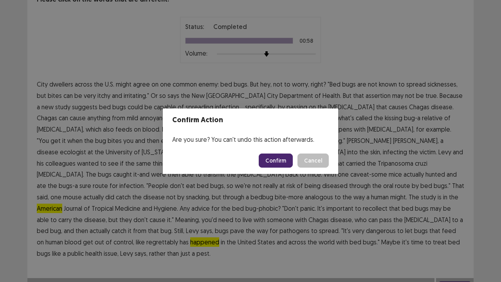
click at [272, 155] on button "Confirm" at bounding box center [276, 160] width 34 height 14
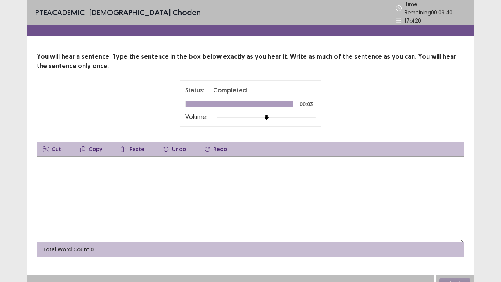
click at [224, 167] on textarea at bounding box center [250, 199] width 427 height 86
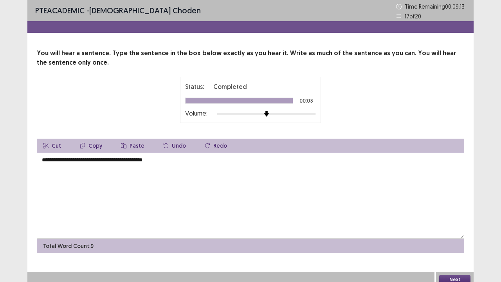
type textarea "**********"
click at [458, 277] on button "Next" at bounding box center [454, 279] width 31 height 9
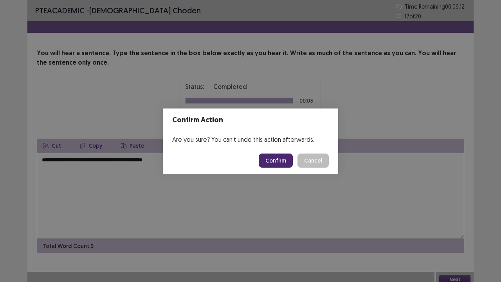
click at [280, 156] on button "Confirm" at bounding box center [276, 160] width 34 height 14
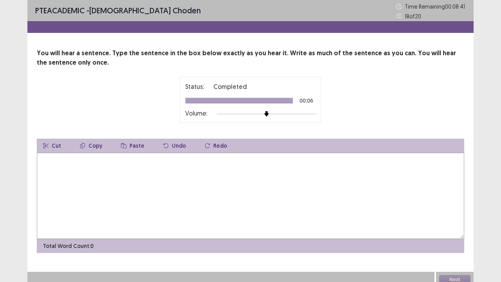
click at [60, 163] on textarea at bounding box center [250, 196] width 427 height 86
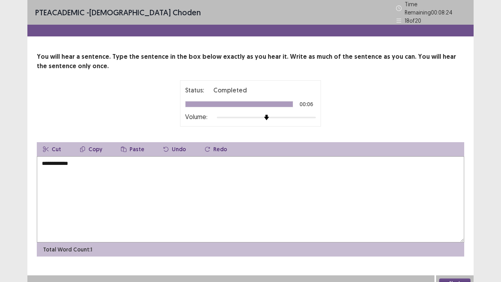
click at [45, 161] on textarea "**********" at bounding box center [250, 199] width 427 height 86
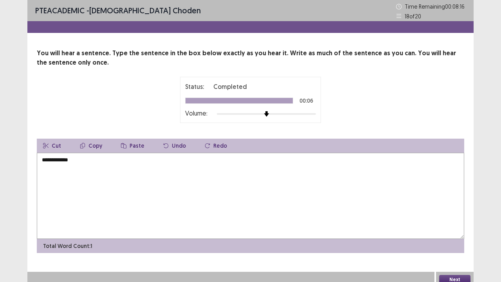
click at [57, 159] on textarea "**********" at bounding box center [250, 196] width 427 height 86
click at [72, 160] on textarea "**********" at bounding box center [250, 196] width 427 height 86
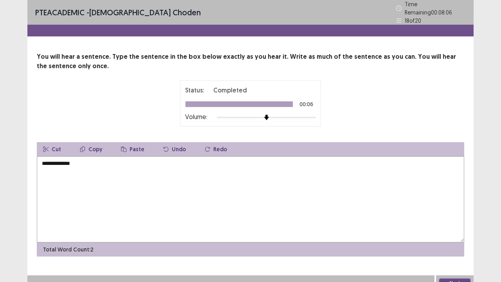
click at [59, 160] on textarea "**********" at bounding box center [250, 199] width 427 height 86
click at [80, 161] on textarea "**********" at bounding box center [250, 199] width 427 height 86
type textarea "**********"
click at [464, 278] on button "Next" at bounding box center [454, 282] width 31 height 9
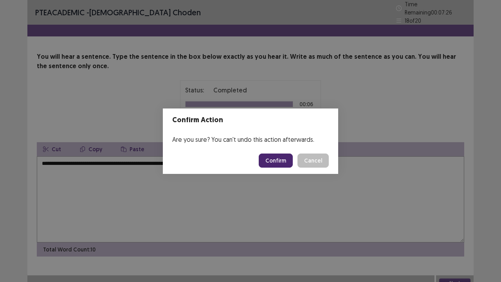
click at [278, 164] on button "Confirm" at bounding box center [276, 160] width 34 height 14
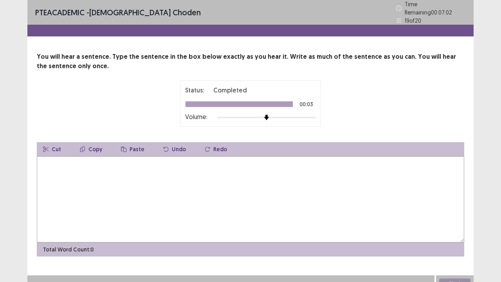
click at [179, 166] on textarea at bounding box center [250, 199] width 427 height 86
type textarea "**********"
click at [458, 278] on button "Next" at bounding box center [454, 282] width 31 height 9
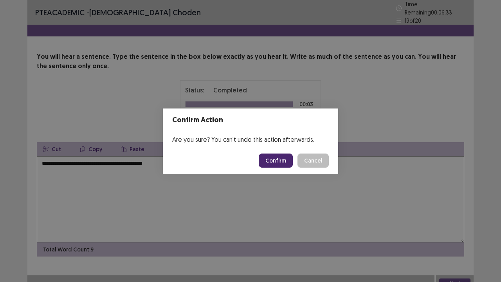
click at [280, 157] on button "Confirm" at bounding box center [276, 160] width 34 height 14
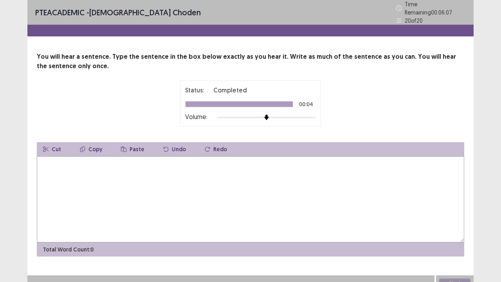
click at [153, 175] on textarea at bounding box center [250, 199] width 427 height 86
click at [110, 160] on textarea "**********" at bounding box center [250, 199] width 427 height 86
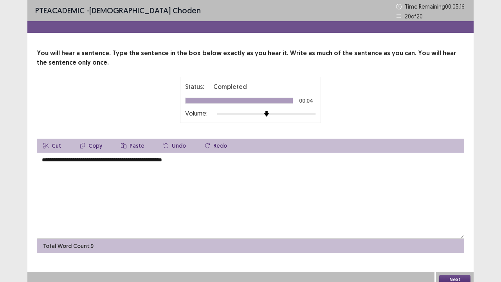
click at [115, 161] on textarea "**********" at bounding box center [250, 196] width 427 height 86
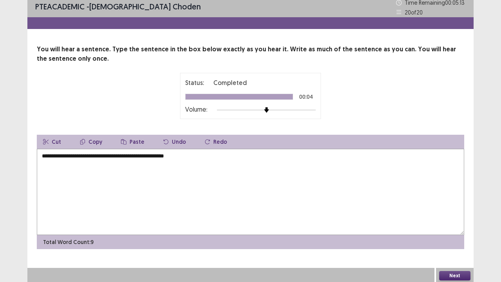
scroll to position [5, 0]
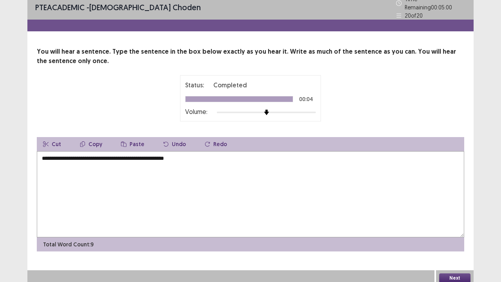
type textarea "**********"
click at [455, 274] on button "Next" at bounding box center [454, 277] width 31 height 9
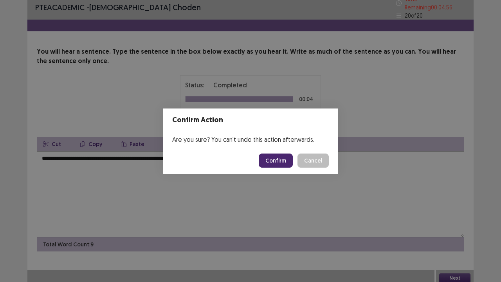
click at [277, 158] on button "Confirm" at bounding box center [276, 160] width 34 height 14
